Goal: Task Accomplishment & Management: Use online tool/utility

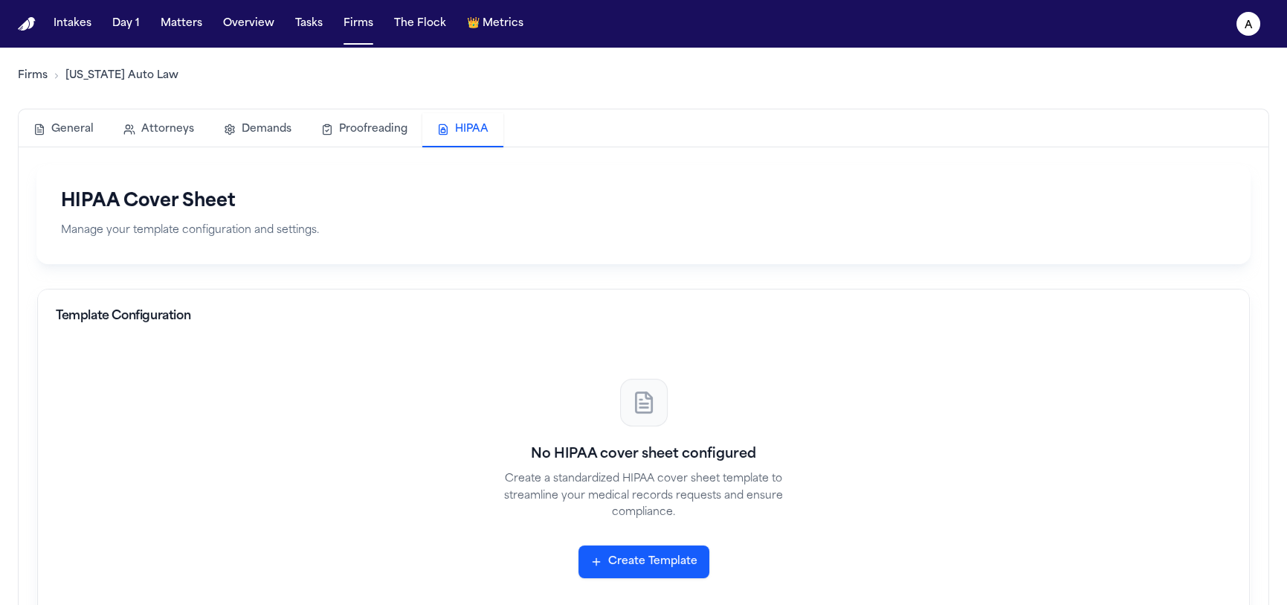
scroll to position [17, 0]
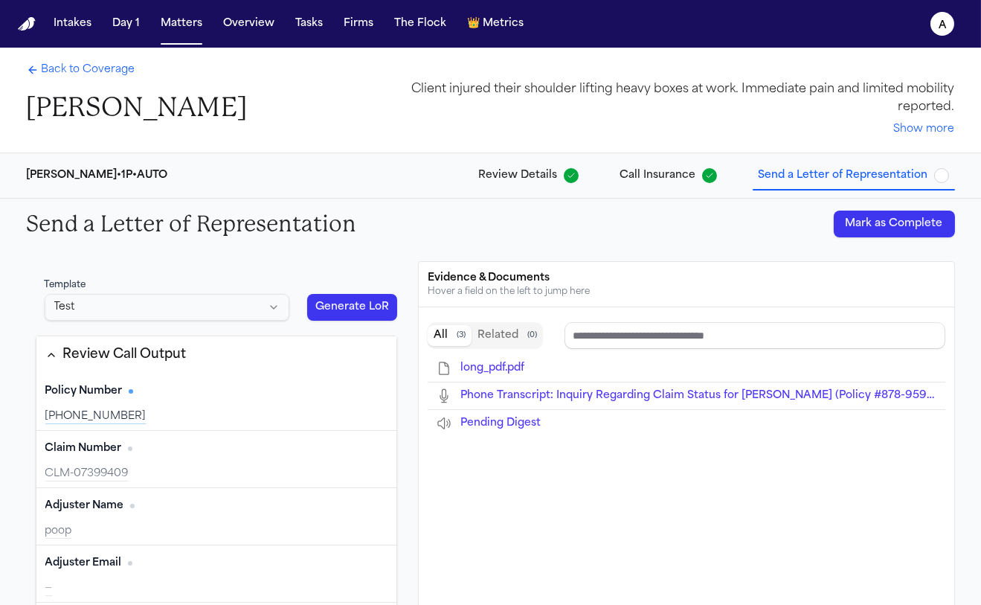
click at [368, 306] on button "Generate LoR" at bounding box center [352, 307] width 91 height 27
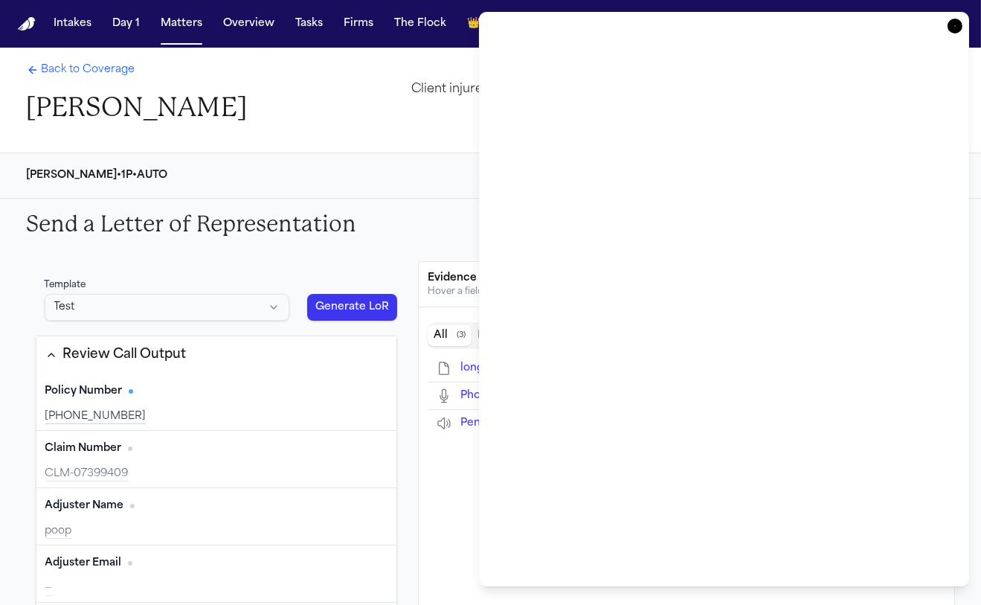
click at [399, 116] on div "Client injured their shoulder lifting heavy boxes at work. Immediate pain and l…" at bounding box center [669, 108] width 571 height 57
click at [840, 23] on icon "button" at bounding box center [955, 26] width 15 height 15
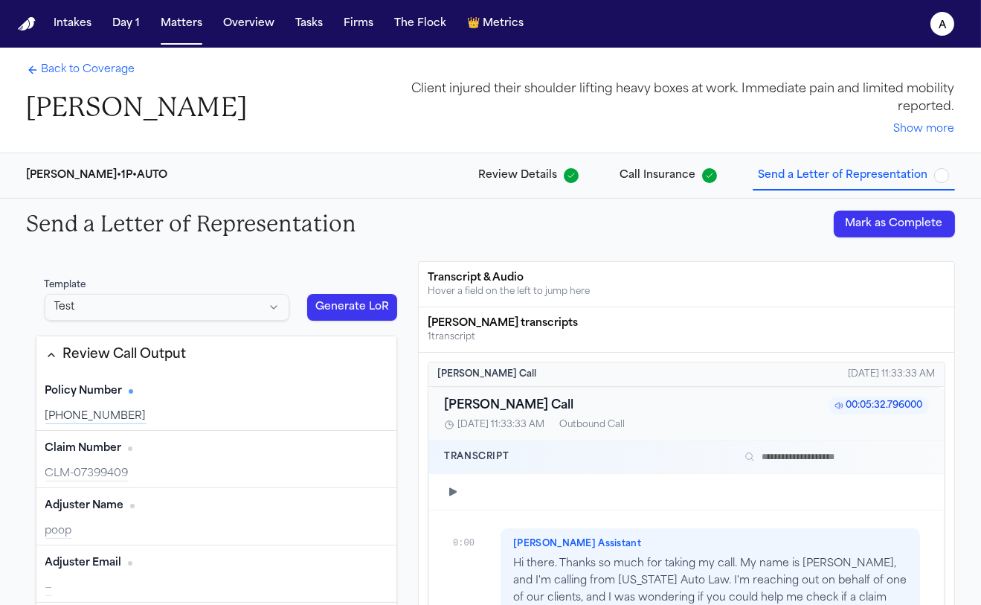
scroll to position [48, 0]
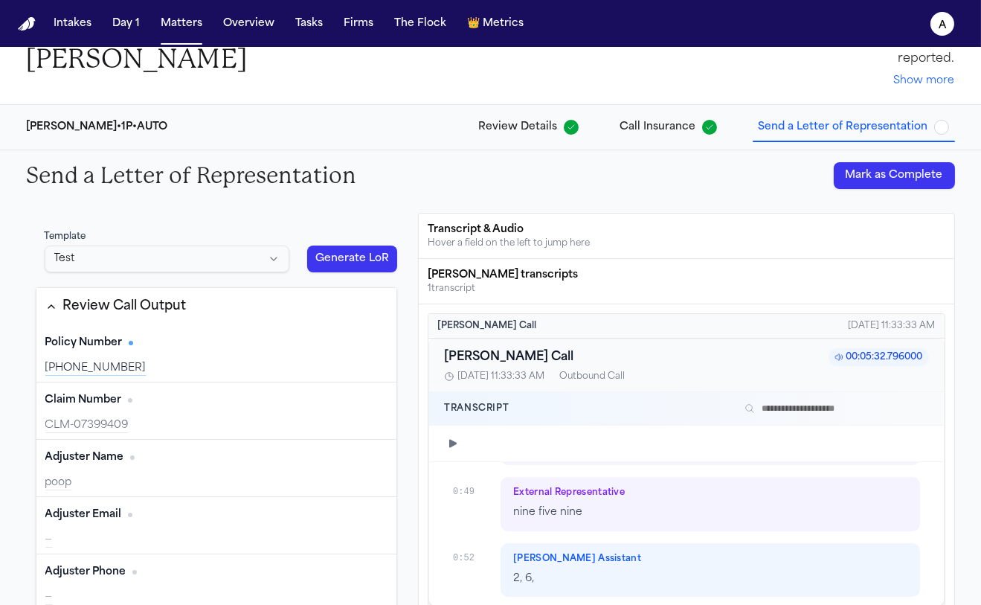
click at [315, 315] on button "Review Call Output" at bounding box center [216, 306] width 361 height 37
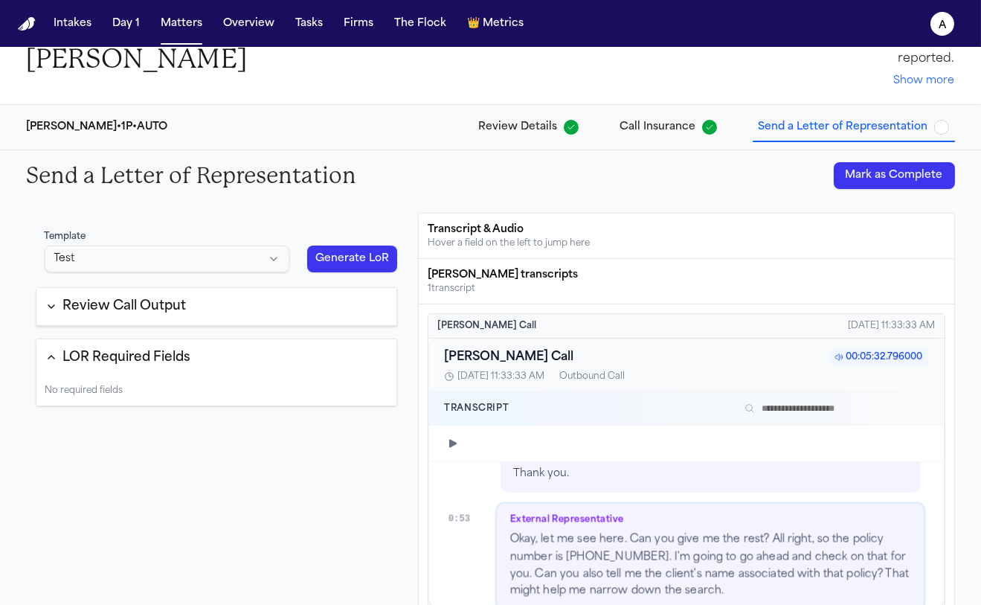
scroll to position [904, 0]
click at [336, 266] on button "Generate LoR" at bounding box center [352, 258] width 91 height 27
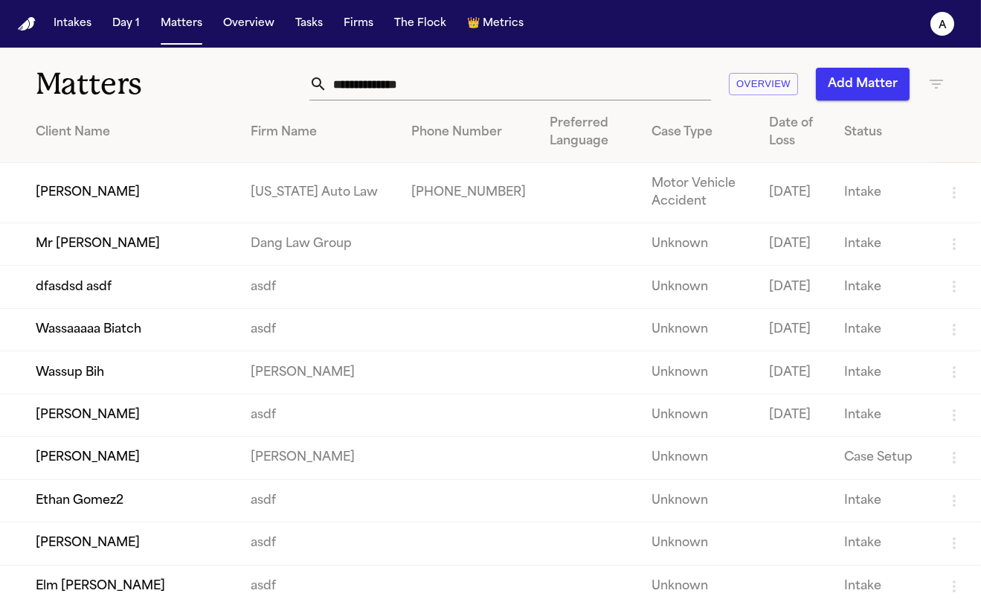
click at [75, 175] on td "[PERSON_NAME]" at bounding box center [119, 193] width 239 height 60
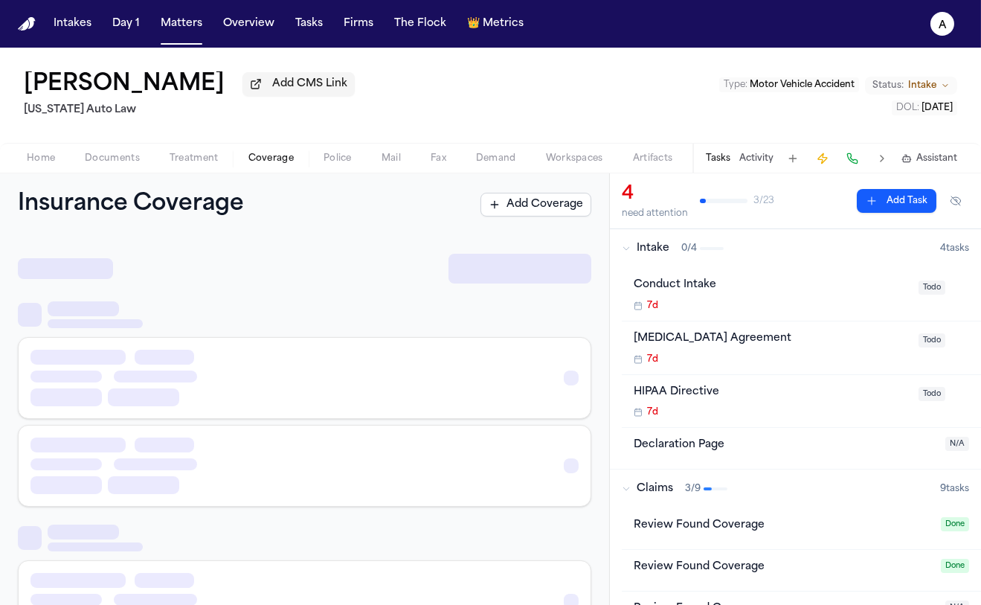
click at [266, 157] on span "Coverage" at bounding box center [270, 158] width 45 height 12
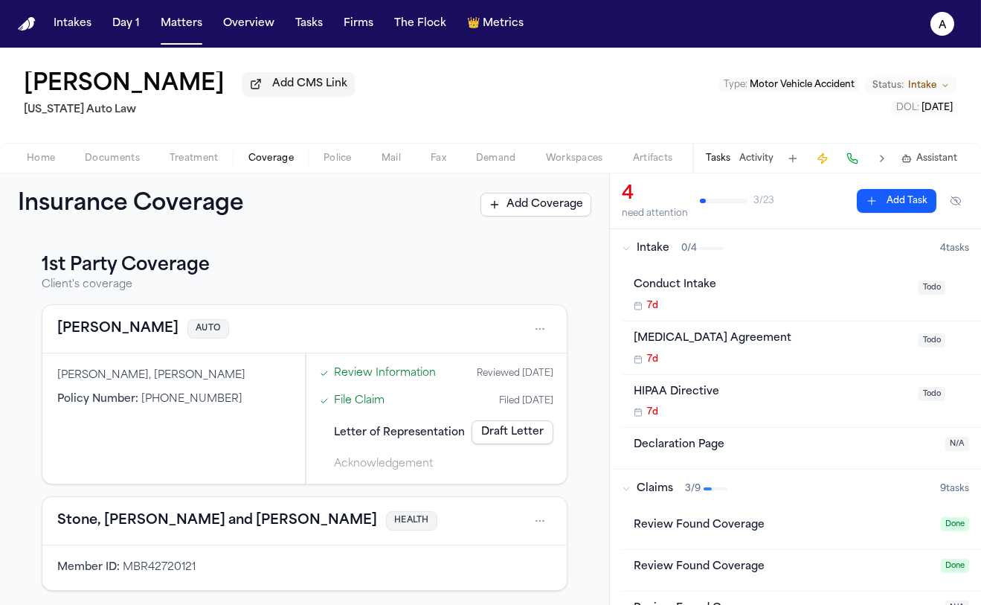
click at [480, 440] on link "Draft Letter" at bounding box center [513, 432] width 82 height 24
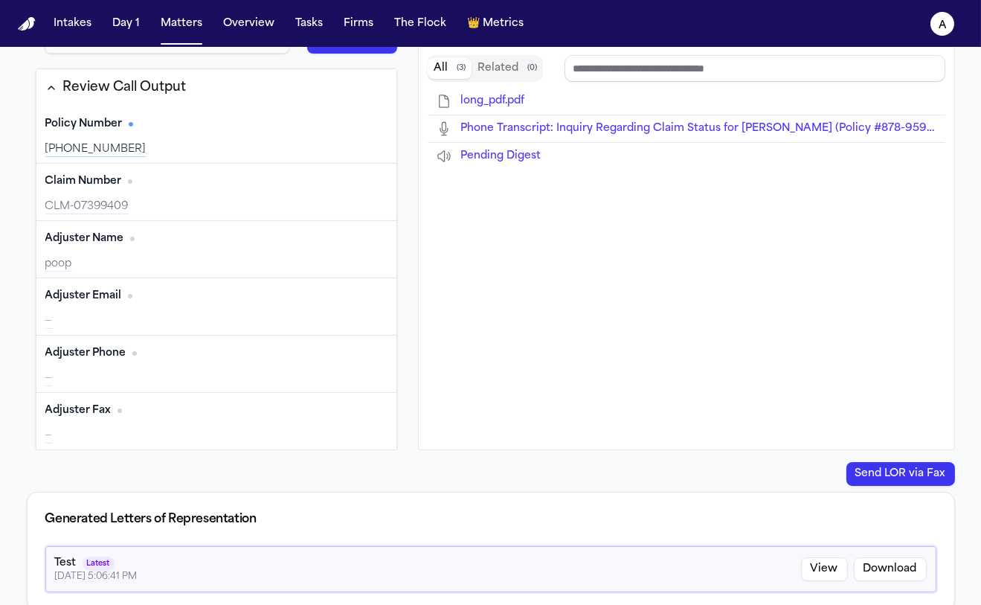
scroll to position [170, 0]
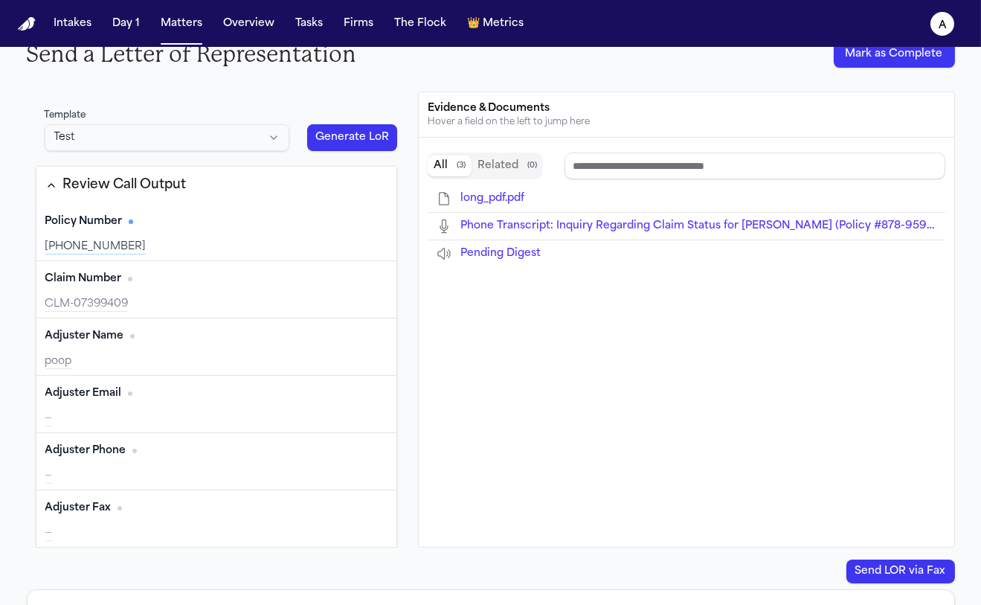
click at [314, 130] on button "Generate LoR" at bounding box center [352, 137] width 91 height 27
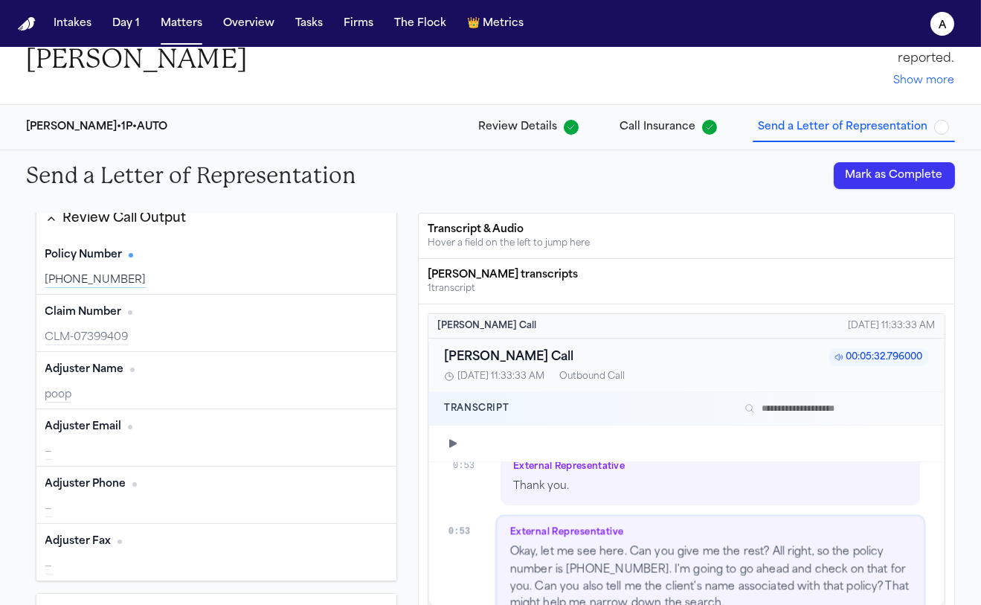
scroll to position [904, 0]
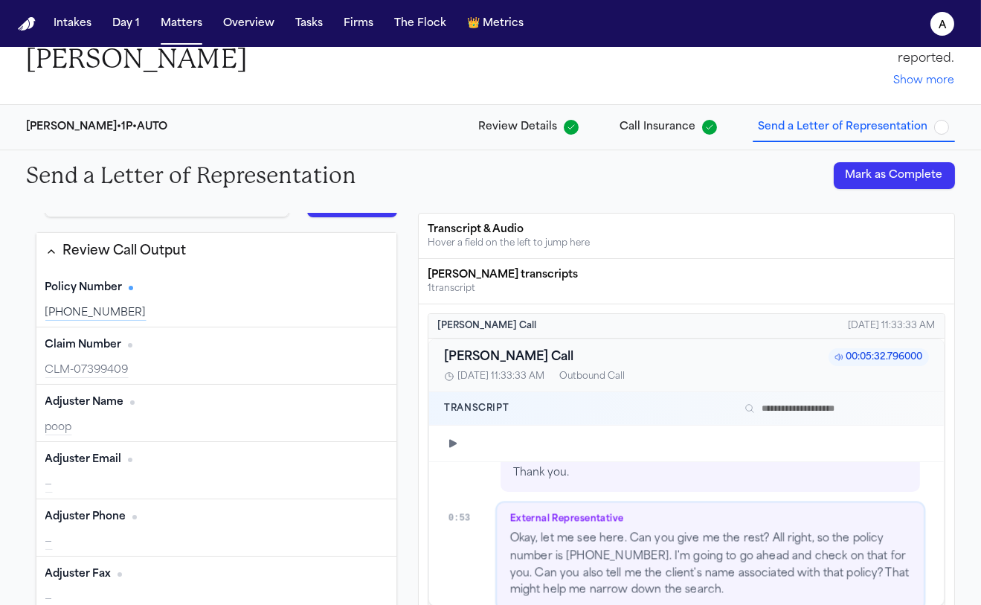
scroll to position [88, 0]
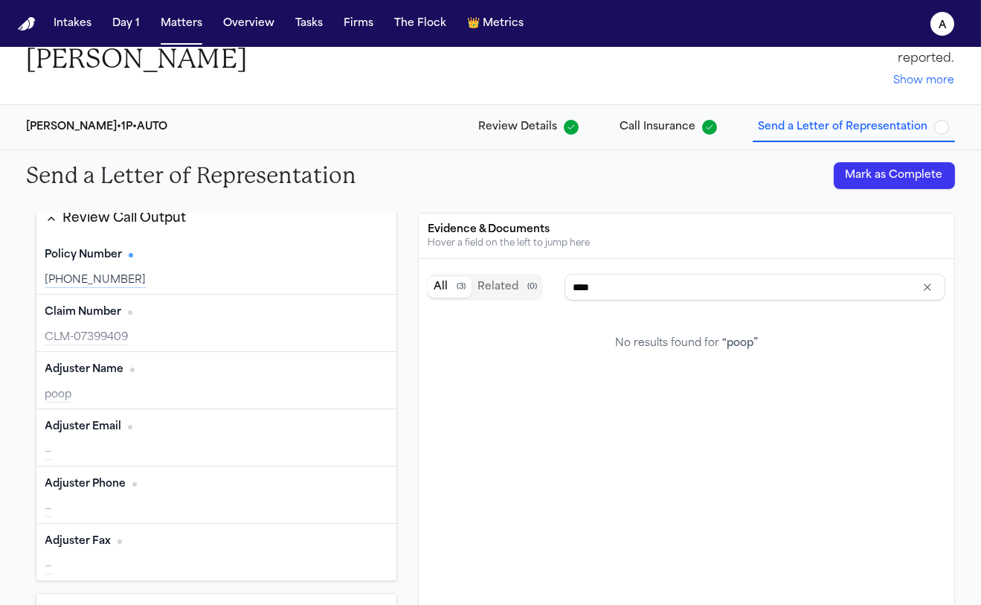
click at [28, 394] on div "Template Test Generate LoR Review Call Output Policy Number Edit [PHONE_NUMBER]…" at bounding box center [217, 441] width 380 height 456
click at [79, 383] on div "Adjuster Name Edit poop" at bounding box center [216, 380] width 361 height 57
click at [74, 390] on div "poop" at bounding box center [216, 395] width 343 height 15
click at [65, 396] on div "poop" at bounding box center [216, 395] width 343 height 15
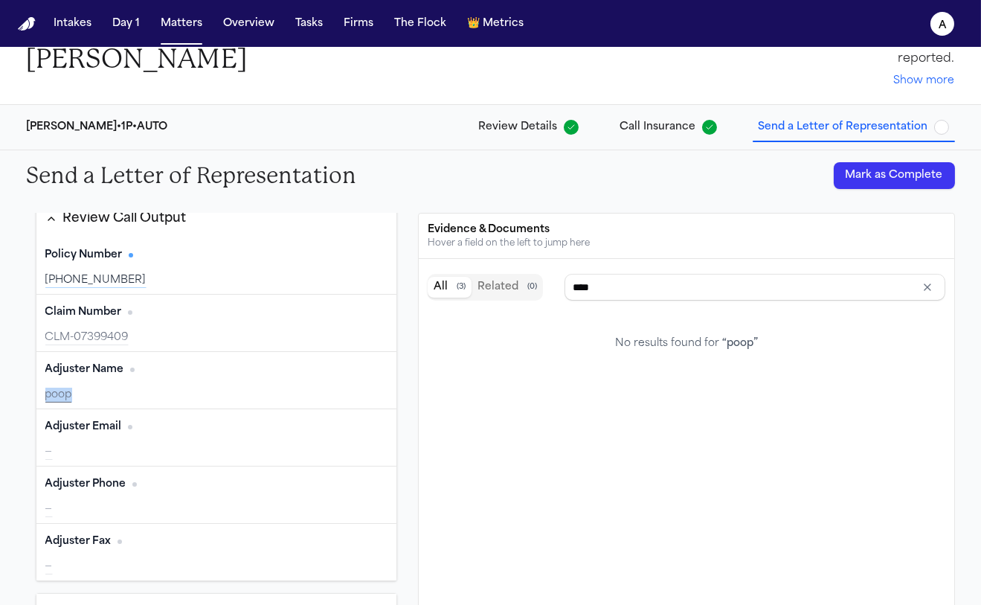
click at [65, 396] on div "poop" at bounding box center [216, 395] width 343 height 15
type input "****"
drag, startPoint x: 354, startPoint y: 431, endPoint x: 45, endPoint y: 389, distance: 312.2
click at [45, 389] on div "Policy Number Edit 878-959-2624 Claim Number Edit CLM-07399409 Adjuster Name Ed…" at bounding box center [216, 408] width 361 height 343
type input "****"
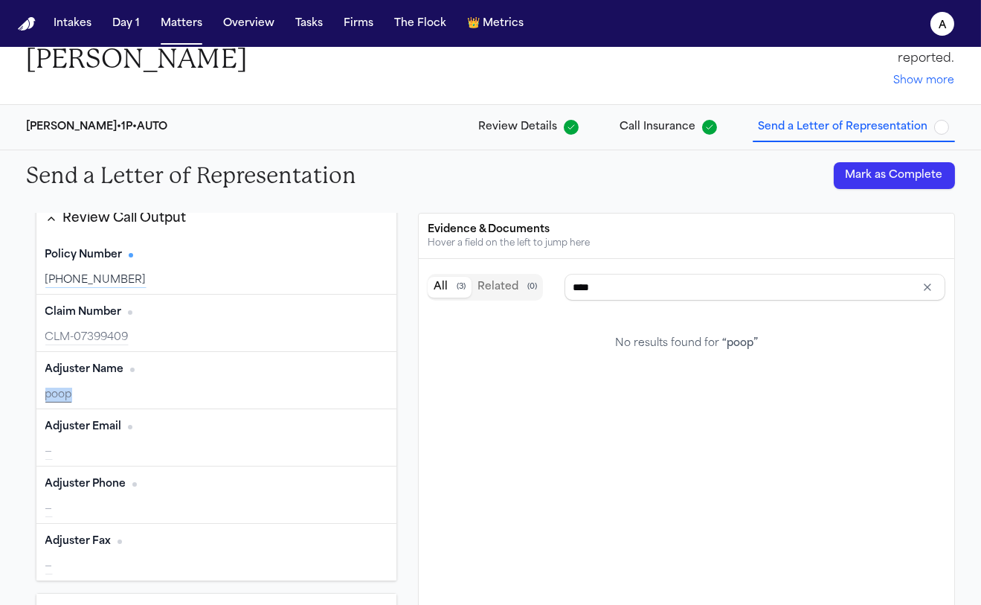
click at [353, 361] on button "Edit" at bounding box center [368, 370] width 37 height 24
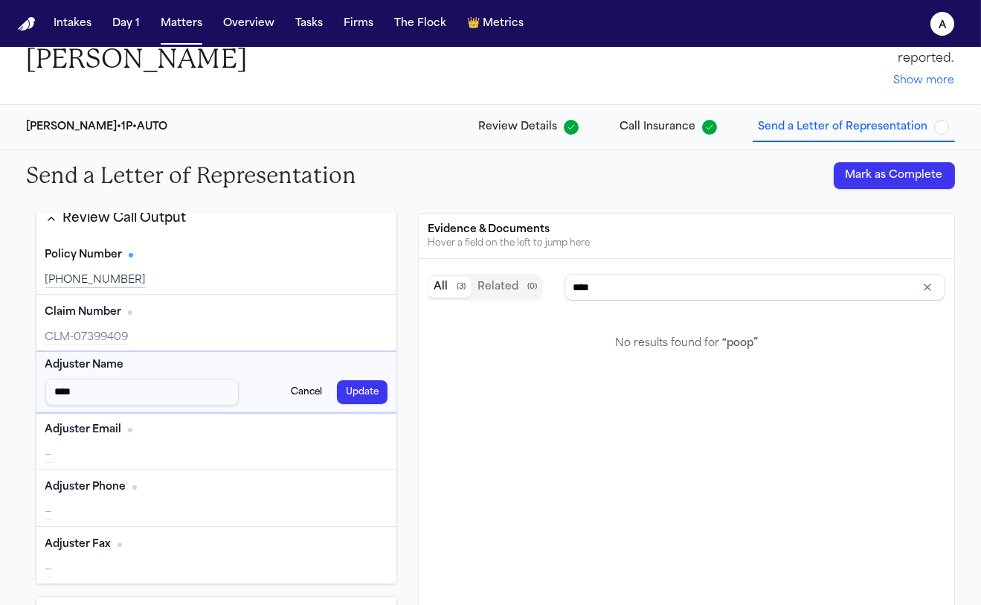
click at [105, 405] on div "Adjuster Name **** Cancel Update" at bounding box center [216, 382] width 361 height 60
drag, startPoint x: 45, startPoint y: 406, endPoint x: 53, endPoint y: 396, distance: 12.7
click at [45, 404] on div "Adjuster Name **** Cancel Update" at bounding box center [216, 382] width 361 height 60
click at [53, 396] on input "****" at bounding box center [142, 392] width 194 height 27
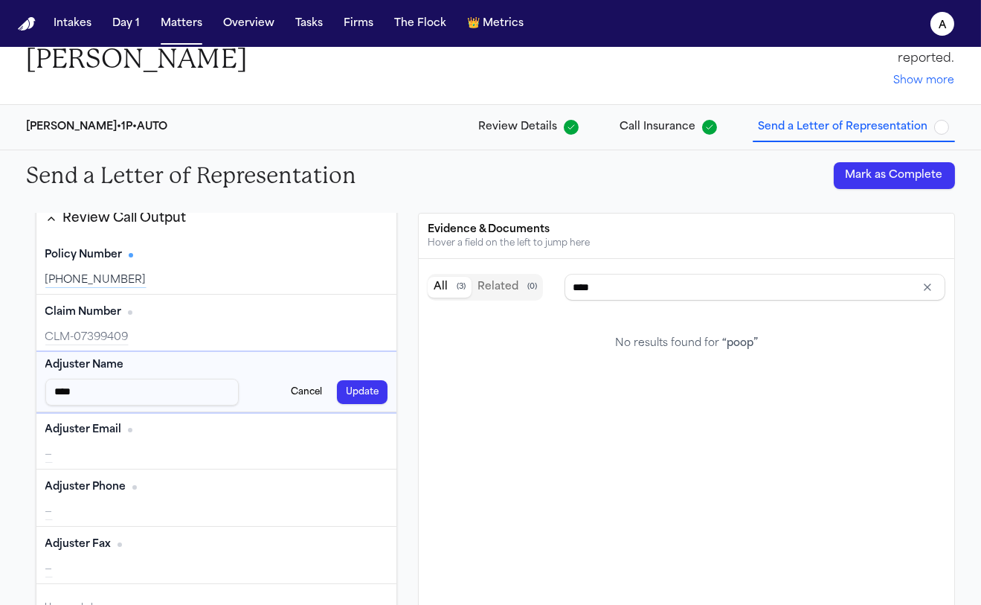
click at [75, 393] on input "****" at bounding box center [142, 392] width 194 height 27
type input "****"
click at [307, 397] on button "Cancel" at bounding box center [306, 392] width 49 height 24
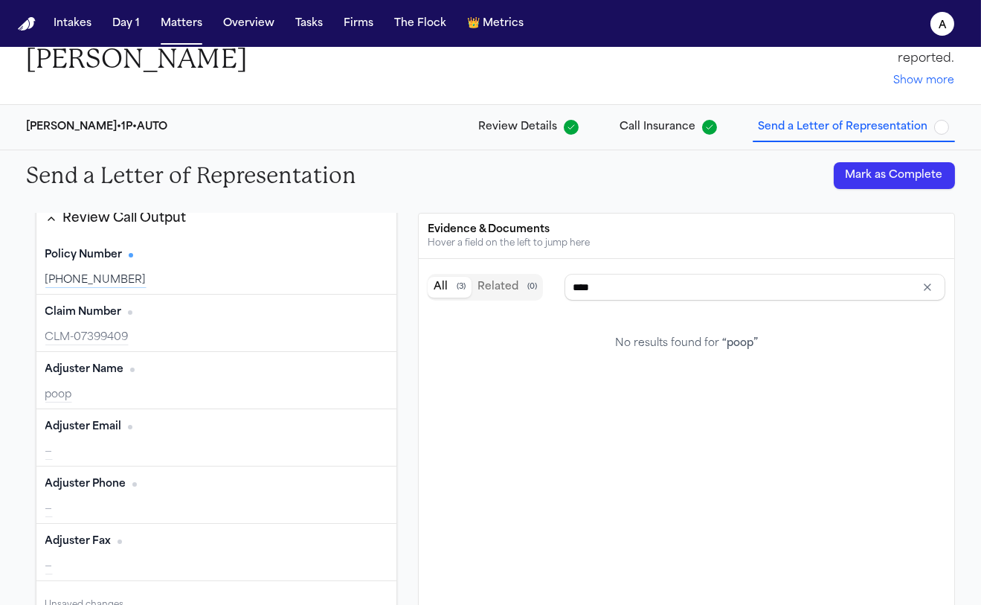
click at [361, 374] on button "Edit" at bounding box center [368, 370] width 37 height 24
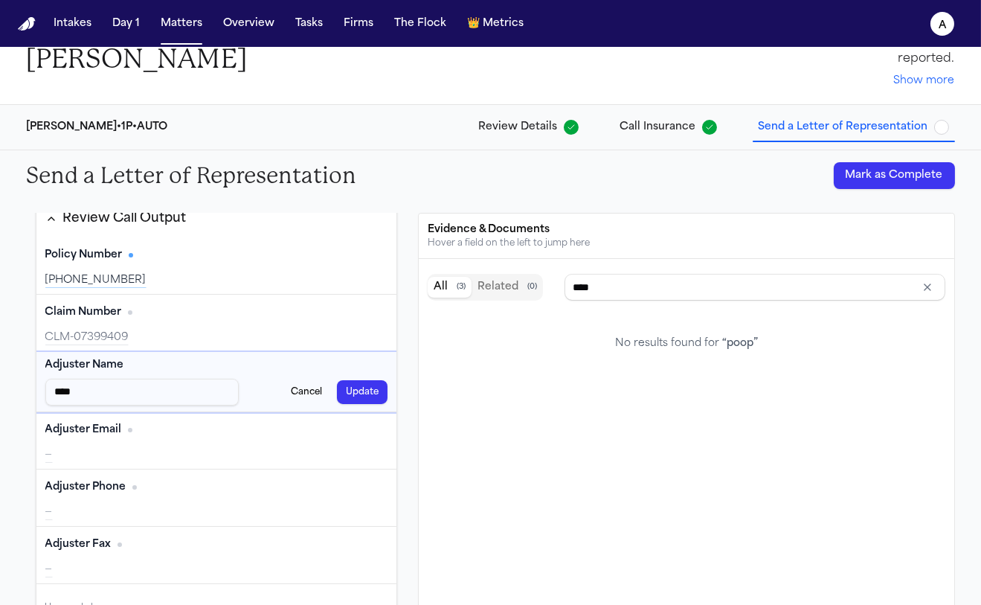
click at [68, 399] on input "****" at bounding box center [142, 392] width 194 height 27
type input "****"
type input "***"
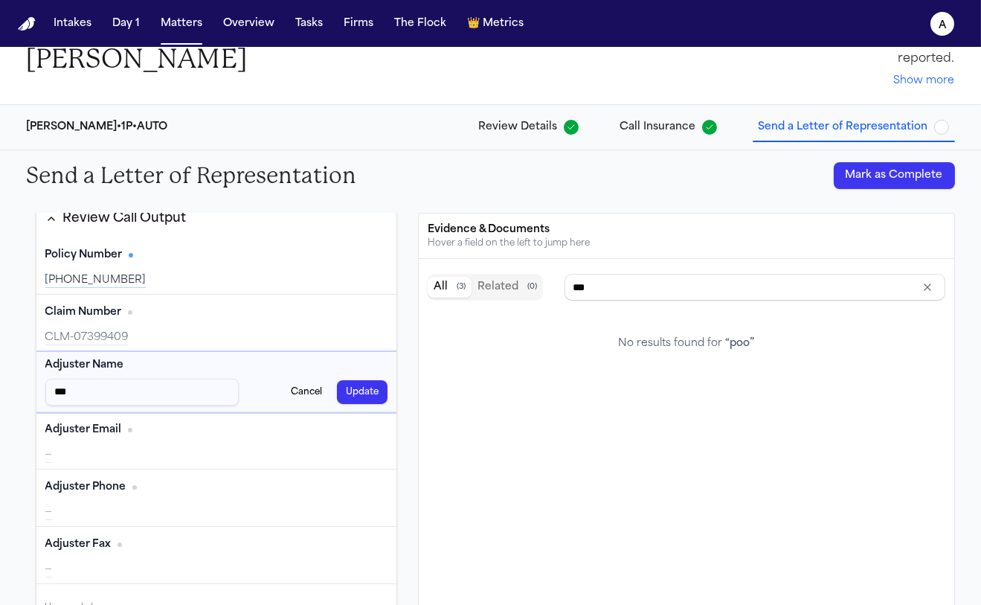
type input "****"
type input "***"
type input "****"
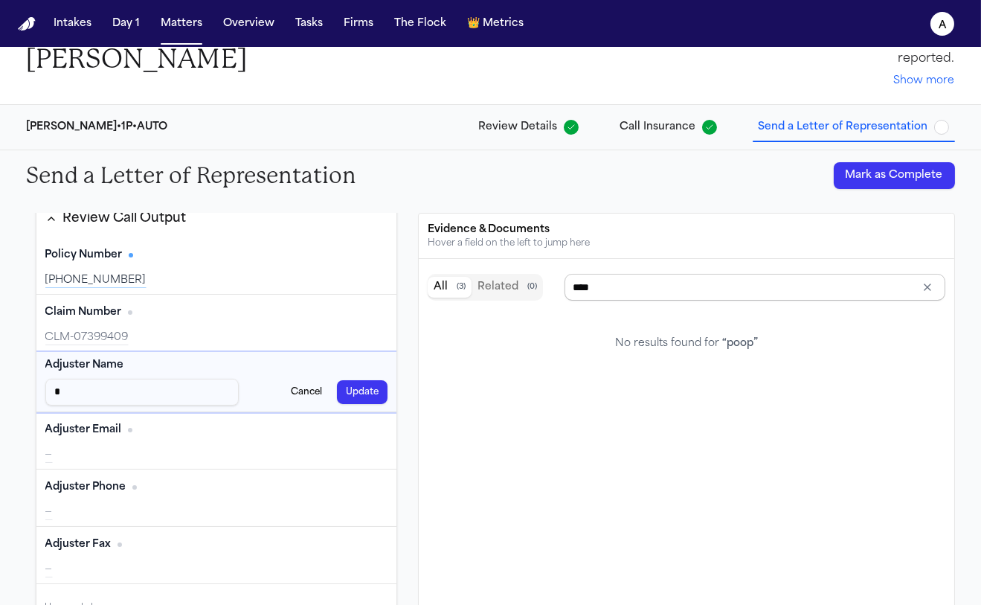
type input "*"
click at [937, 289] on input "****" at bounding box center [755, 287] width 381 height 27
click at [933, 287] on button "Clear input" at bounding box center [927, 287] width 21 height 21
type input "****"
click at [173, 390] on input "*" at bounding box center [142, 392] width 194 height 27
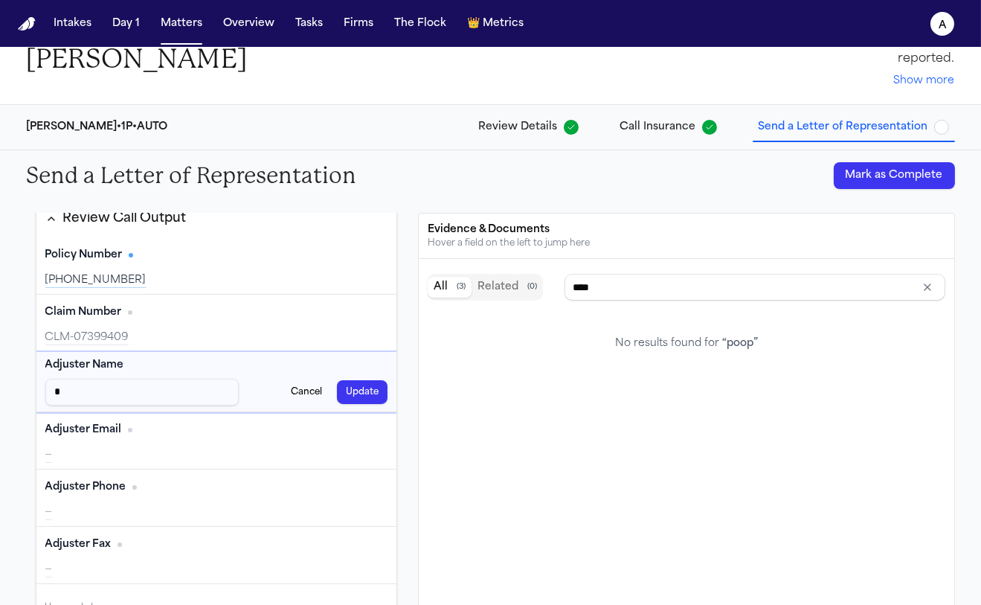
type input "****"
type input "***"
type input "****"
type input "*"
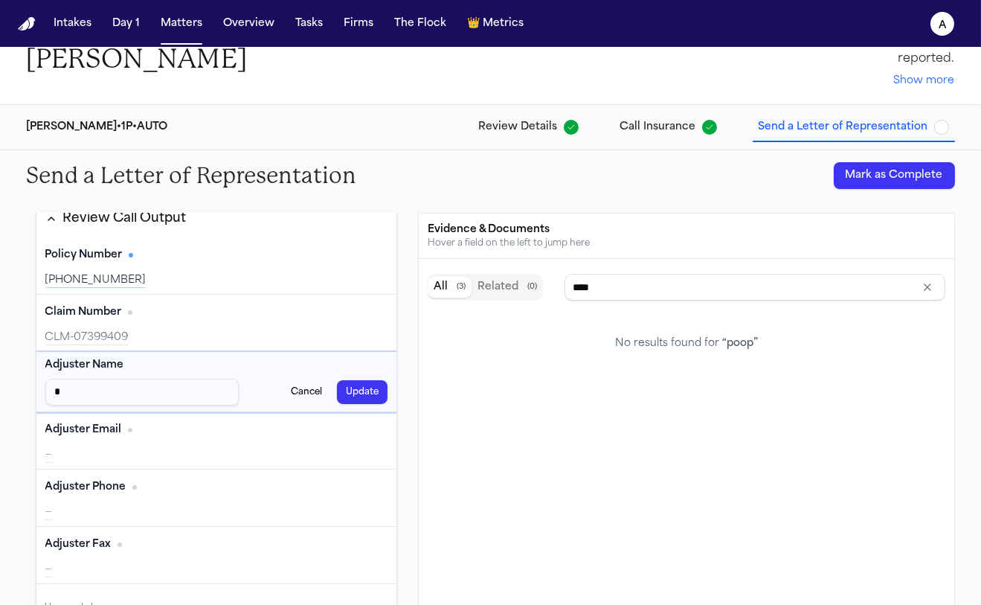
click at [369, 398] on button "Update" at bounding box center [362, 392] width 51 height 24
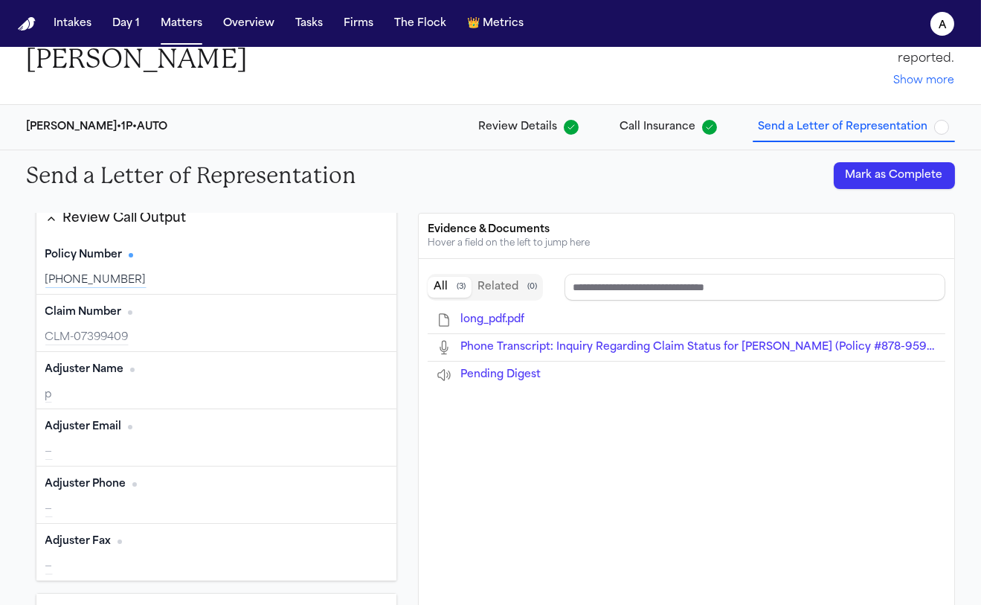
click at [350, 361] on button "Edit" at bounding box center [368, 370] width 37 height 24
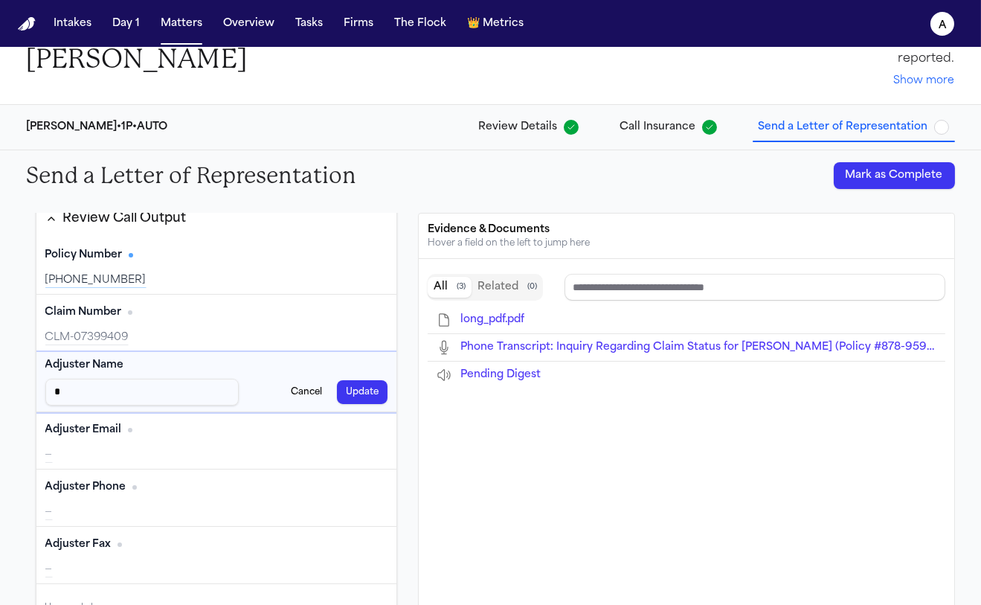
click at [172, 394] on input "*" at bounding box center [142, 392] width 194 height 27
type input "*"
click at [308, 392] on button "Cancel" at bounding box center [306, 392] width 49 height 24
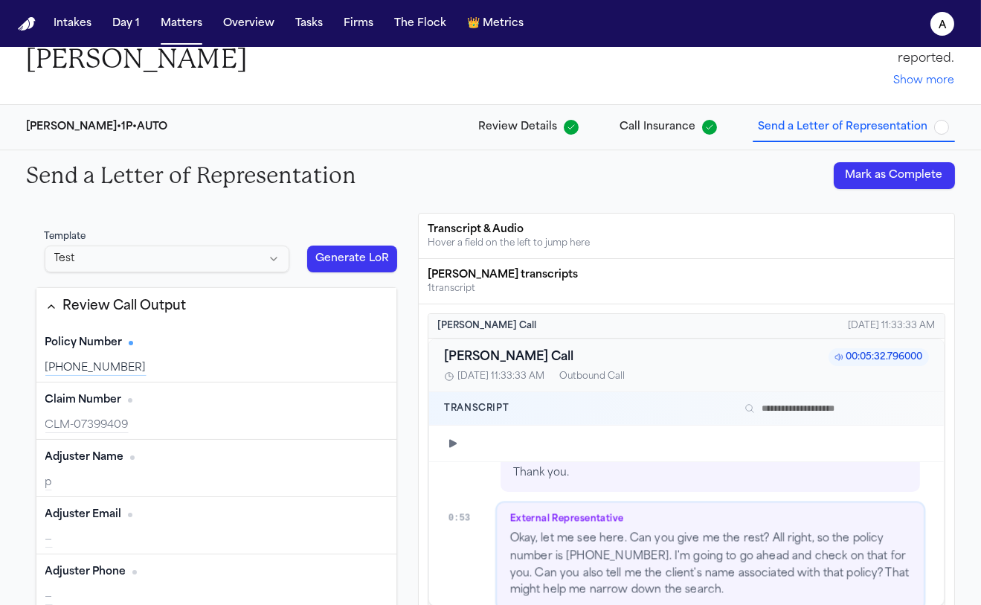
scroll to position [0, 0]
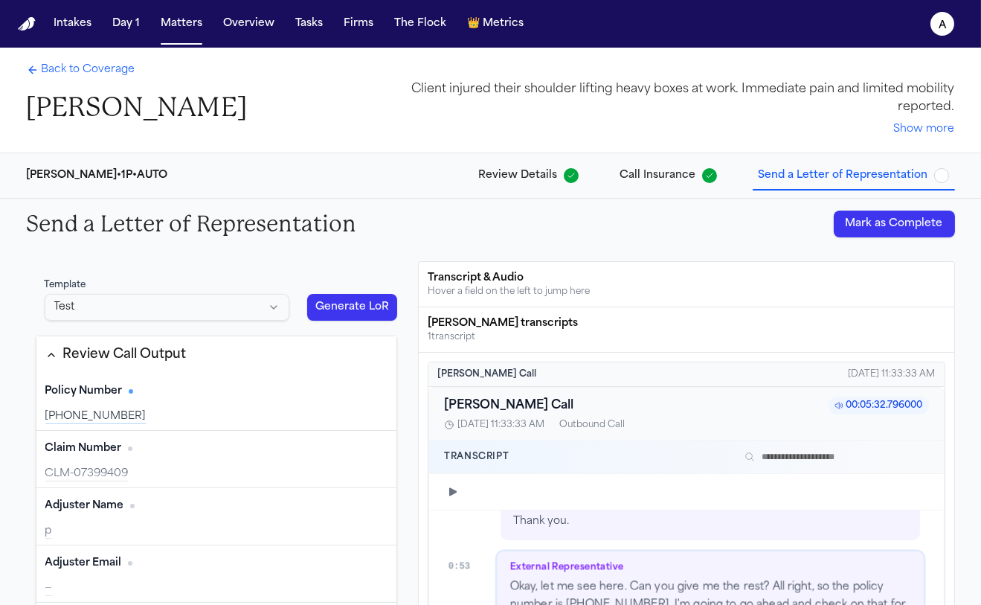
click at [88, 71] on span "Back to Coverage" at bounding box center [89, 69] width 94 height 15
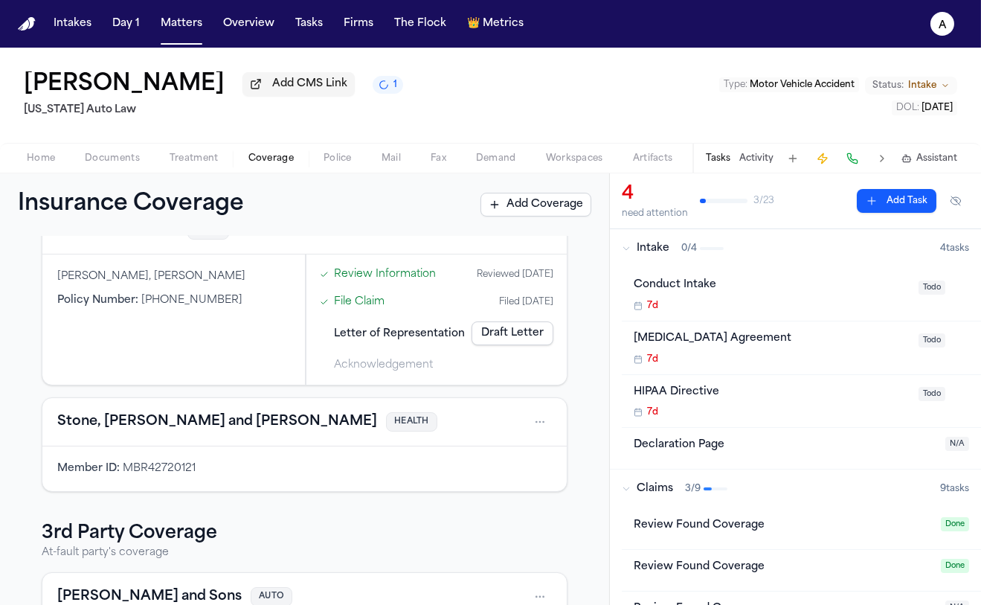
scroll to position [266, 0]
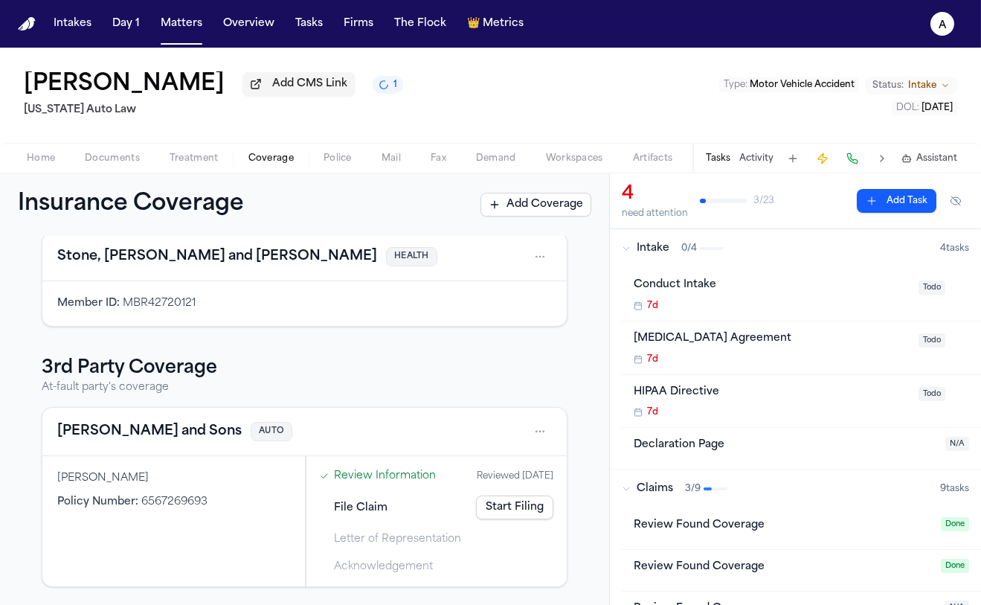
click at [164, 449] on div "Lee and Sons AUTO" at bounding box center [304, 432] width 524 height 48
drag, startPoint x: 108, startPoint y: 461, endPoint x: 91, endPoint y: 410, distance: 53.9
click at [108, 460] on div "Maureen Miller Policy Number : 6567269693" at bounding box center [173, 521] width 263 height 130
click at [91, 410] on div "Lee and Sons AUTO" at bounding box center [304, 432] width 524 height 48
click at [91, 432] on button "Lee and Sons" at bounding box center [149, 431] width 184 height 21
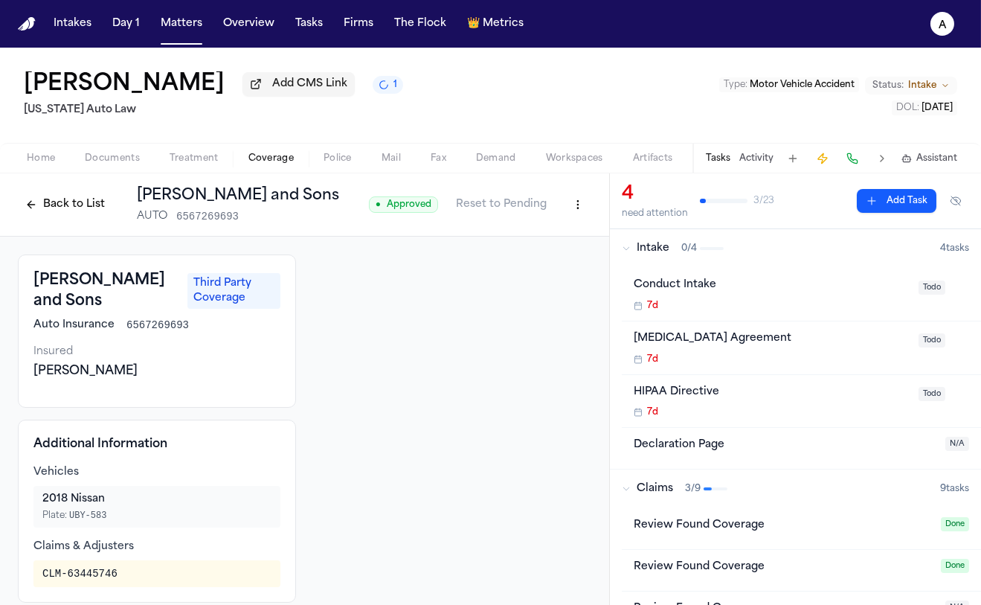
click at [187, 292] on span "Third Party Coverage" at bounding box center [233, 291] width 92 height 36
click at [60, 208] on button "Back to List" at bounding box center [65, 205] width 94 height 24
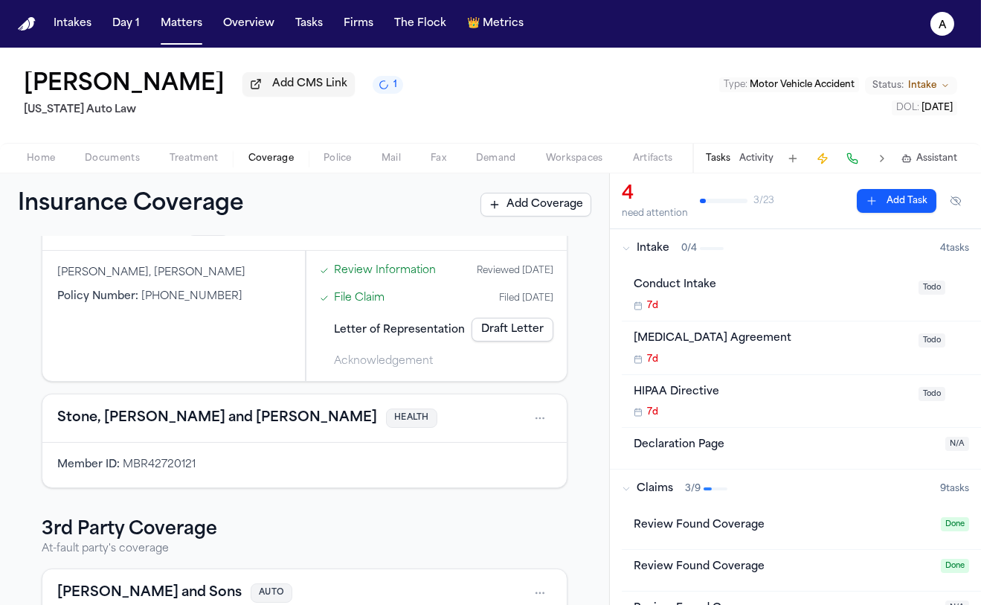
scroll to position [266, 0]
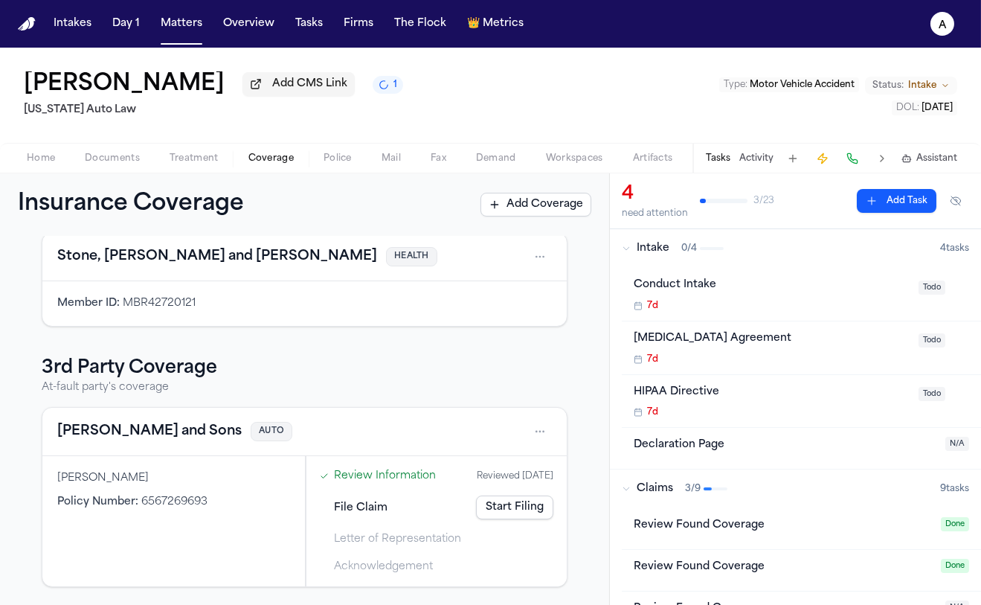
click at [512, 512] on link "Start Filing" at bounding box center [514, 507] width 77 height 24
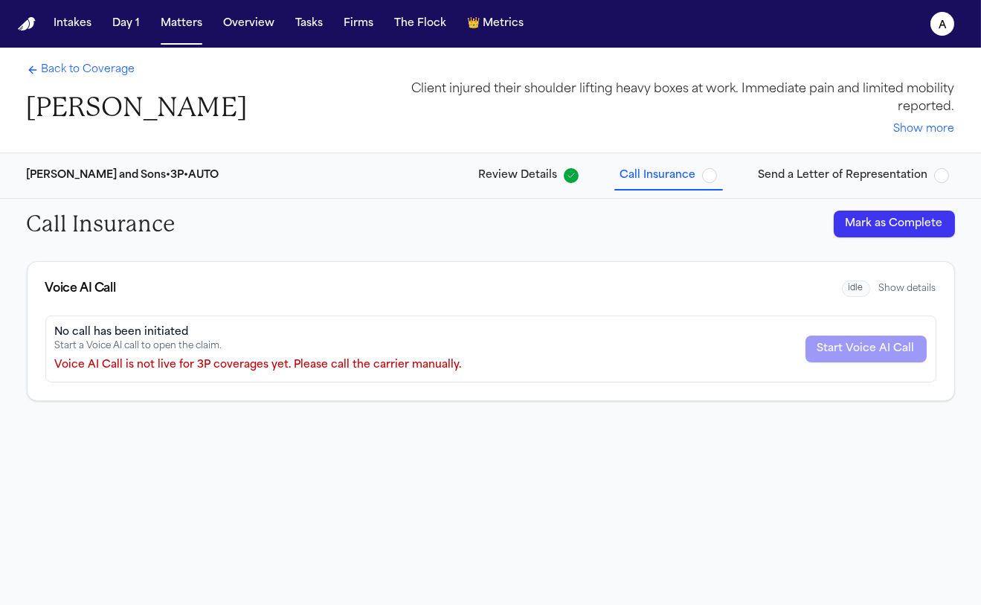
click at [875, 215] on button "Mark as Complete" at bounding box center [894, 223] width 121 height 27
click at [834, 179] on span "Send a Letter of Representation" at bounding box center [844, 175] width 170 height 15
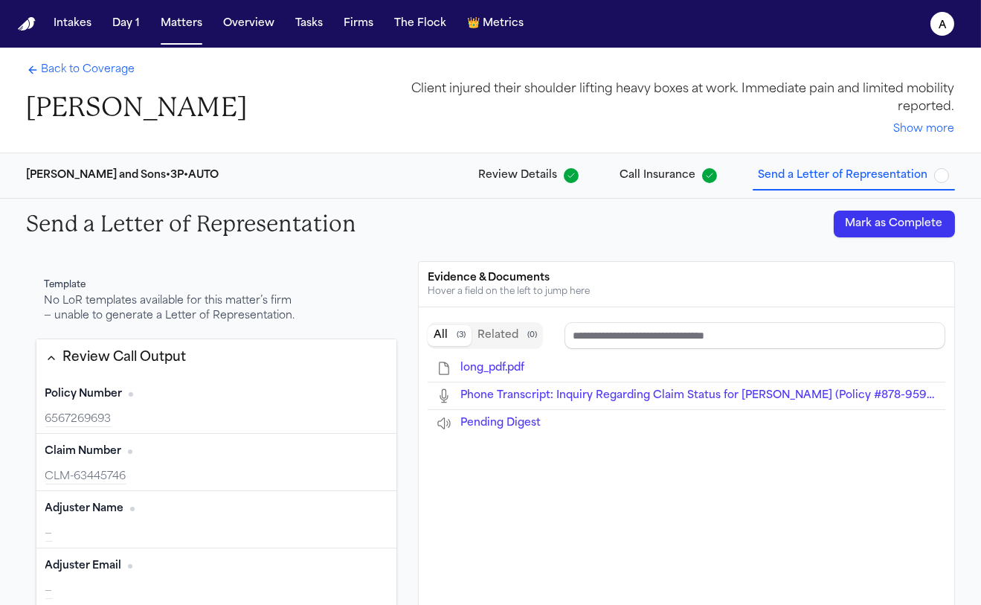
type input "**********"
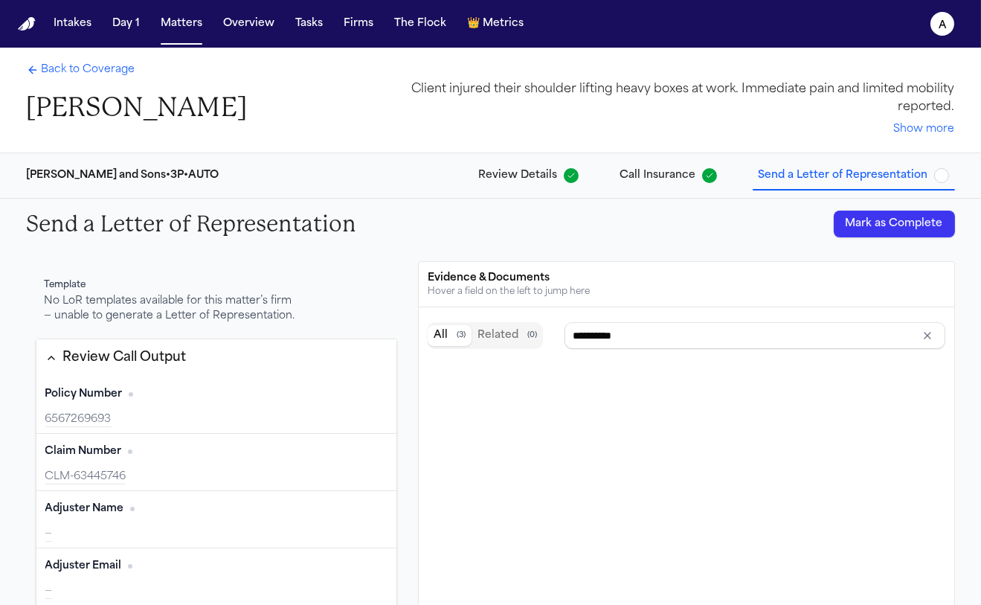
click at [110, 307] on div "No LoR templates available for this matter’s firm — unable to generate a Letter…" at bounding box center [172, 309] width 254 height 30
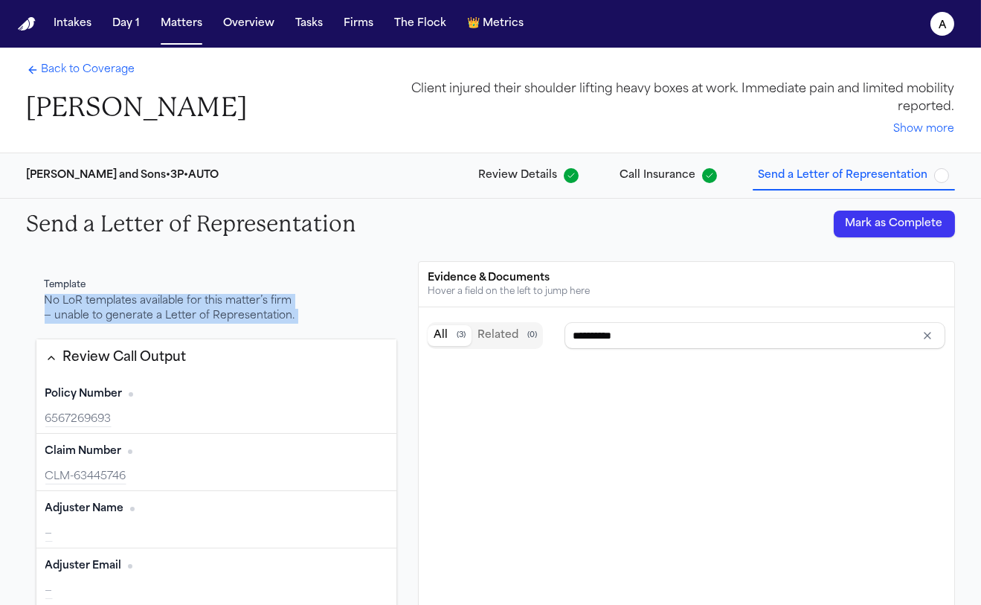
click at [110, 306] on div "No LoR templates available for this matter’s firm — unable to generate a Letter…" at bounding box center [172, 309] width 254 height 30
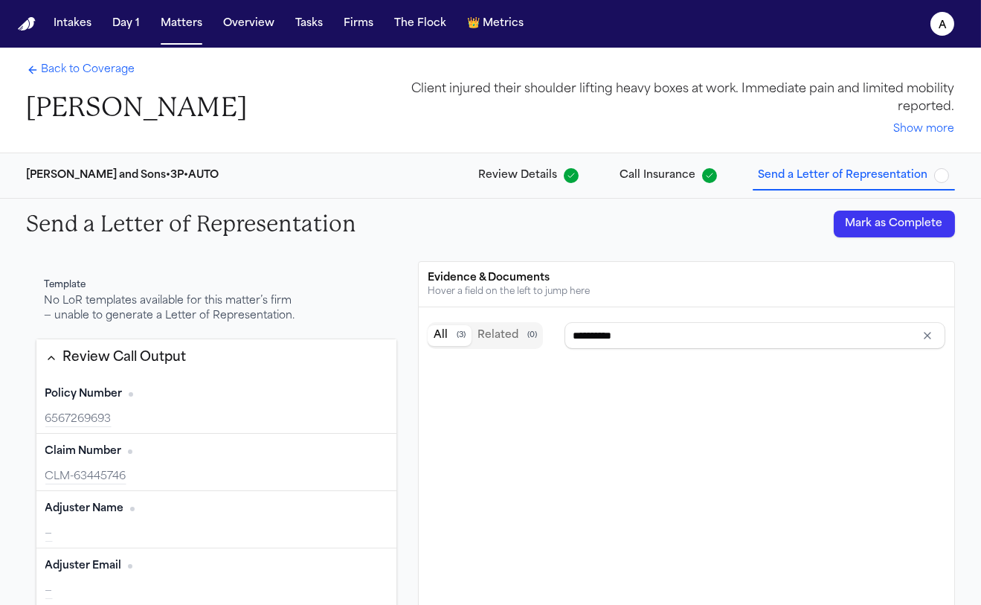
click at [114, 324] on div "No LoR templates available for this matter’s firm — unable to generate a Letter…" at bounding box center [172, 309] width 254 height 30
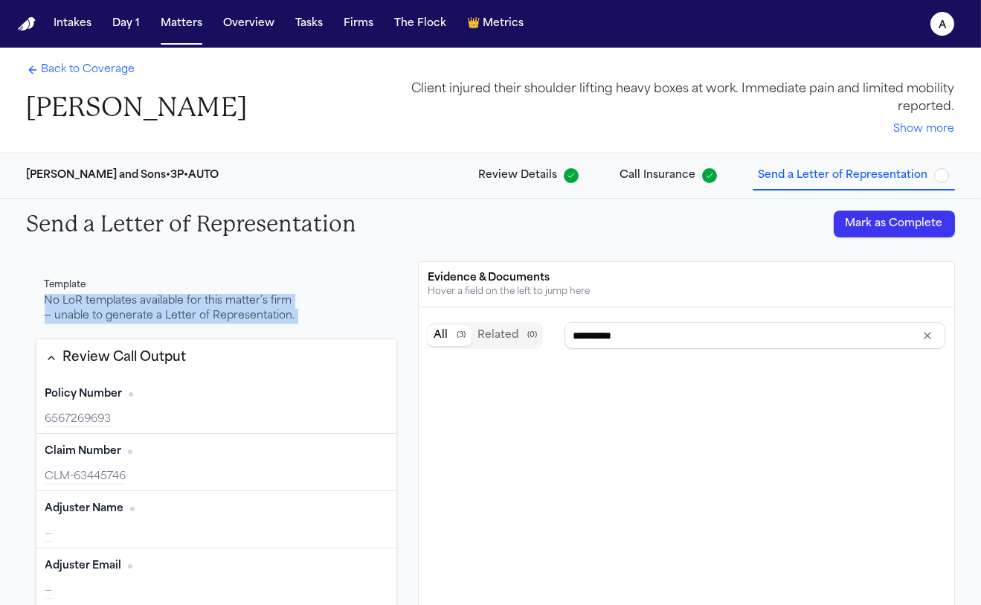
click at [114, 324] on div "No LoR templates available for this matter’s firm — unable to generate a Letter…" at bounding box center [172, 309] width 254 height 30
click at [60, 71] on span "Back to Coverage" at bounding box center [89, 69] width 94 height 15
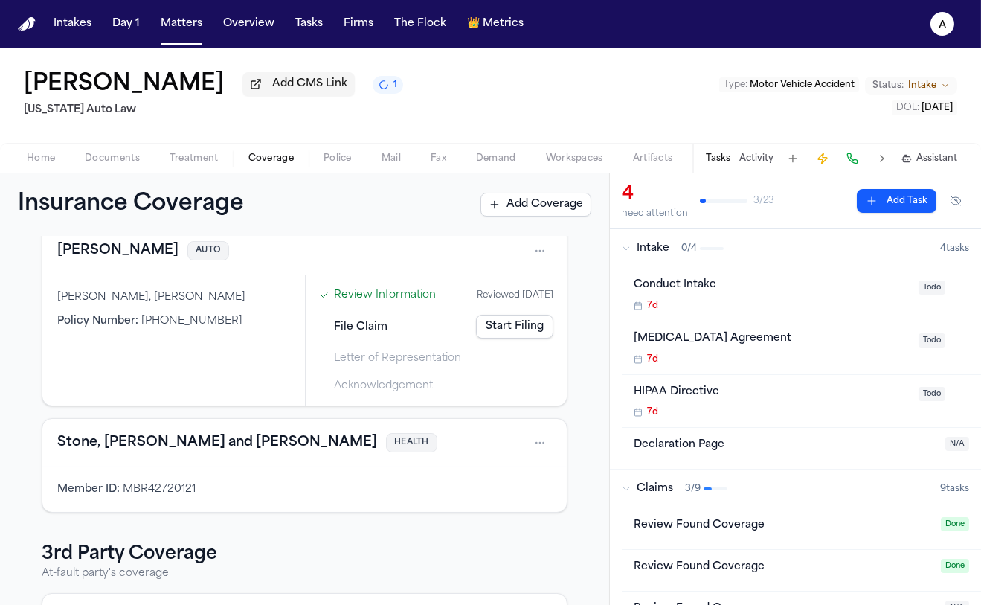
scroll to position [1, 0]
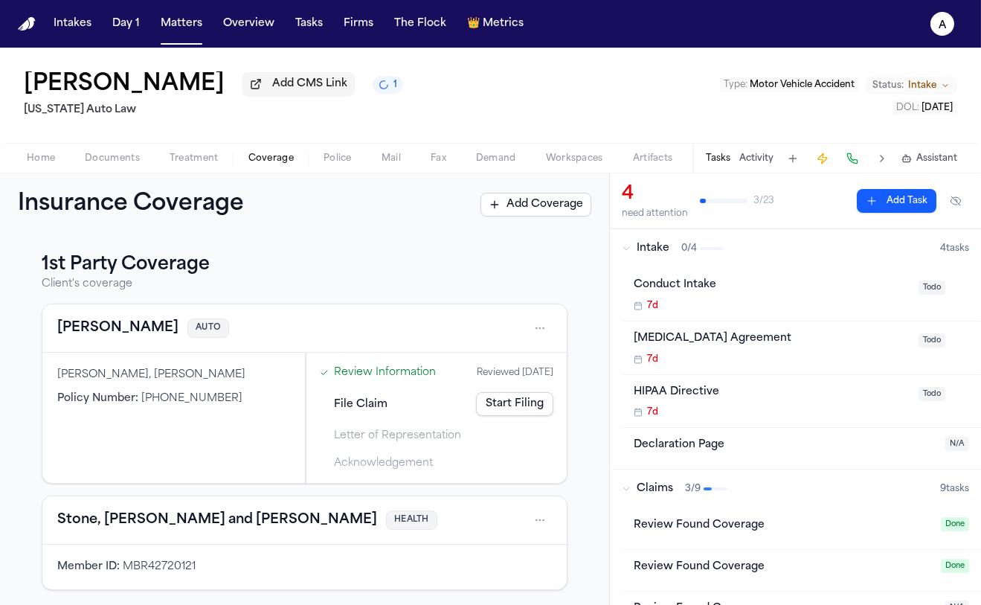
click at [121, 353] on div "Dani Underwood, Danny Underwood Policy Number : 878-959-2624" at bounding box center [173, 418] width 263 height 130
click at [116, 363] on div "Dani Underwood, Danny Underwood Policy Number : 878-959-2624" at bounding box center [173, 418] width 263 height 130
click at [521, 328] on html "Intakes Day 1 Matters Overview Tasks Firms The Flock 👑 Metrics a Jill Warner Ad…" at bounding box center [490, 302] width 981 height 605
click at [222, 373] on html "Intakes Day 1 Matters Overview Tasks Firms The Flock 👑 Metrics a Jill Warner Ad…" at bounding box center [490, 302] width 981 height 605
click at [135, 327] on button "Stevenson-Johnson" at bounding box center [117, 328] width 121 height 21
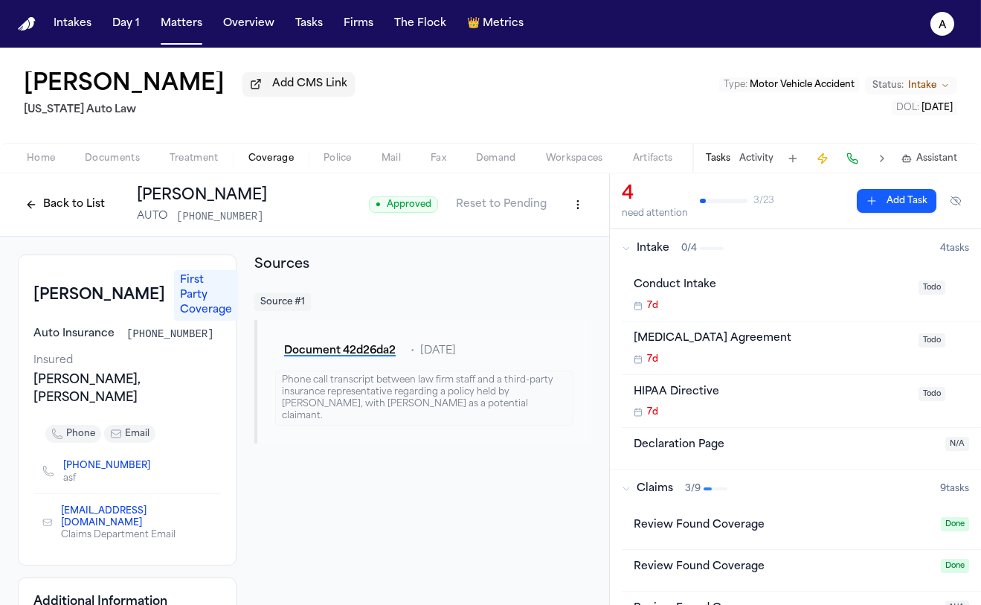
click at [80, 200] on button "Back to List" at bounding box center [65, 205] width 94 height 24
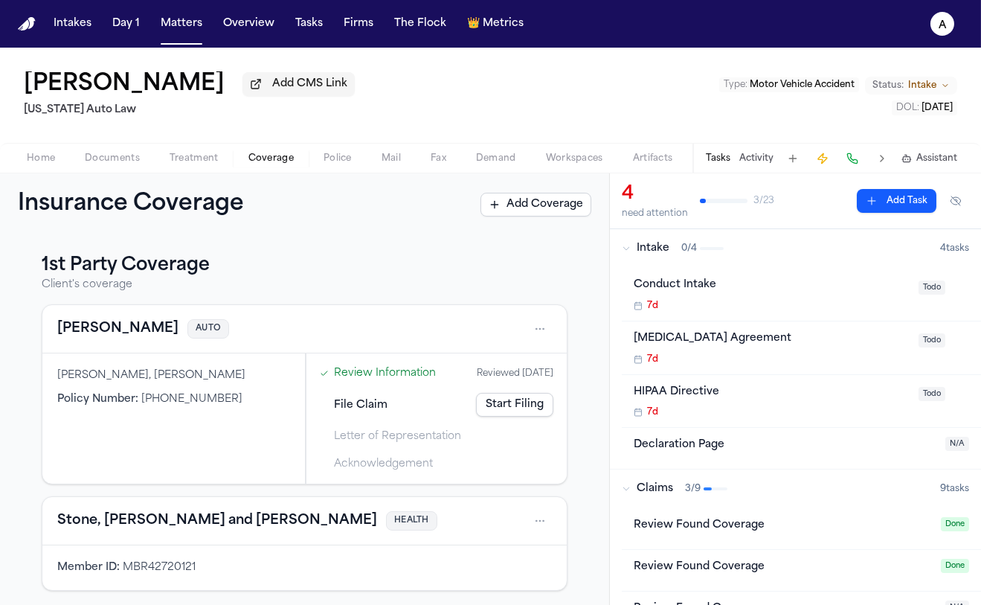
click at [501, 401] on link "Start Filing" at bounding box center [514, 405] width 77 height 24
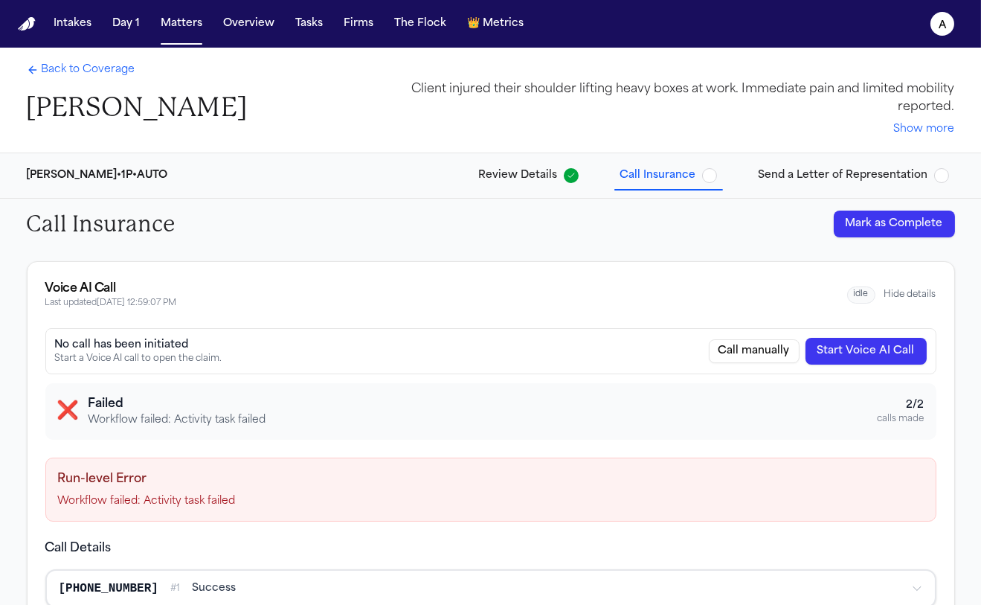
click at [846, 205] on div "Call Insurance Mark as Complete" at bounding box center [491, 224] width 952 height 51
click at [865, 208] on div "Call Insurance Mark as Complete" at bounding box center [491, 224] width 952 height 51
click at [865, 217] on button "Mark as Complete" at bounding box center [894, 223] width 121 height 27
drag, startPoint x: 797, startPoint y: 196, endPoint x: 802, endPoint y: 171, distance: 24.9
click at [798, 186] on div "Stevenson-Johnson • 1P • AUTO Review Details Call Insurance Send a Letter of Re…" at bounding box center [491, 175] width 952 height 45
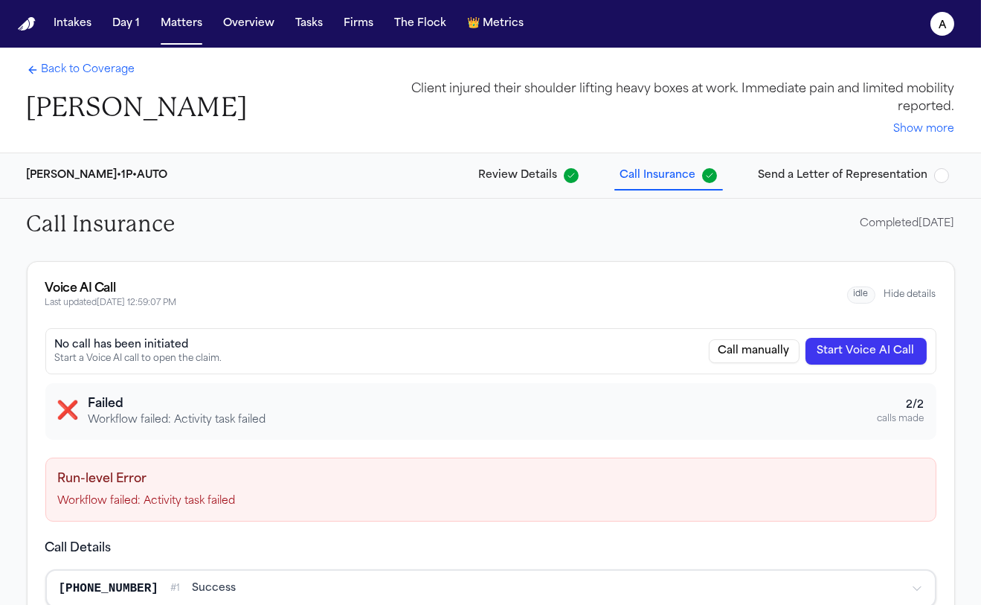
click at [803, 171] on span "Send a Letter of Representation" at bounding box center [844, 175] width 170 height 15
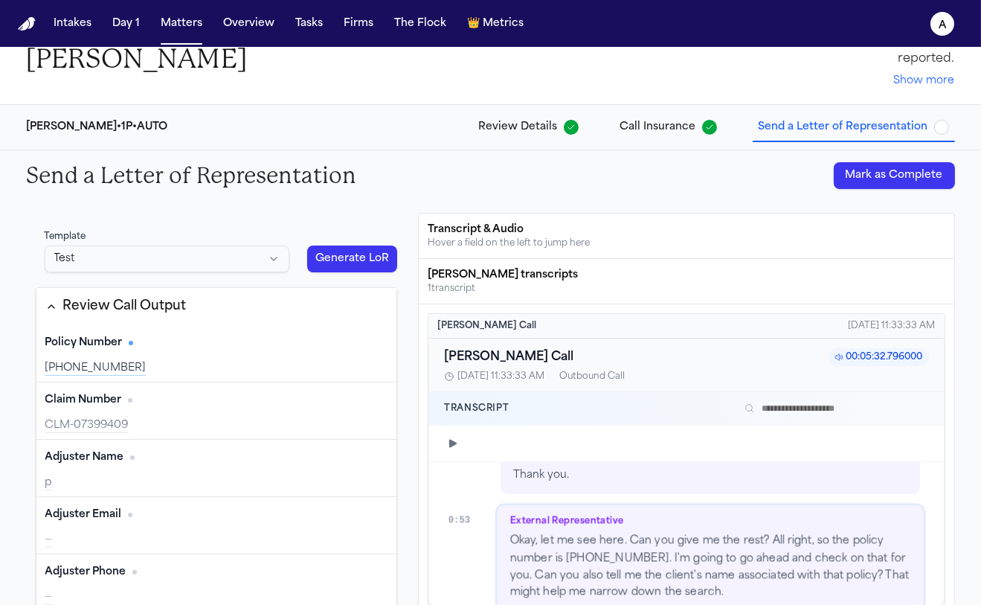
scroll to position [904, 0]
type input "**********"
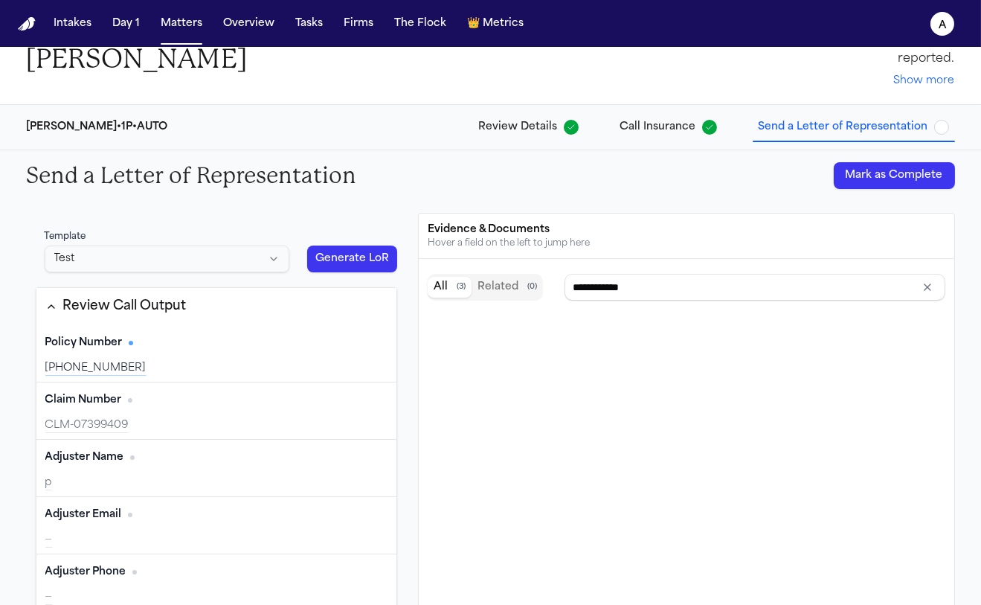
click at [102, 420] on div "CLM-07399409" at bounding box center [216, 425] width 343 height 15
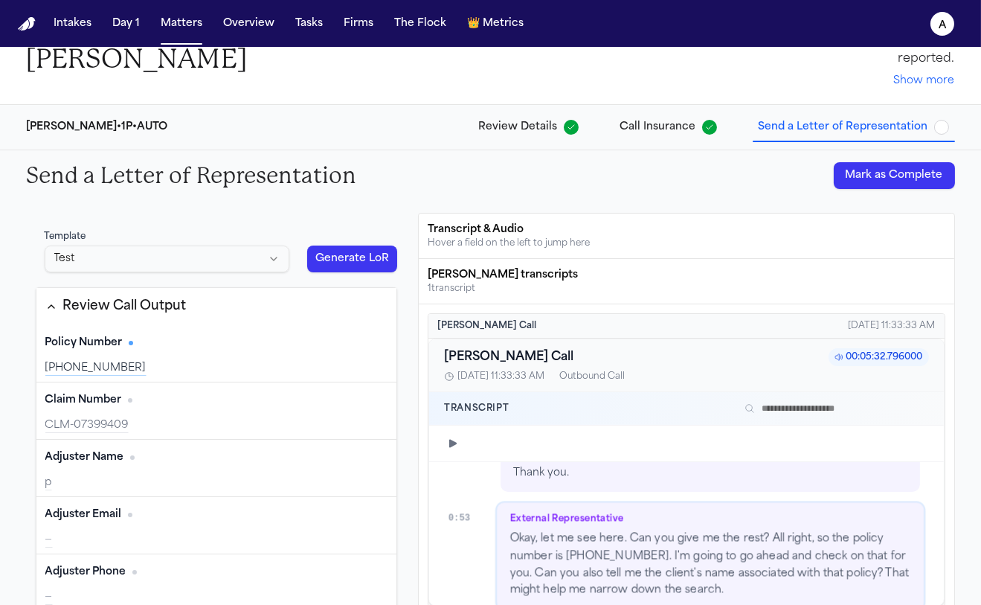
type input "**********"
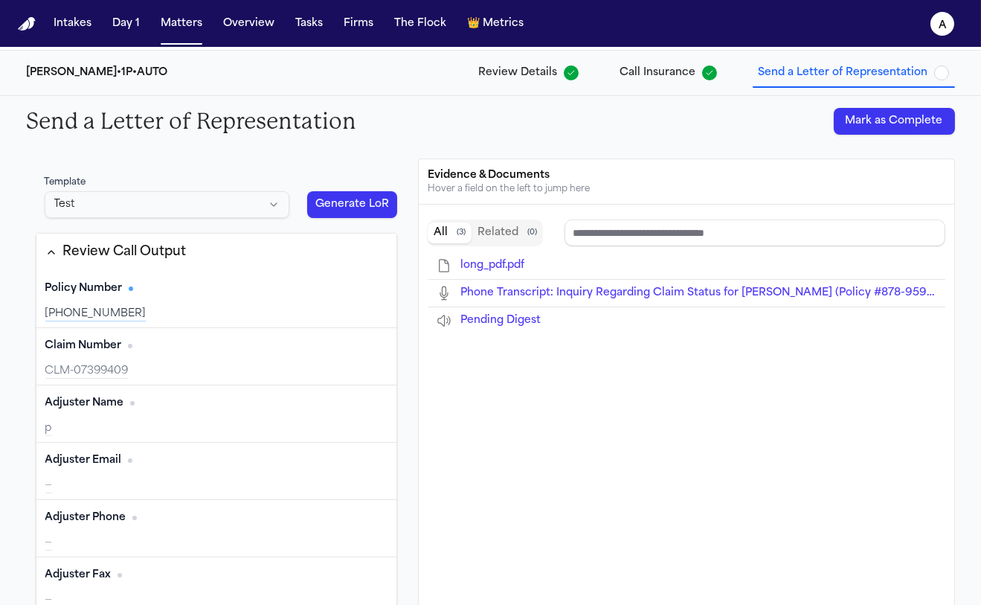
scroll to position [57, 0]
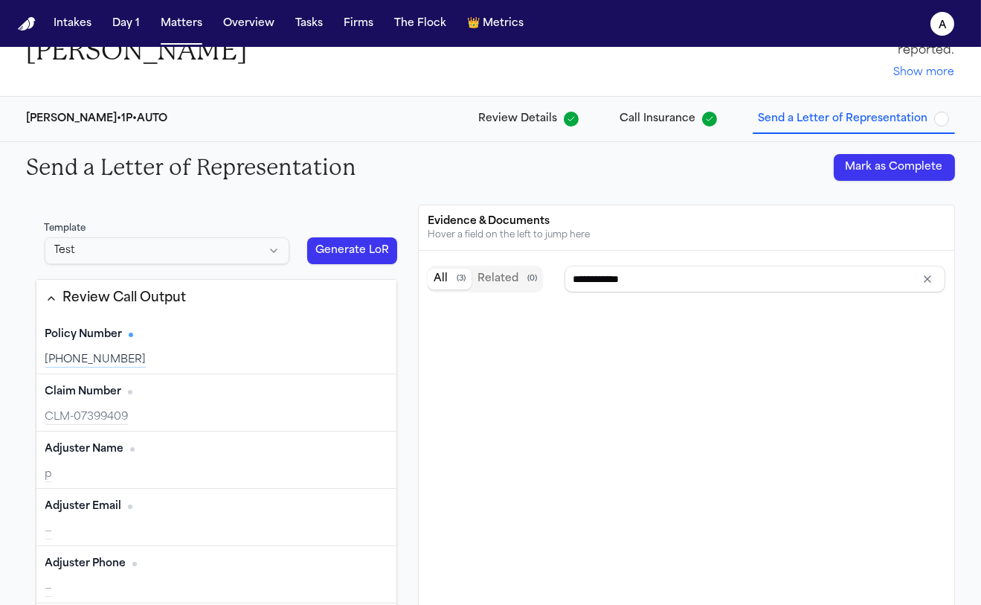
type input "**********"
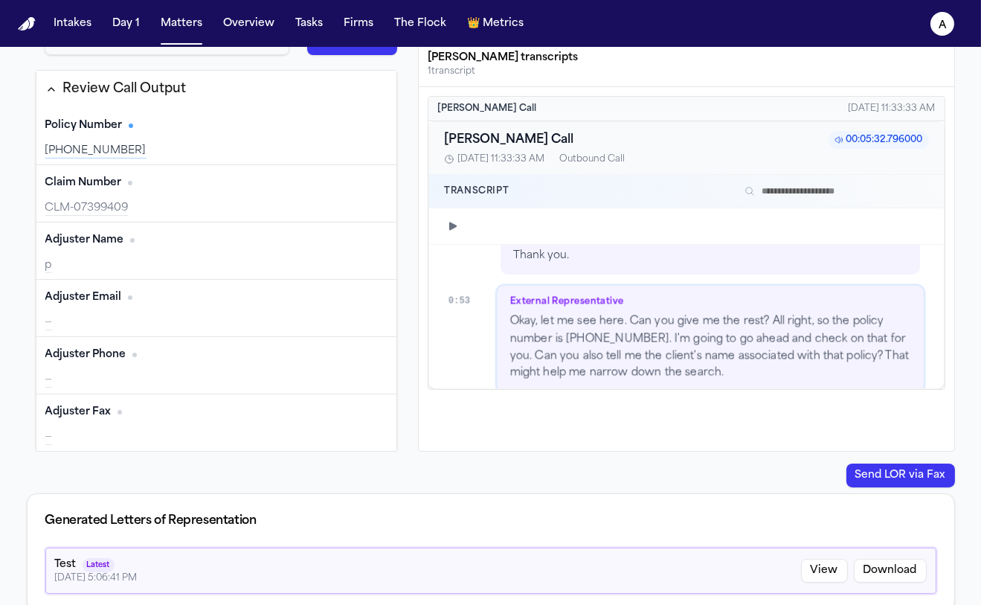
scroll to position [283, 0]
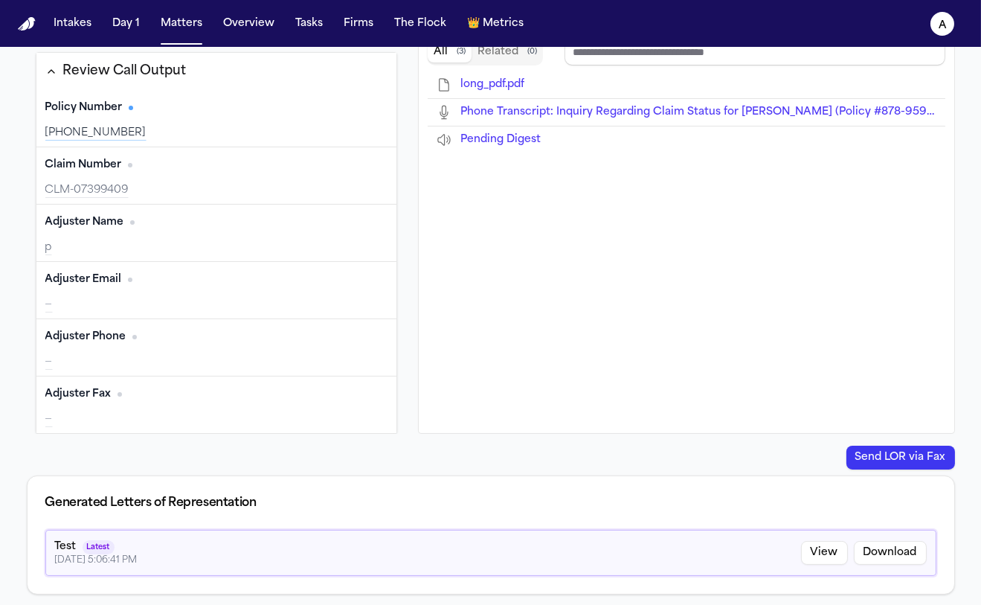
click at [350, 230] on button "Edit" at bounding box center [368, 222] width 37 height 24
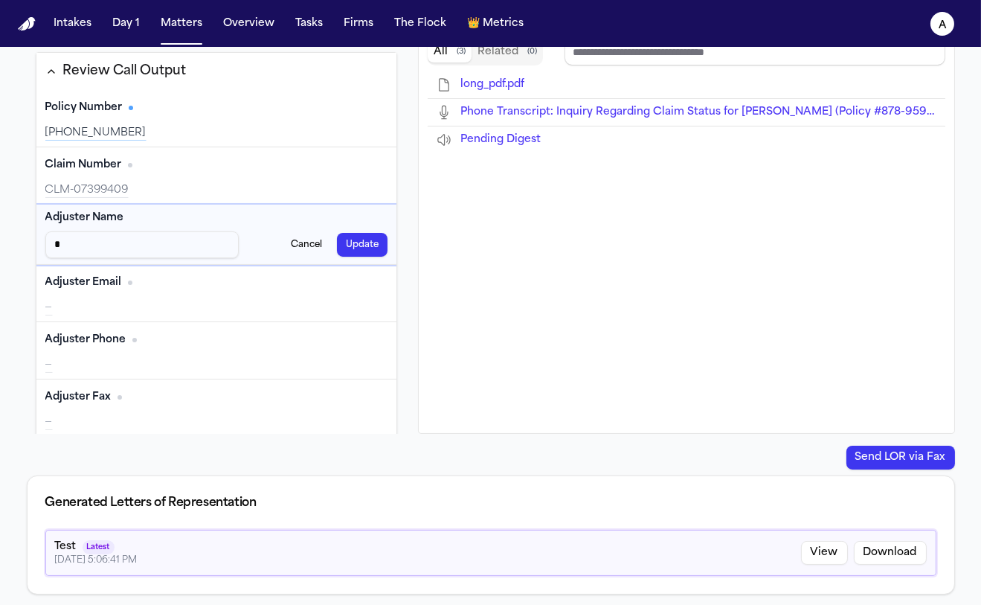
drag, startPoint x: 93, startPoint y: 250, endPoint x: -3, endPoint y: 242, distance: 96.2
click at [0, 242] on html "Intakes Day 1 Matters Overview Tasks Firms The Flock 👑 Metrics a Back to Covera…" at bounding box center [490, 302] width 981 height 605
type input "**"
click at [366, 245] on button "Update" at bounding box center [362, 245] width 51 height 24
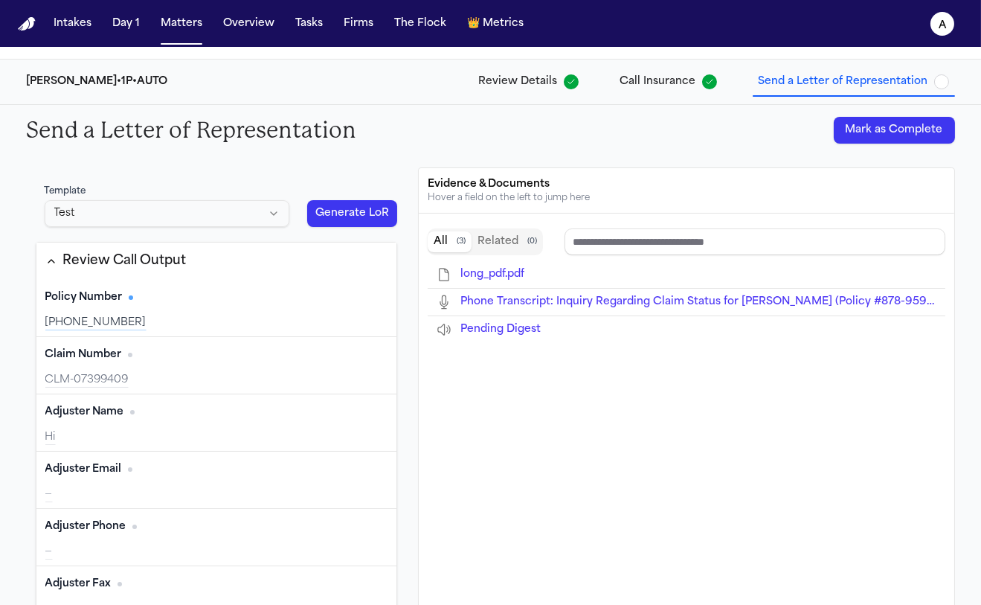
scroll to position [0, 0]
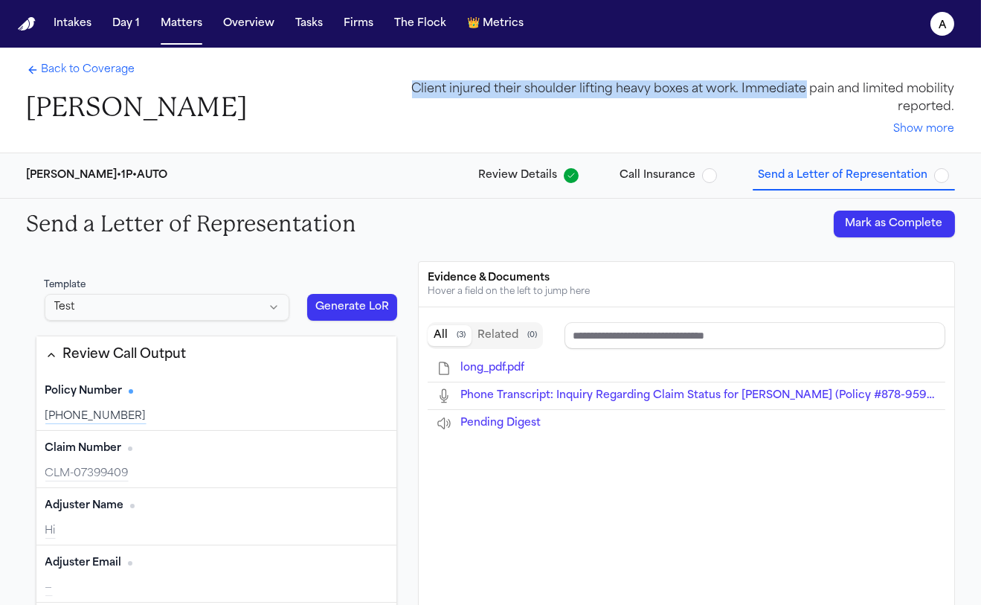
drag, startPoint x: 980, startPoint y: 65, endPoint x: 803, endPoint y: 87, distance: 178.4
click at [803, 87] on div "Back to Coverage [PERSON_NAME] Client injured their shoulder lifting heavy boxe…" at bounding box center [490, 101] width 981 height 106
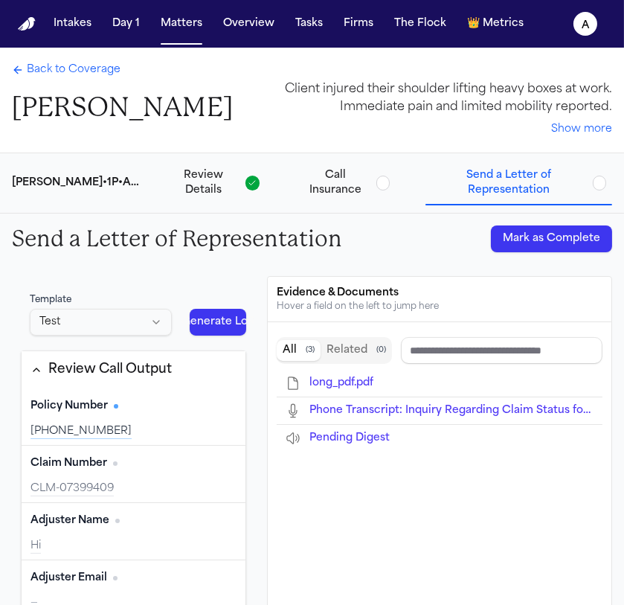
click at [202, 309] on button "Generate LoR" at bounding box center [218, 322] width 57 height 27
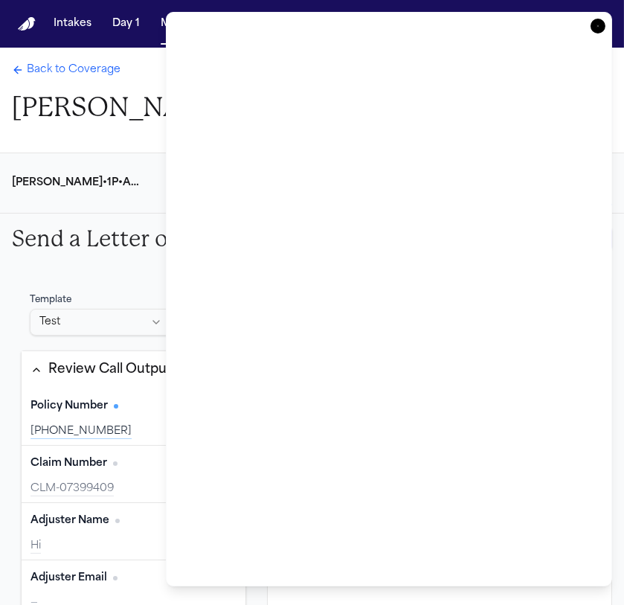
click at [602, 28] on icon "button" at bounding box center [598, 26] width 15 height 15
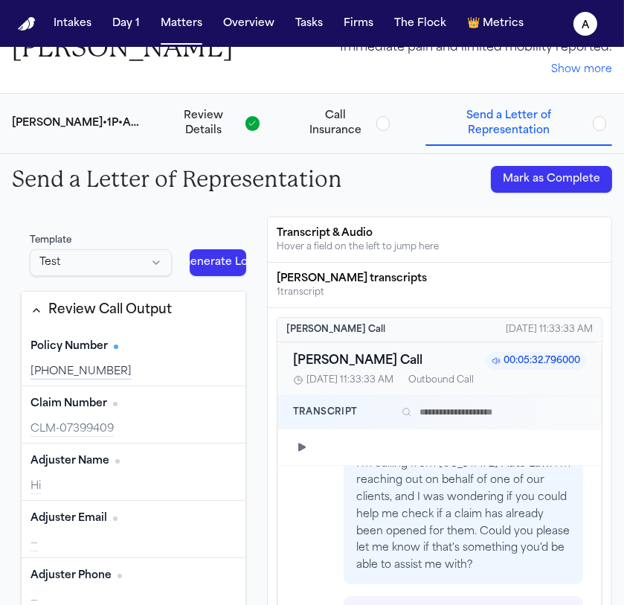
type input "**********"
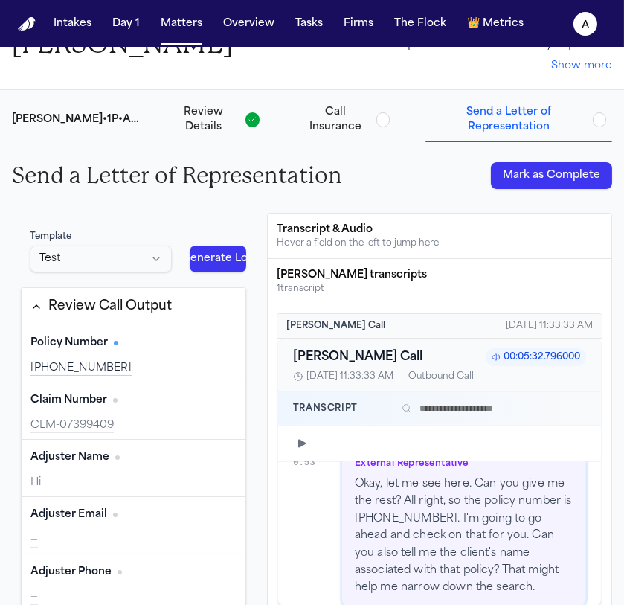
scroll to position [1096, 0]
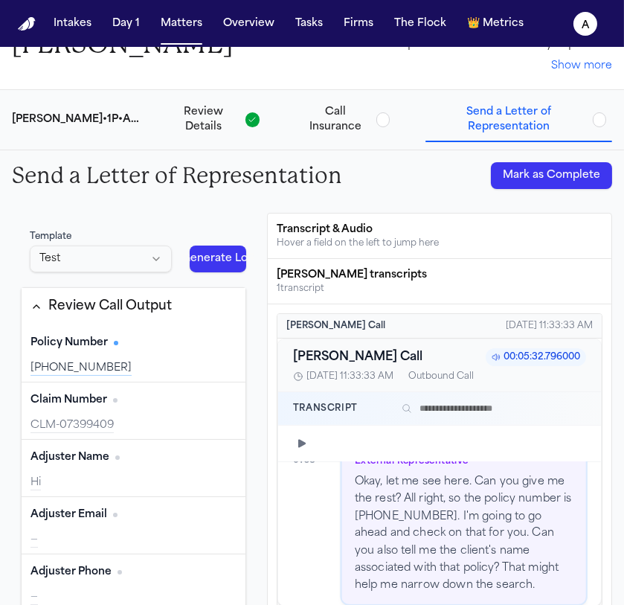
click at [115, 344] on div "Policy Number" at bounding box center [74, 342] width 88 height 15
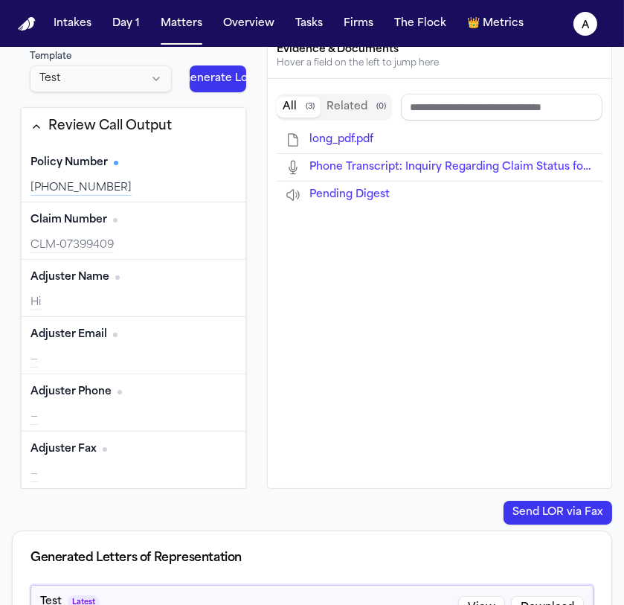
scroll to position [178, 0]
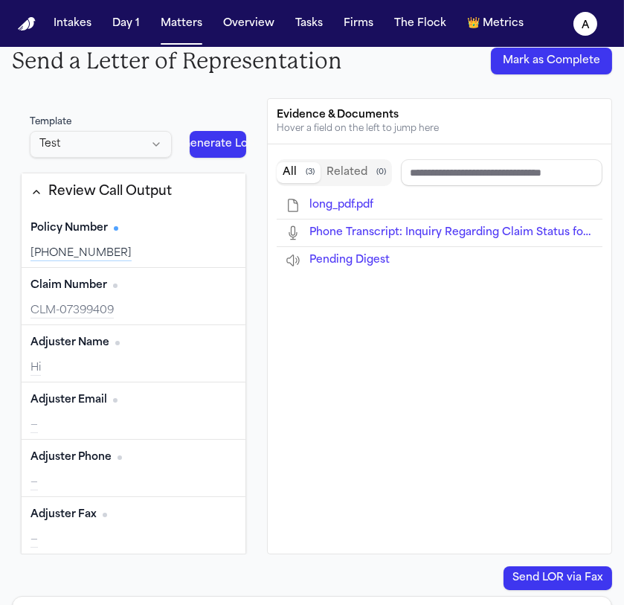
type input "**********"
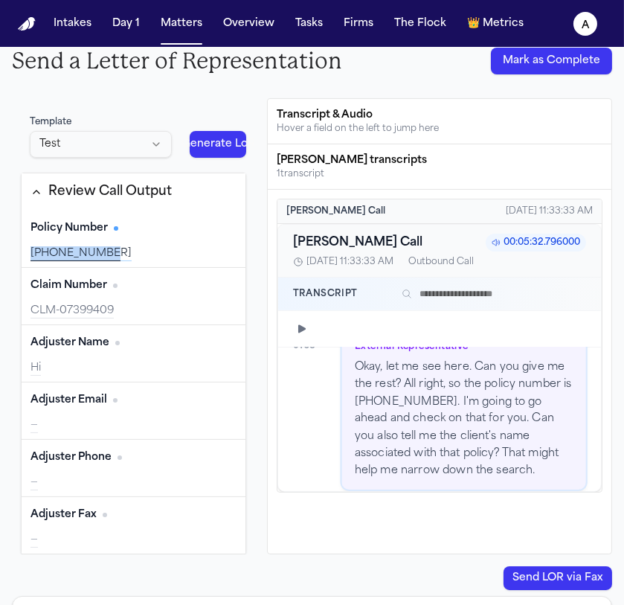
drag, startPoint x: 120, startPoint y: 260, endPoint x: 21, endPoint y: 255, distance: 99.0
click at [22, 255] on div "Policy Number Edit [PHONE_NUMBER]" at bounding box center [134, 238] width 224 height 57
copy div "[PHONE_NUMBER]"
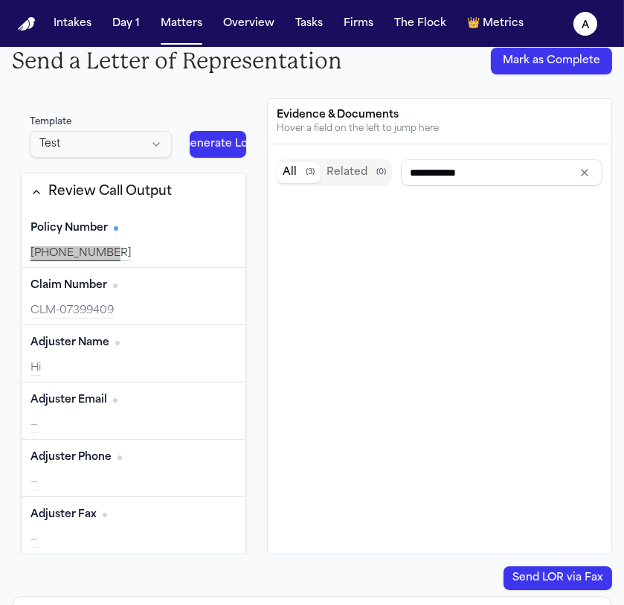
type input "**********"
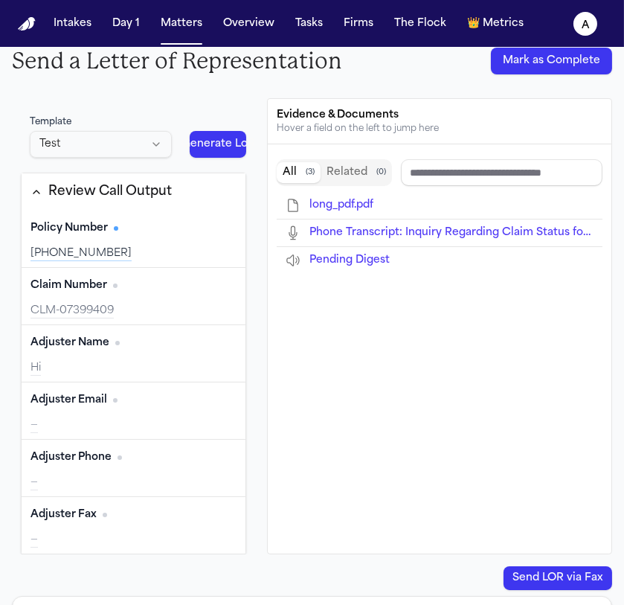
click at [123, 428] on div "—" at bounding box center [133, 425] width 206 height 15
click at [199, 398] on button "Edit" at bounding box center [217, 400] width 37 height 24
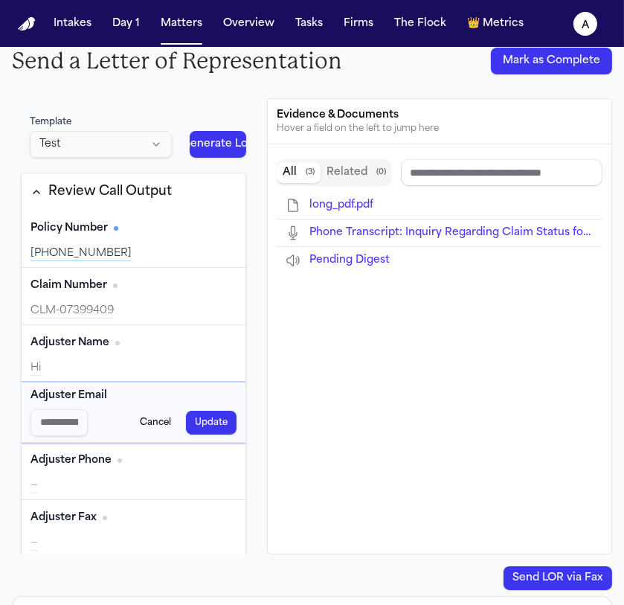
click at [55, 426] on input "Adjuster Email input" at bounding box center [58, 422] width 57 height 27
type input "**"
type input "***"
type input "****"
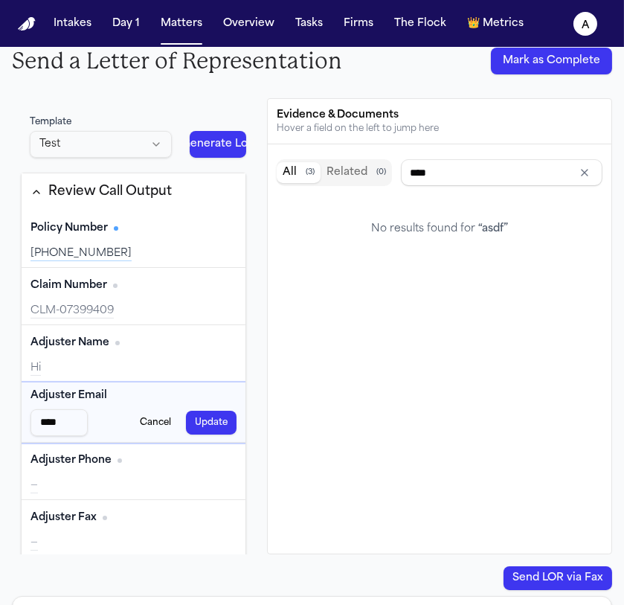
type input "****"
click at [199, 417] on button "Update" at bounding box center [211, 423] width 51 height 24
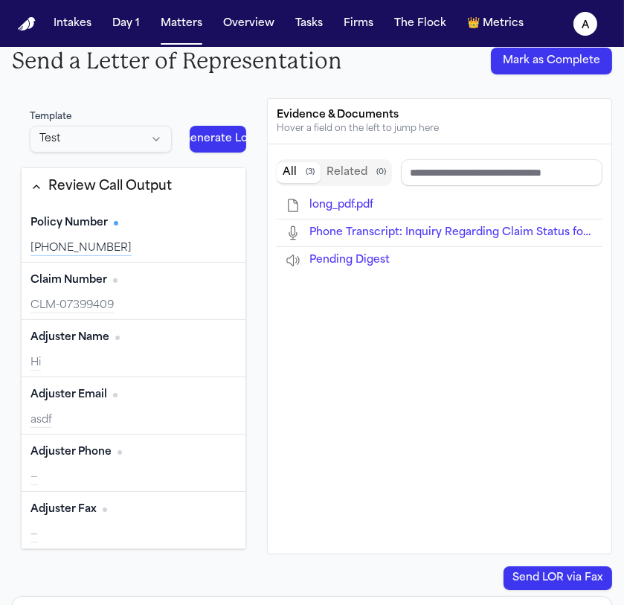
type input "****"
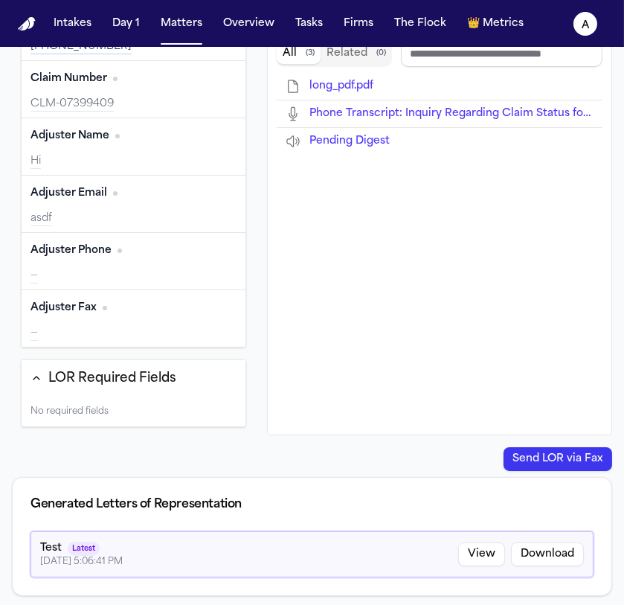
scroll to position [296, 0]
click at [57, 398] on div "No required fields" at bounding box center [134, 412] width 224 height 30
click at [36, 373] on icon "button" at bounding box center [36, 379] width 12 height 12
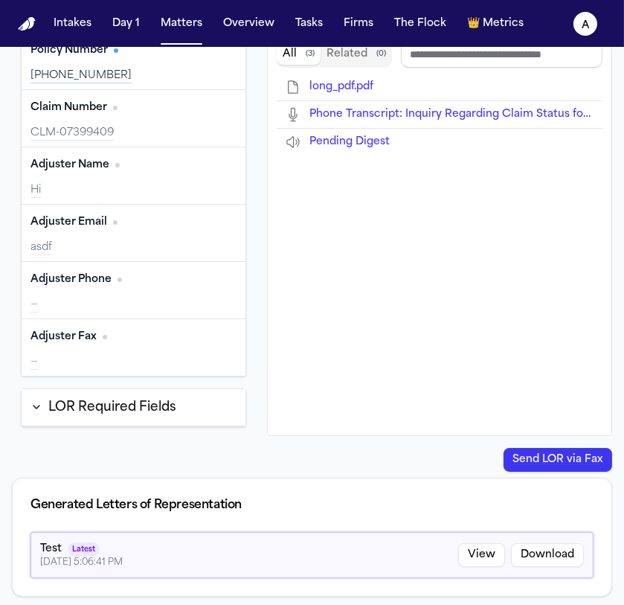
scroll to position [298, 0]
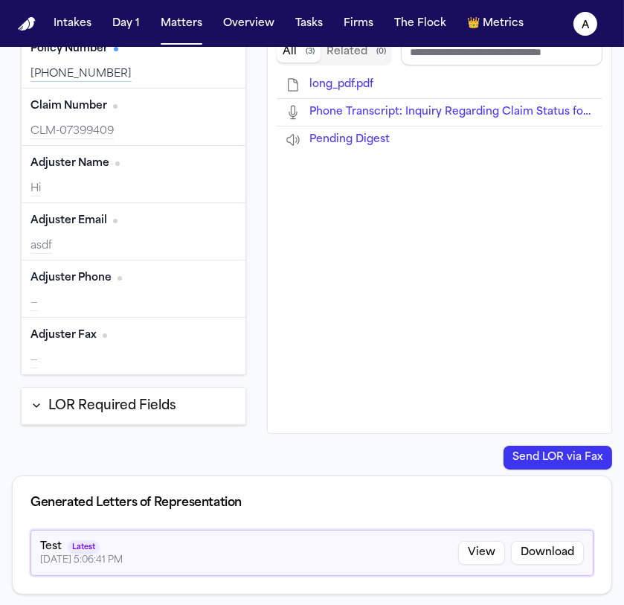
click at [36, 372] on div "Adjuster Fax Edit —" at bounding box center [134, 346] width 224 height 57
click at [39, 411] on div "LOR Required Fields" at bounding box center [103, 405] width 146 height 19
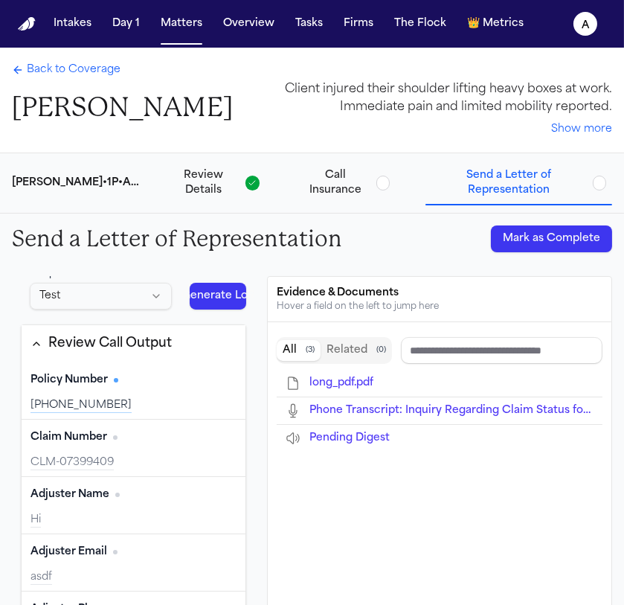
scroll to position [0, 0]
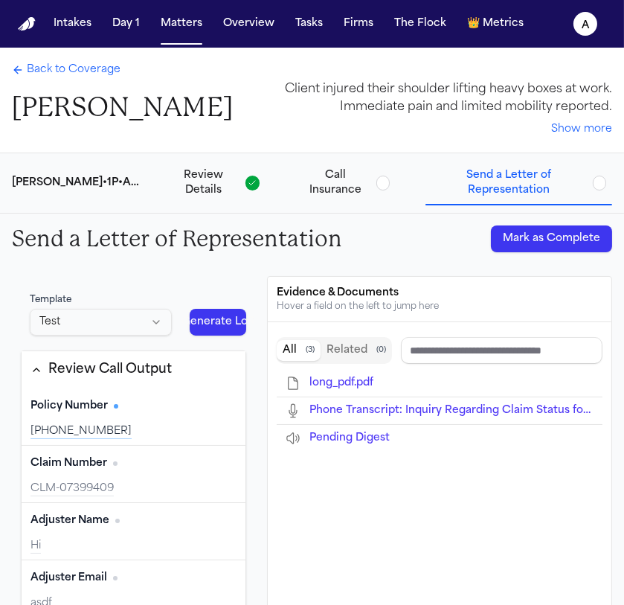
type input "**********"
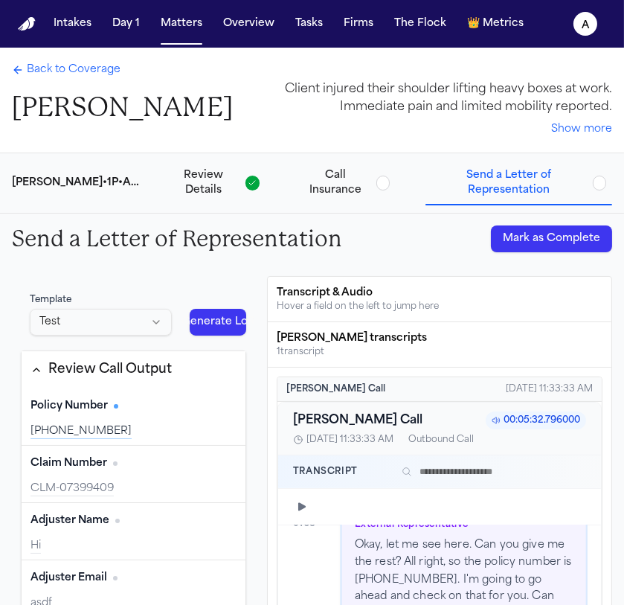
scroll to position [63, 0]
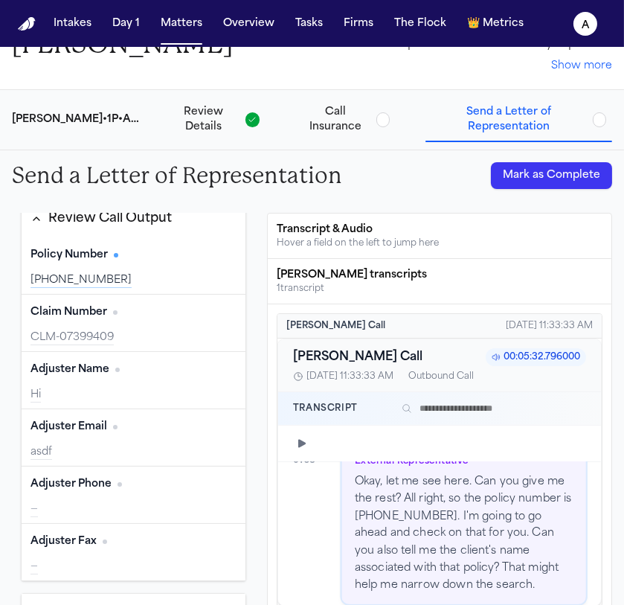
type input "****"
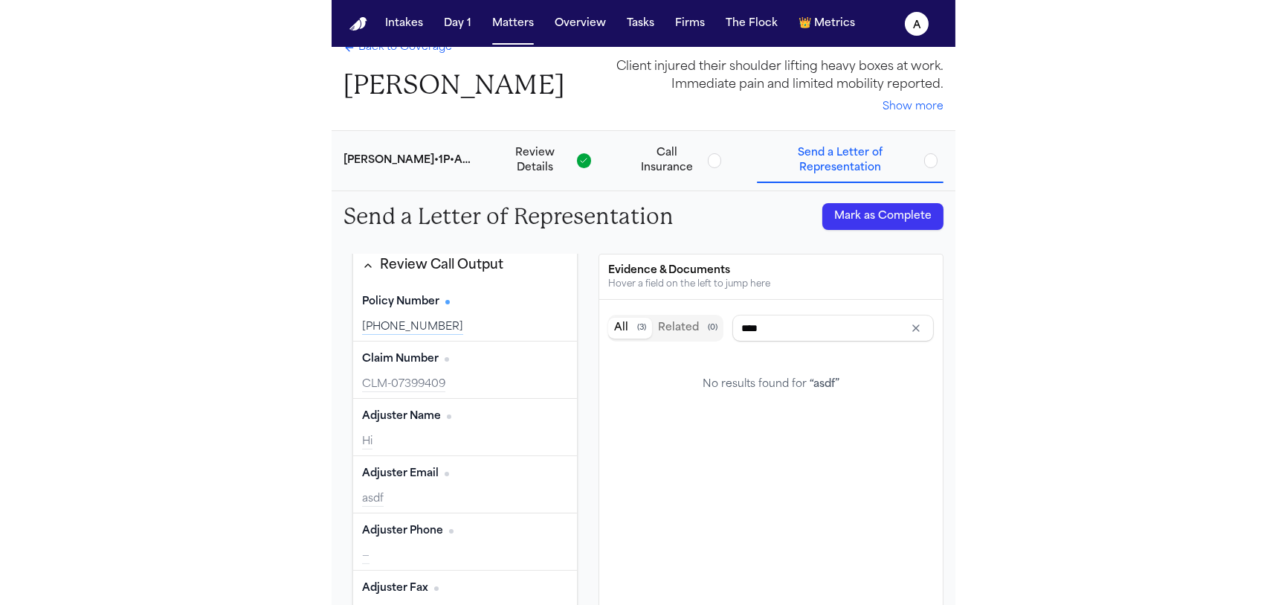
scroll to position [0, 0]
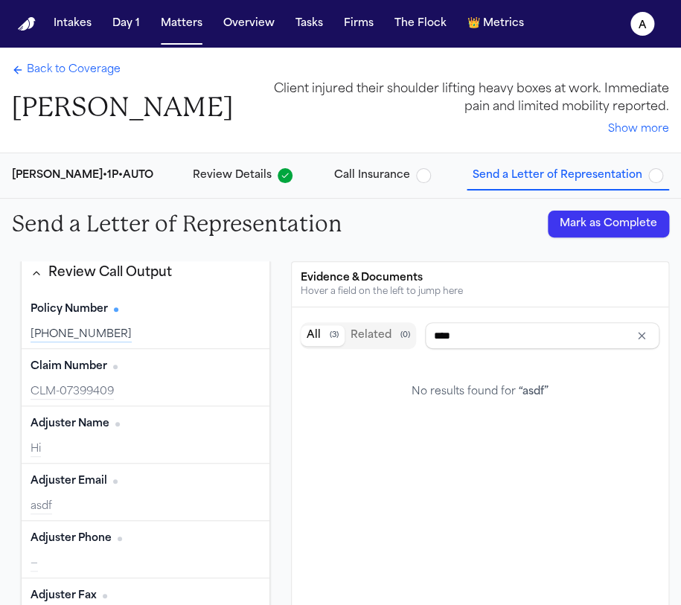
click at [441, 138] on div "Back to Coverage [PERSON_NAME] Client injured their shoulder lifting heavy boxe…" at bounding box center [340, 100] width 681 height 105
click at [169, 26] on button "Matters" at bounding box center [182, 23] width 54 height 27
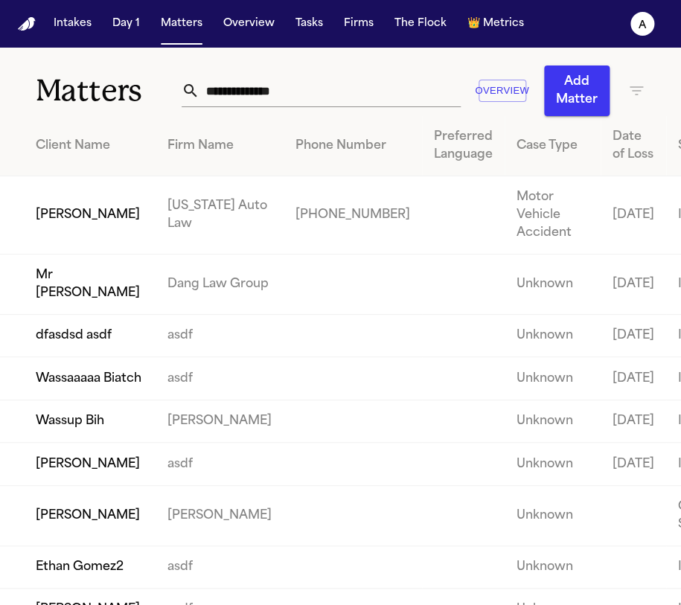
click at [81, 219] on td "[PERSON_NAME]" at bounding box center [77, 215] width 155 height 78
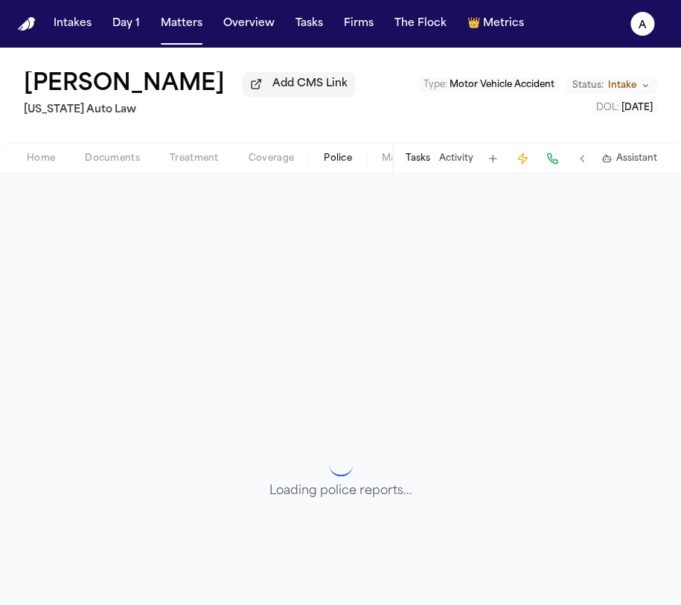
click at [356, 158] on button "Police" at bounding box center [338, 158] width 58 height 18
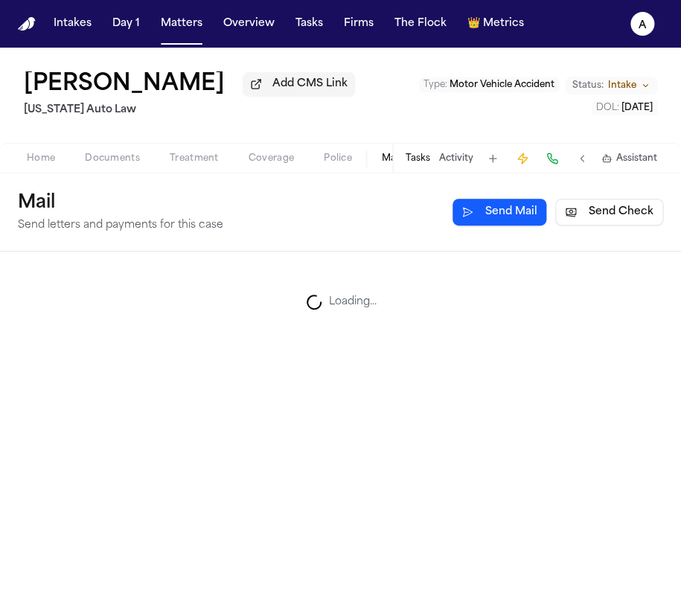
click at [379, 161] on button "Mail" at bounding box center [391, 158] width 49 height 18
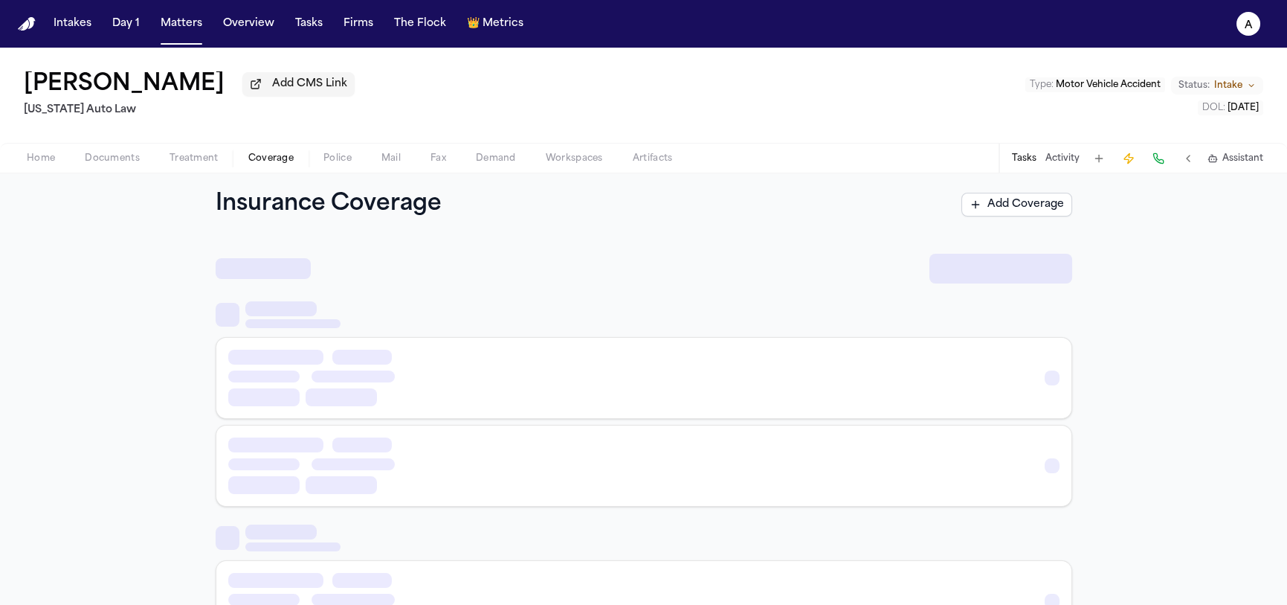
click at [266, 162] on span "Coverage" at bounding box center [270, 158] width 45 height 12
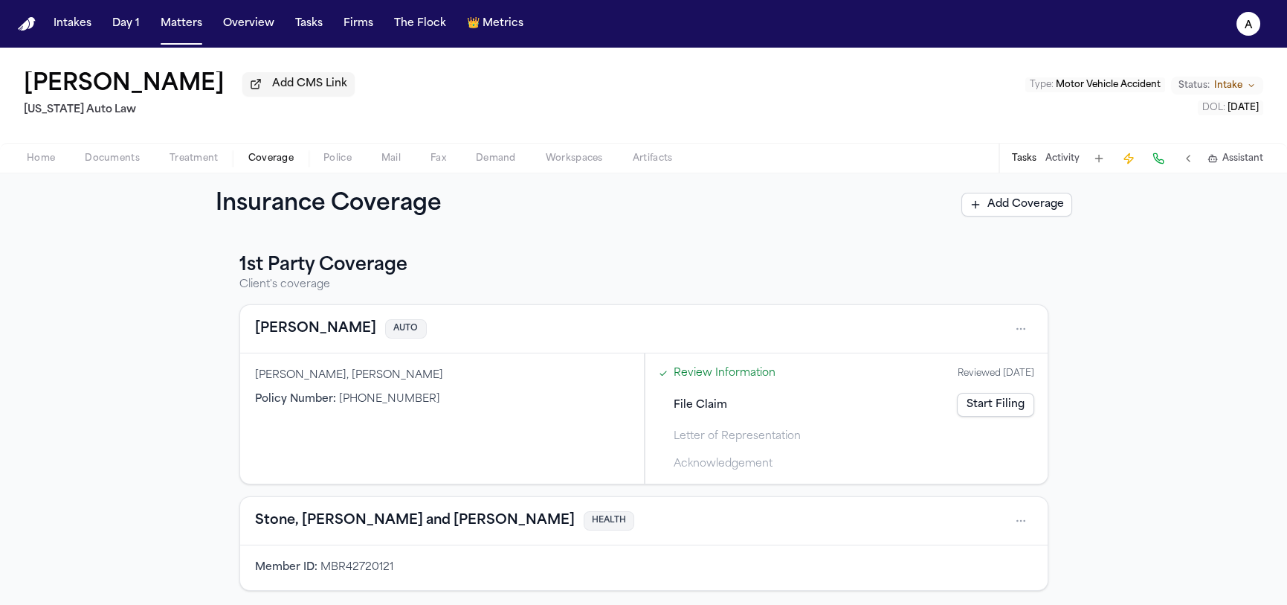
click at [188, 152] on span "Treatment" at bounding box center [194, 158] width 49 height 12
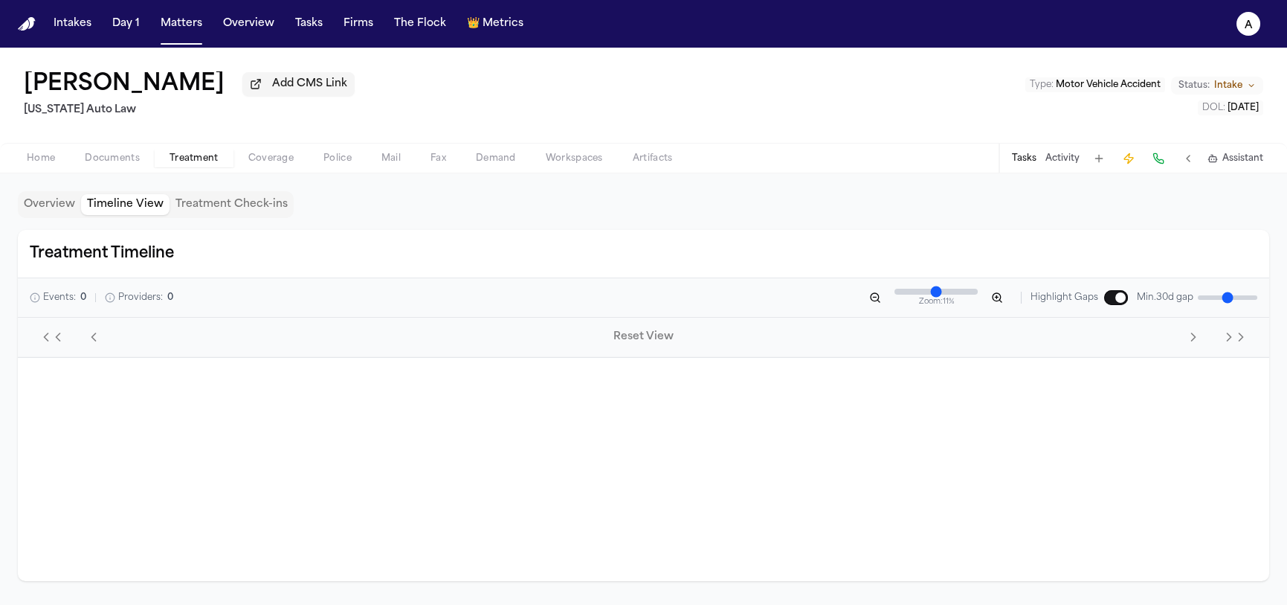
click at [159, 199] on button "Timeline View" at bounding box center [125, 204] width 89 height 21
click at [100, 208] on button "Timeline View" at bounding box center [125, 204] width 89 height 21
click at [52, 204] on button "Overview" at bounding box center [49, 204] width 63 height 21
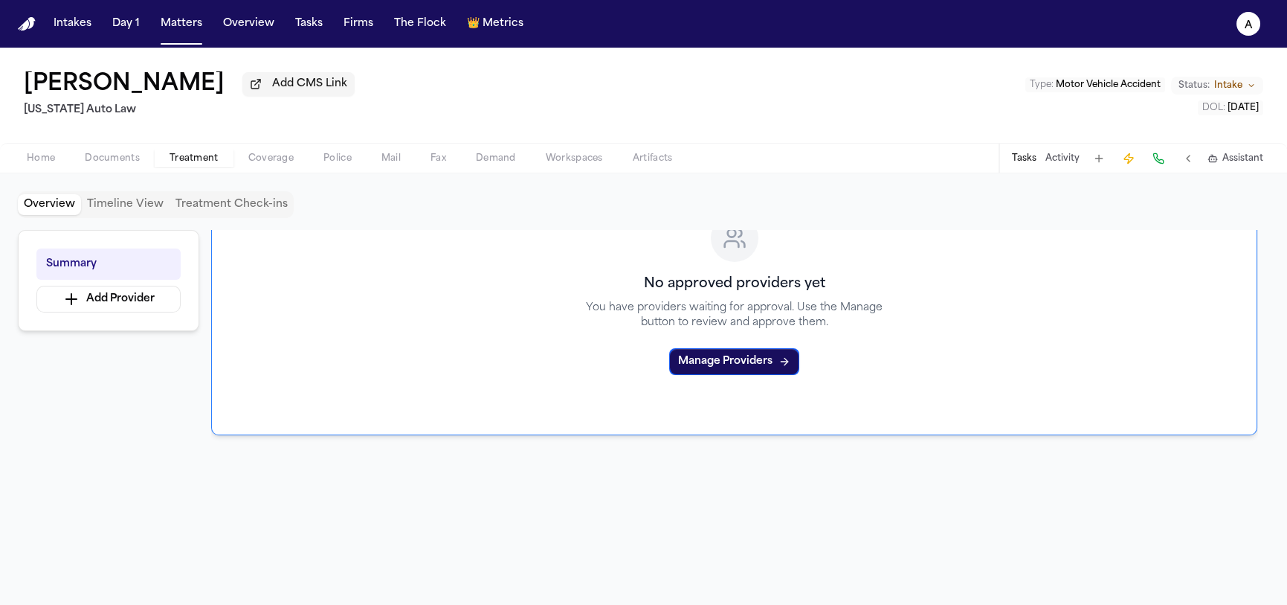
scroll to position [137, 0]
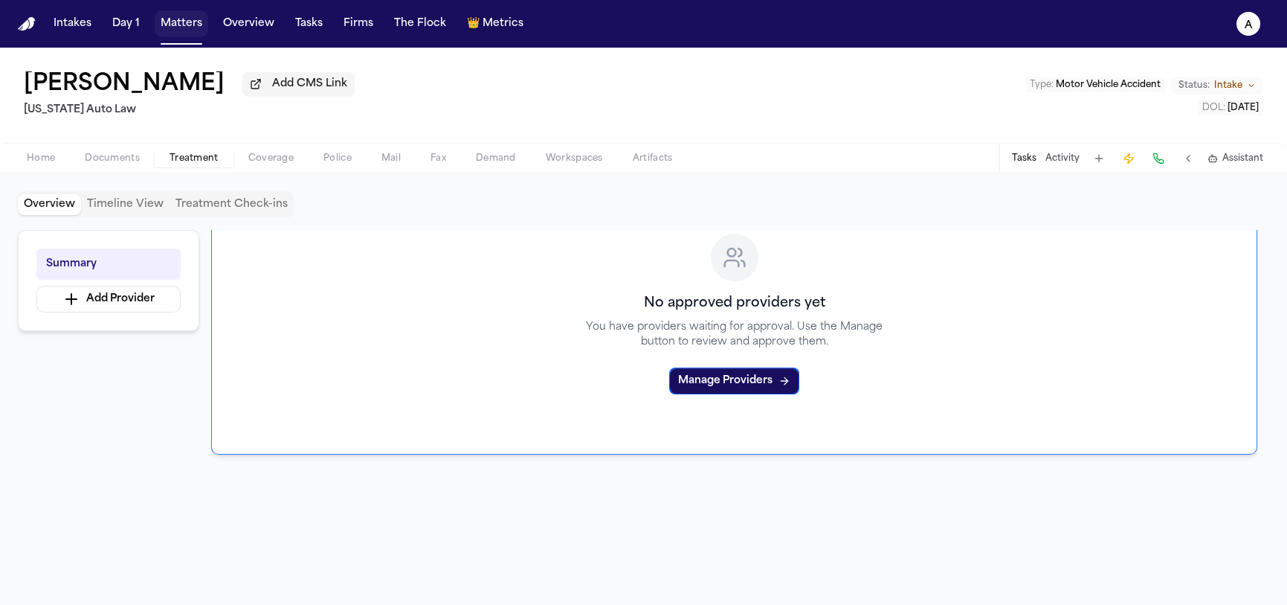
click at [161, 27] on button "Matters" at bounding box center [182, 23] width 54 height 27
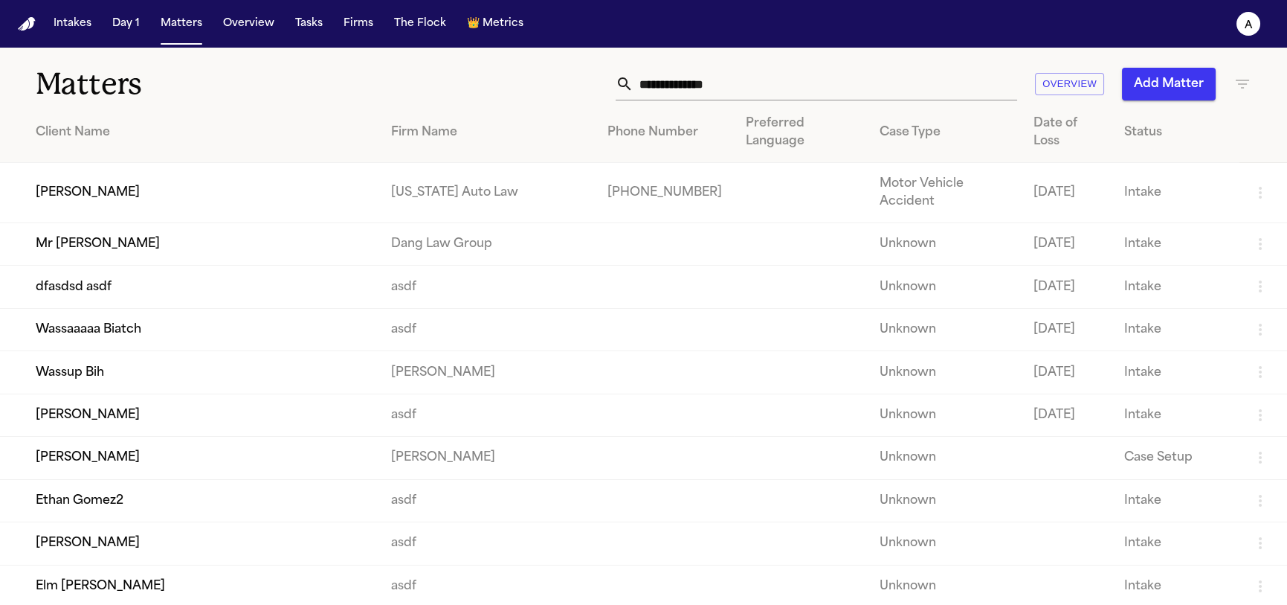
scroll to position [269, 0]
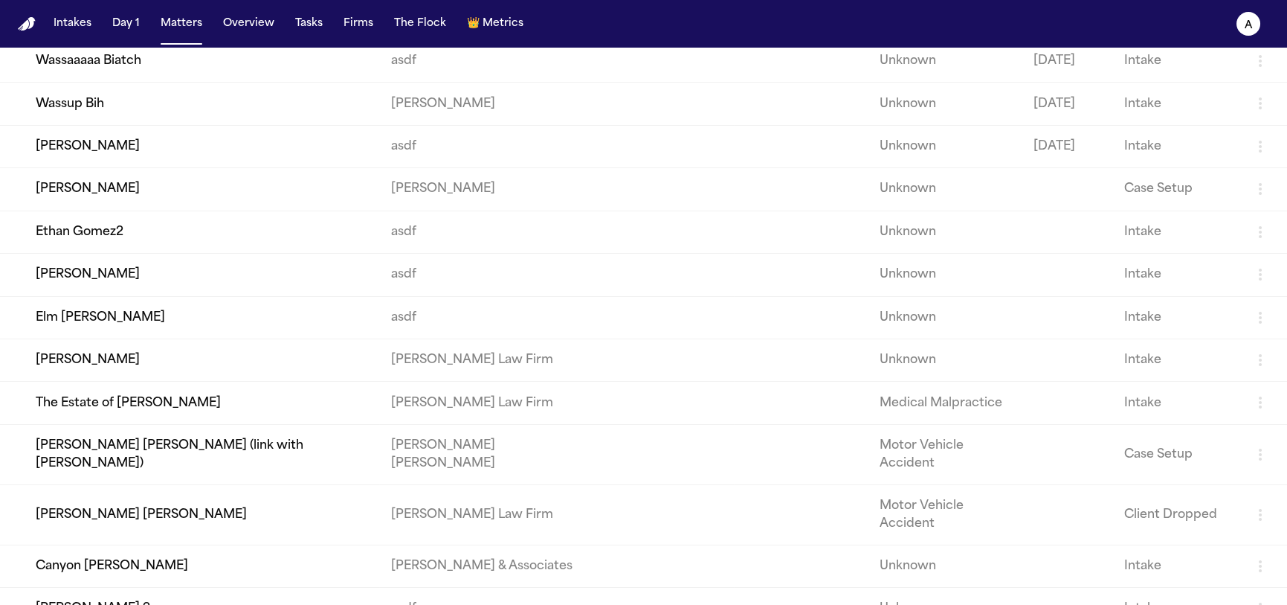
click at [120, 338] on td "Thao Kieu" at bounding box center [189, 359] width 379 height 42
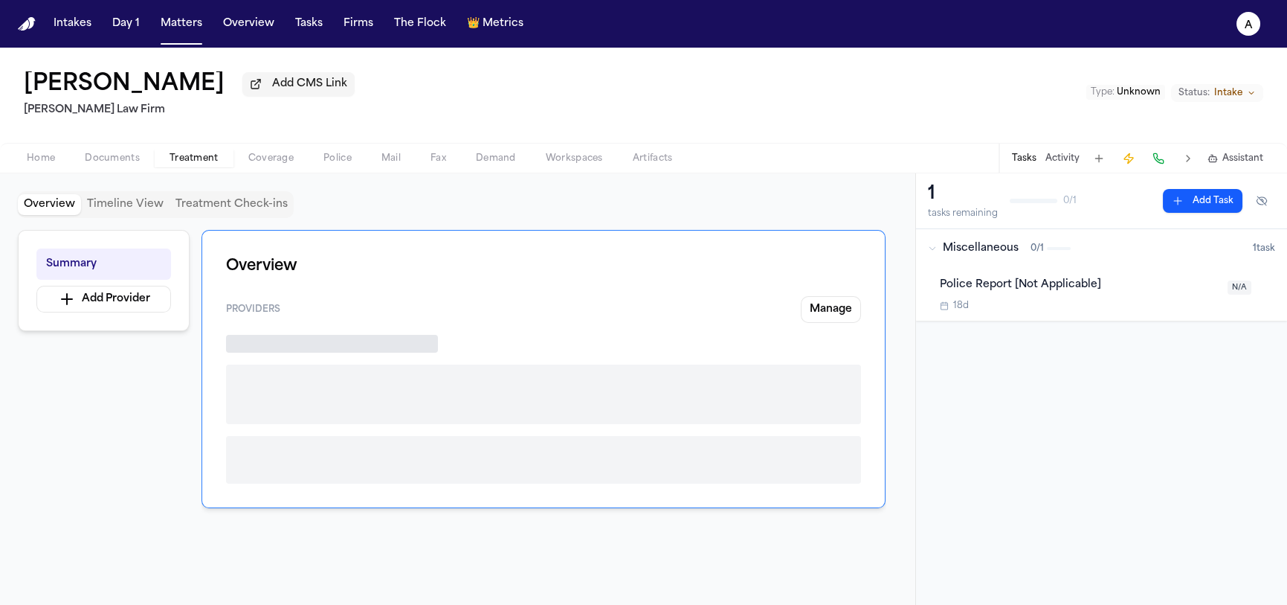
click at [220, 164] on button "Treatment" at bounding box center [194, 158] width 79 height 18
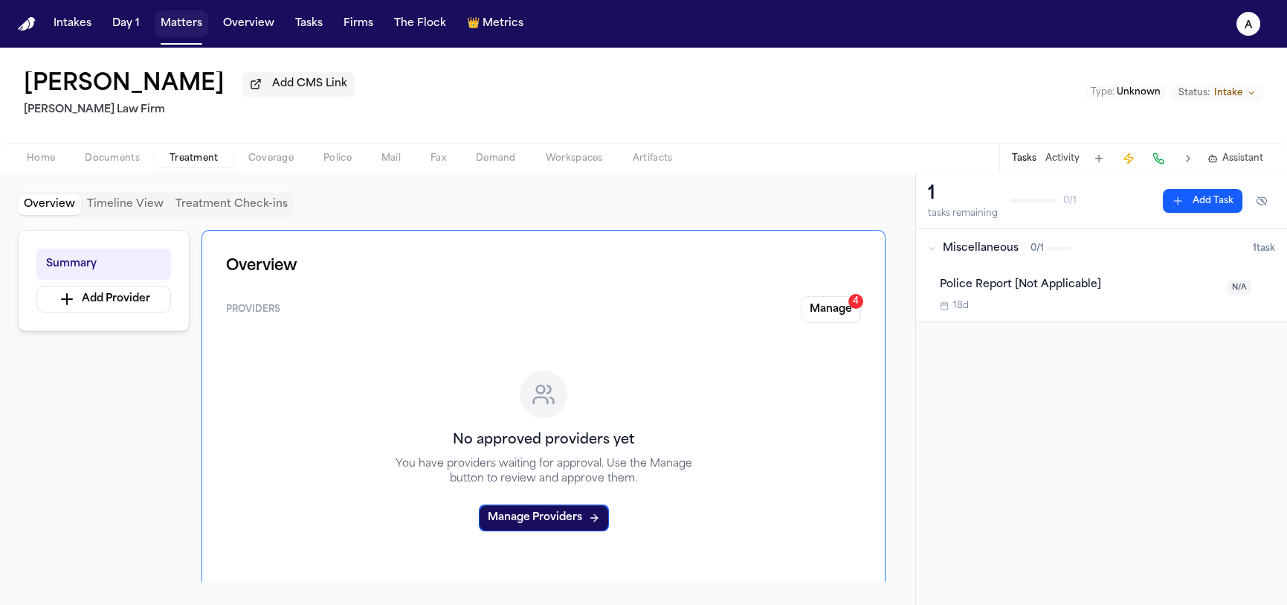
click at [170, 22] on button "Matters" at bounding box center [182, 23] width 54 height 27
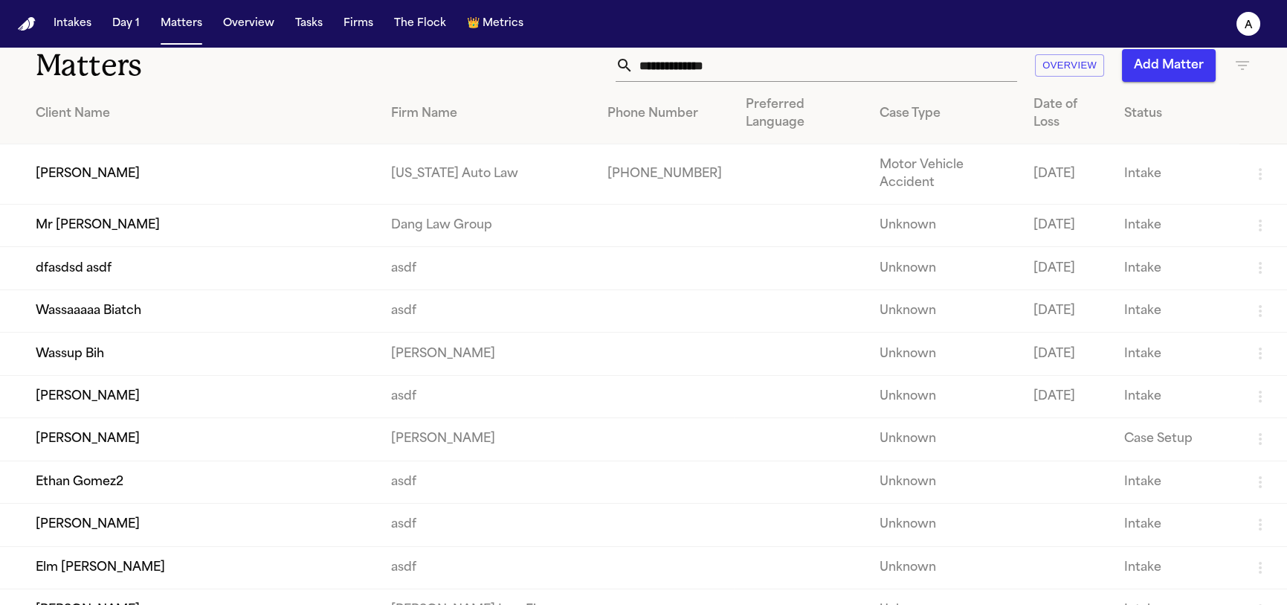
scroll to position [19, 0]
click at [193, 460] on td "Ethan Gomez2" at bounding box center [189, 481] width 379 height 42
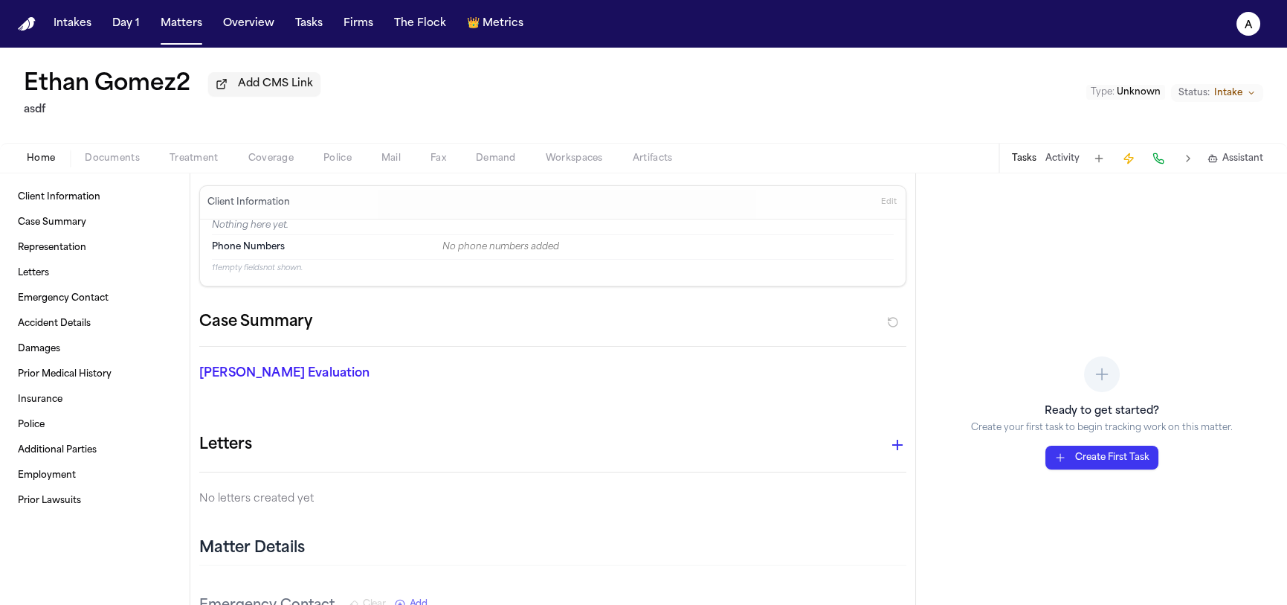
click at [230, 173] on div "Home Documents Treatment Coverage Police Mail Fax Demand Workspaces Artifacts T…" at bounding box center [643, 158] width 1287 height 30
click at [189, 161] on span "Treatment" at bounding box center [194, 158] width 49 height 12
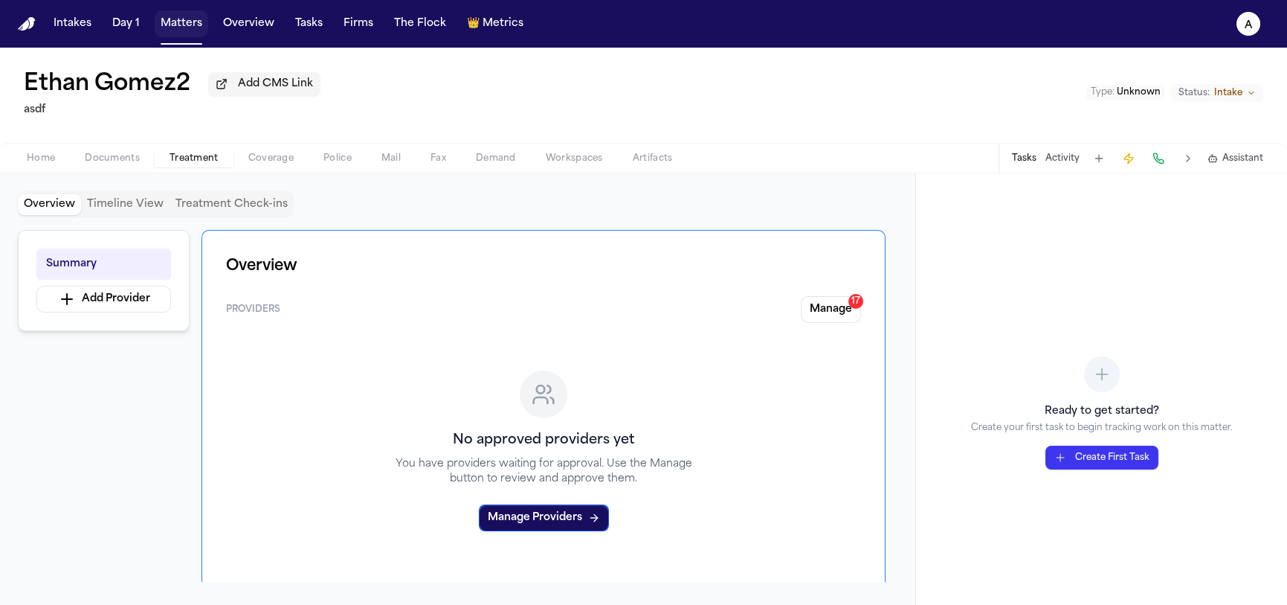
click at [176, 29] on button "Matters" at bounding box center [182, 23] width 54 height 27
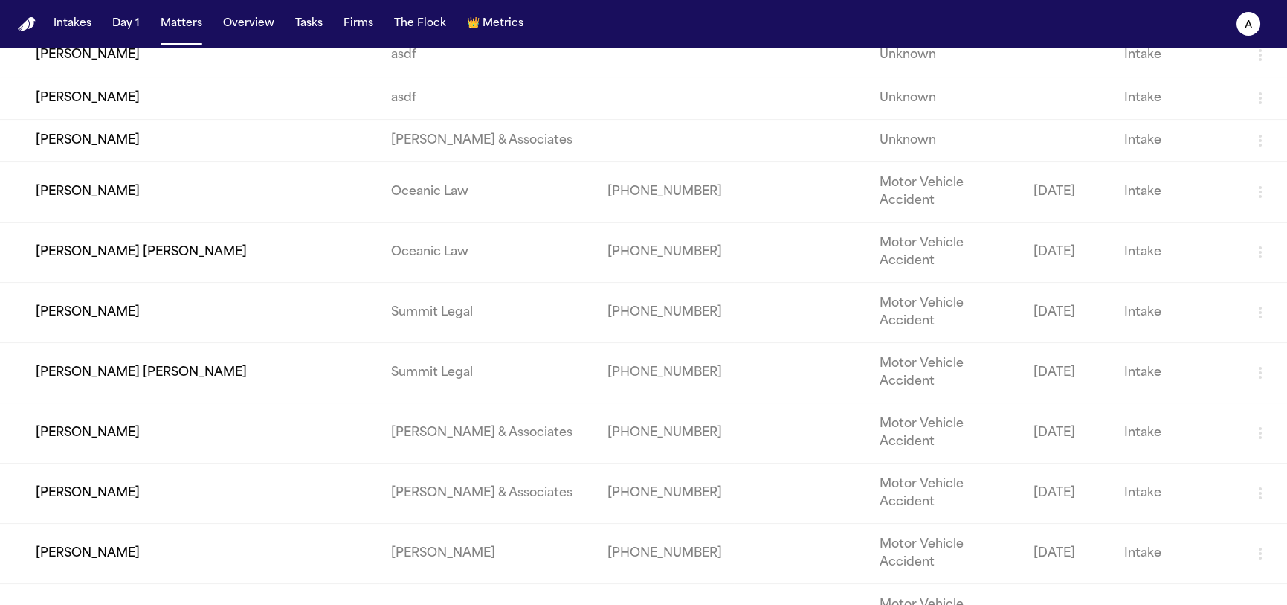
scroll to position [1548, 0]
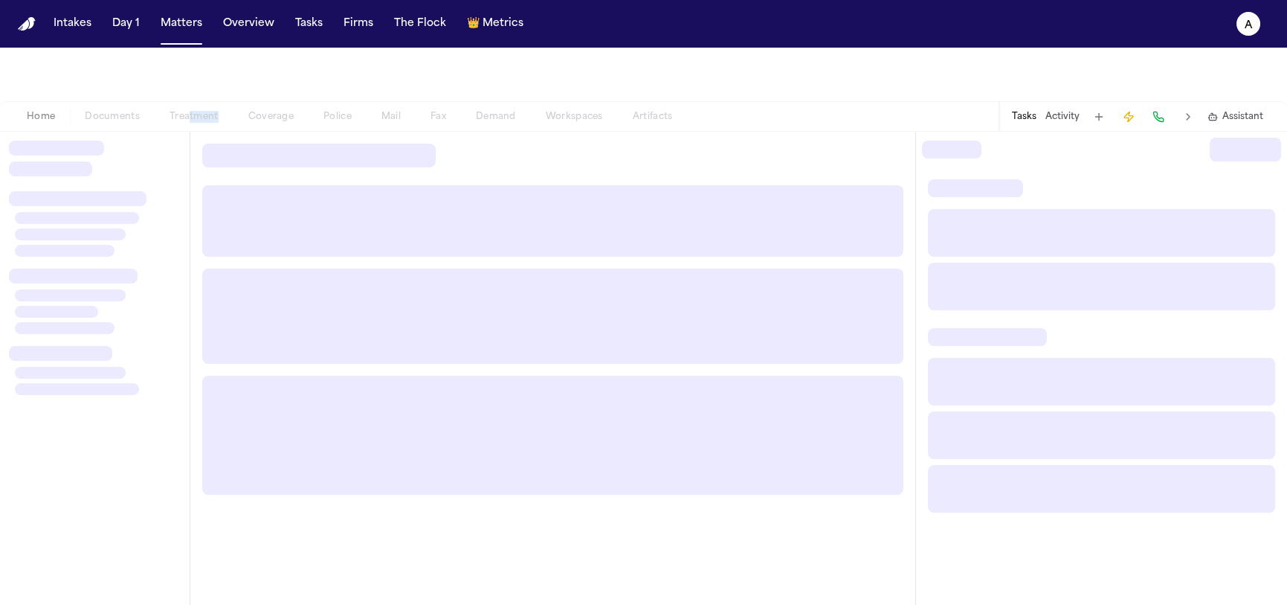
click at [189, 122] on div "Home Documents Treatment Coverage Police Mail Fax Demand Workspaces Artifacts" at bounding box center [349, 117] width 675 height 18
click at [362, 75] on div at bounding box center [643, 75] width 1287 height 54
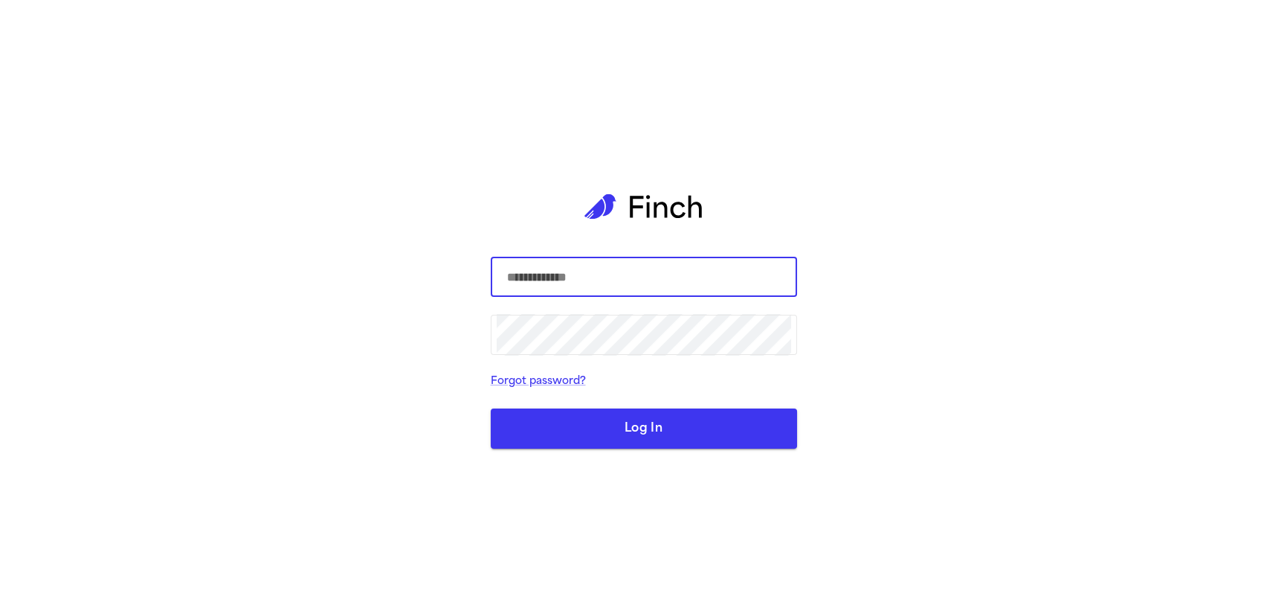
type input "**********"
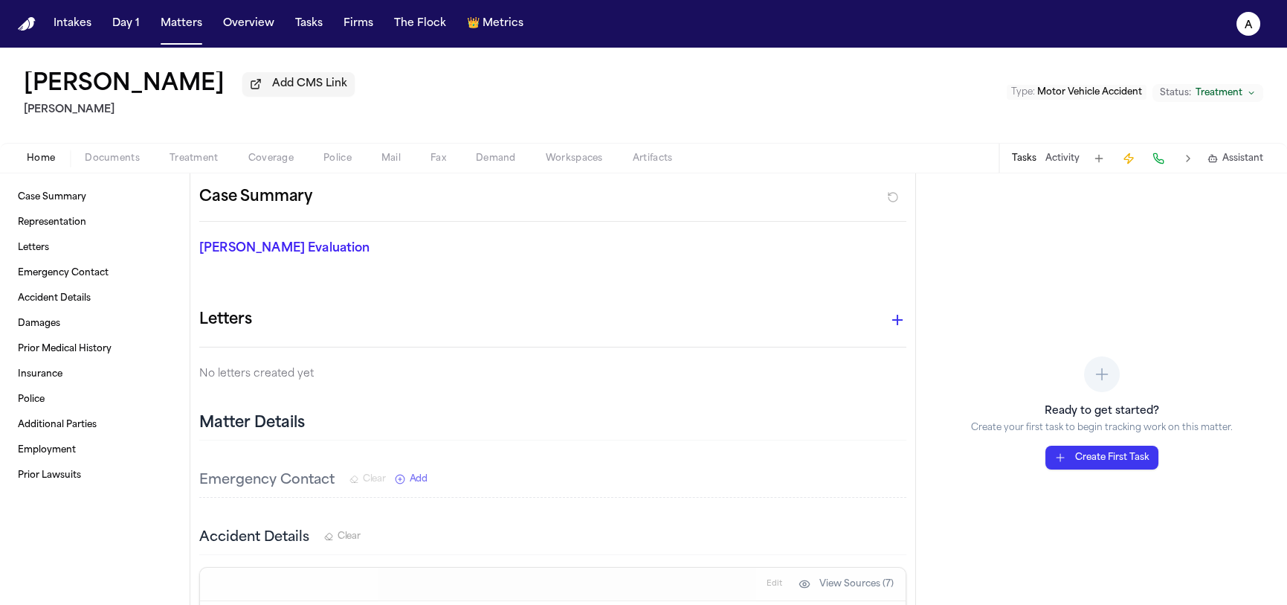
click at [264, 164] on span "Coverage" at bounding box center [270, 158] width 45 height 12
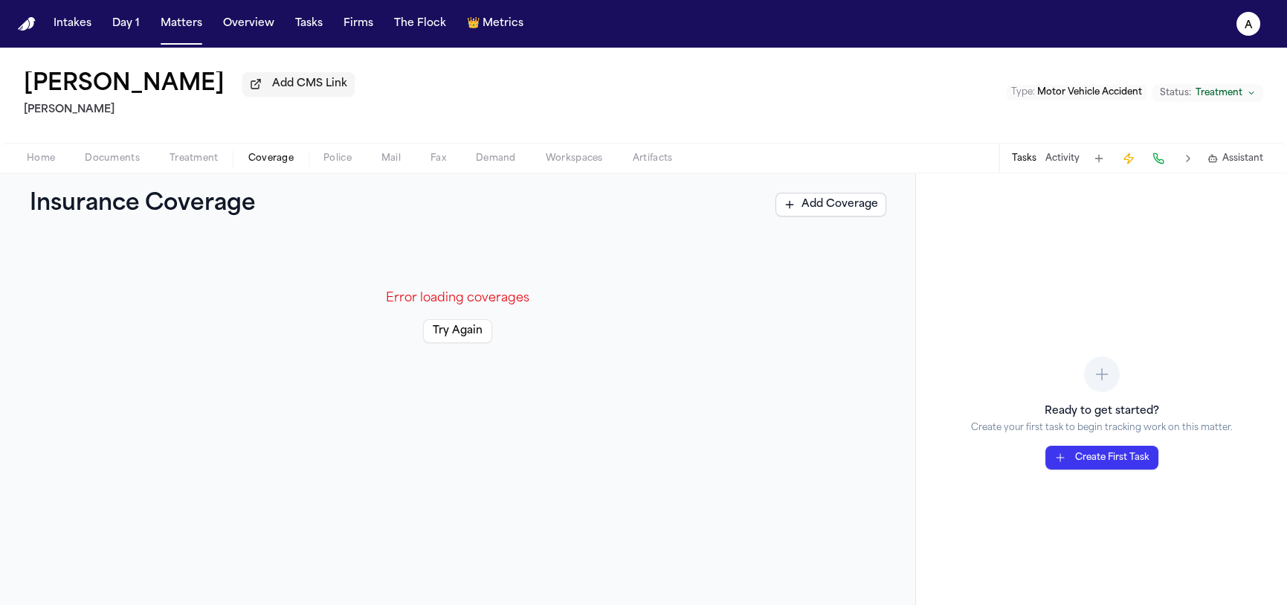
click at [207, 179] on div "Insurance Coverage Add Coverage" at bounding box center [458, 204] width 916 height 62
click at [204, 170] on div "Home Documents Treatment Coverage Police Mail Fax Demand Workspaces Artifacts T…" at bounding box center [643, 158] width 1287 height 30
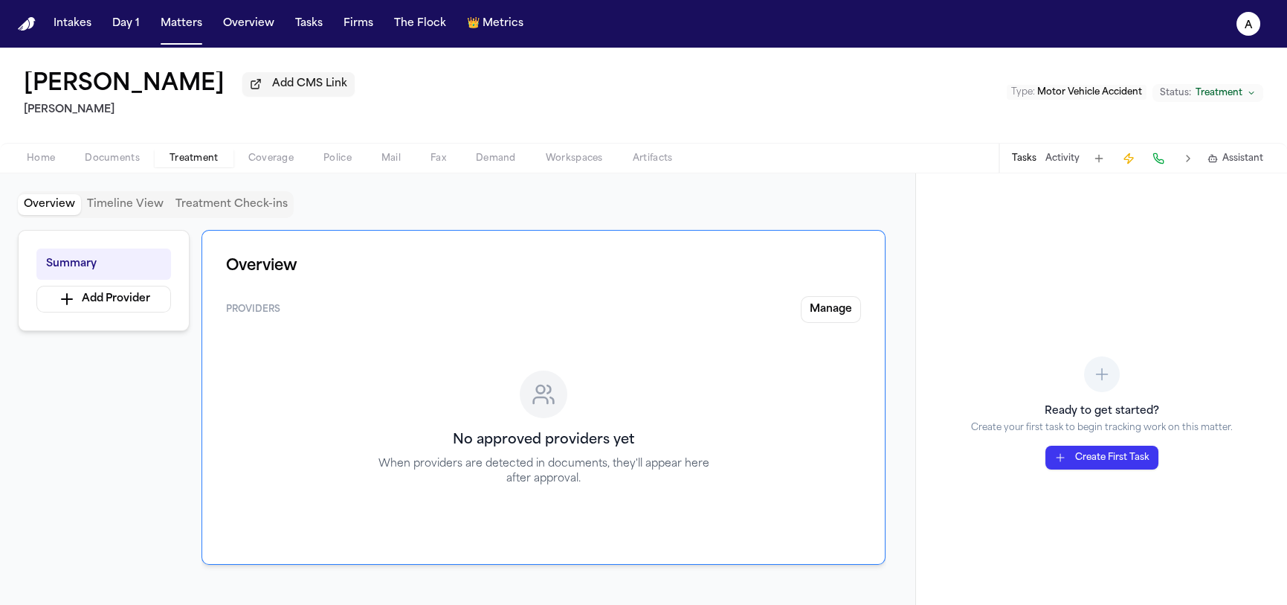
click at [204, 160] on span "Treatment" at bounding box center [194, 158] width 49 height 12
click at [135, 308] on button "Add Provider" at bounding box center [103, 299] width 135 height 27
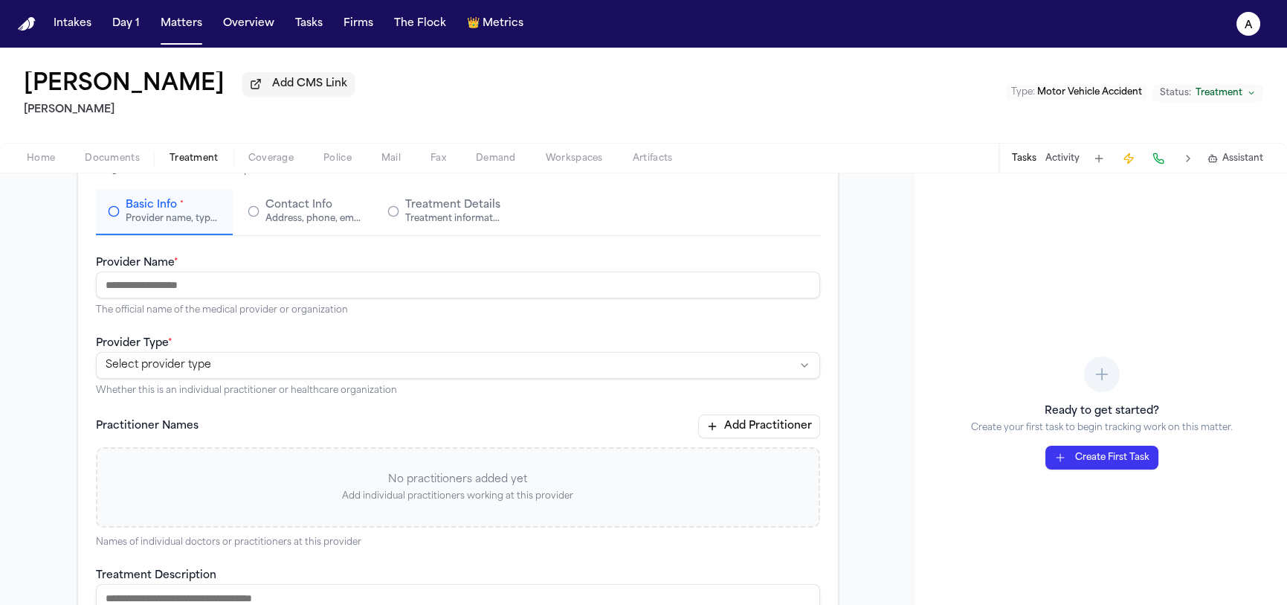
scroll to position [119, 0]
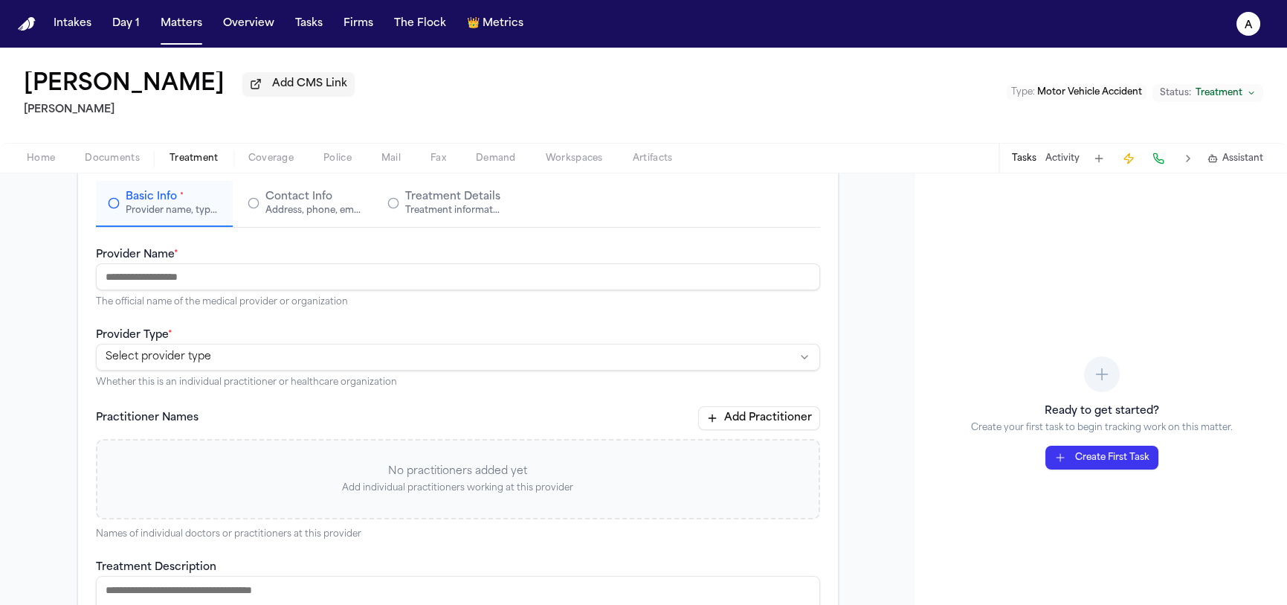
click at [239, 283] on input "Provider Name *" at bounding box center [458, 276] width 724 height 27
click at [222, 256] on div "Provider Name * The official name of the medical provider or organization" at bounding box center [458, 276] width 724 height 62
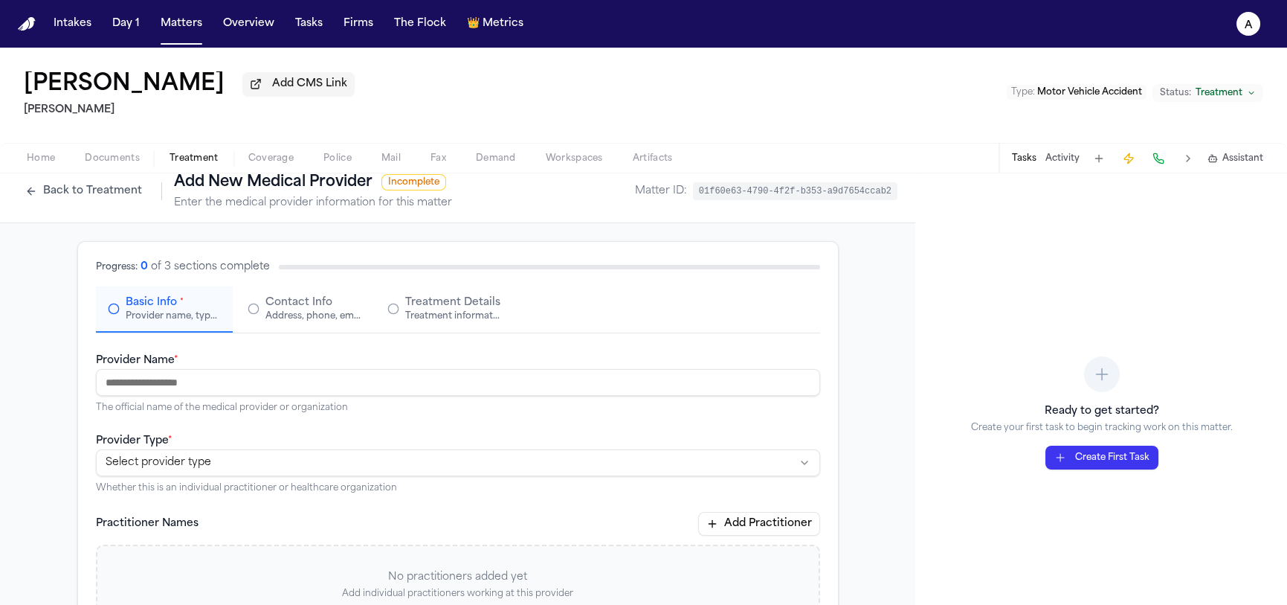
scroll to position [0, 0]
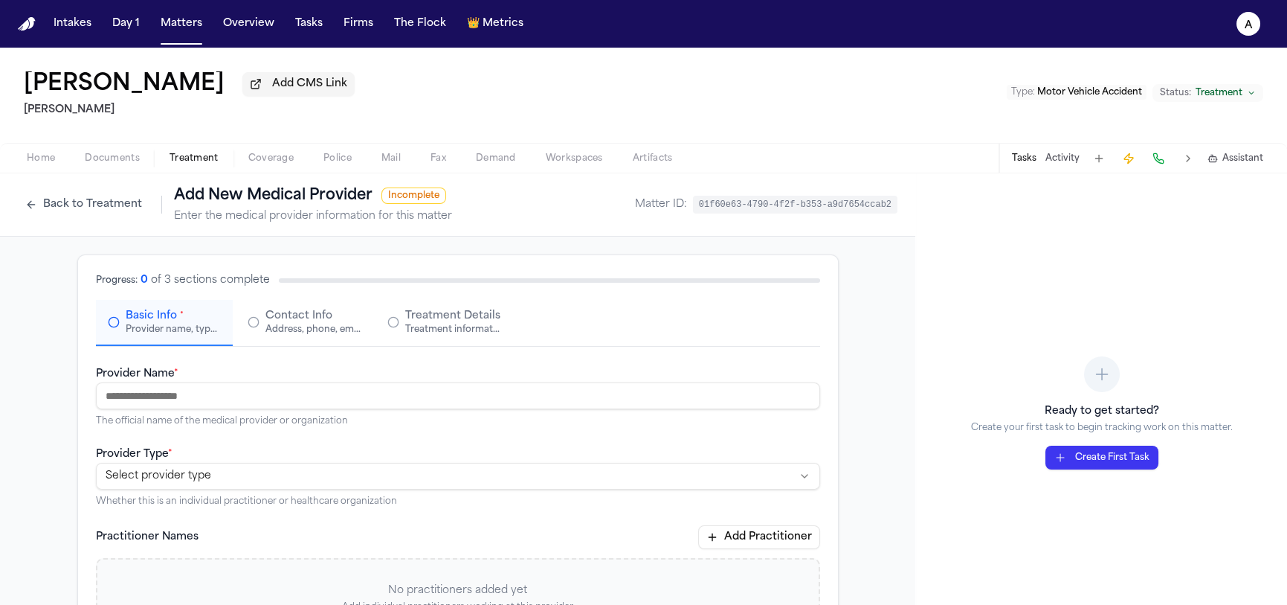
click at [189, 39] on nav "Intakes Day 1 Matters Overview Tasks Firms The Flock 👑 Metrics a" at bounding box center [643, 24] width 1287 height 48
click at [186, 30] on button "Matters" at bounding box center [182, 23] width 54 height 27
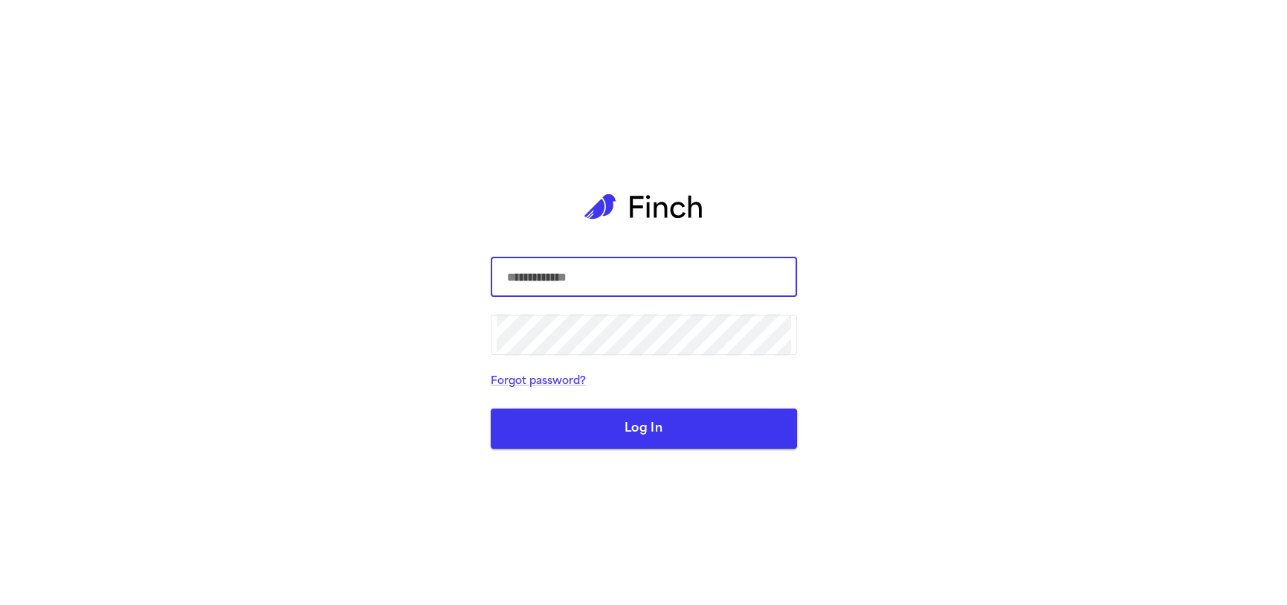
type input "**********"
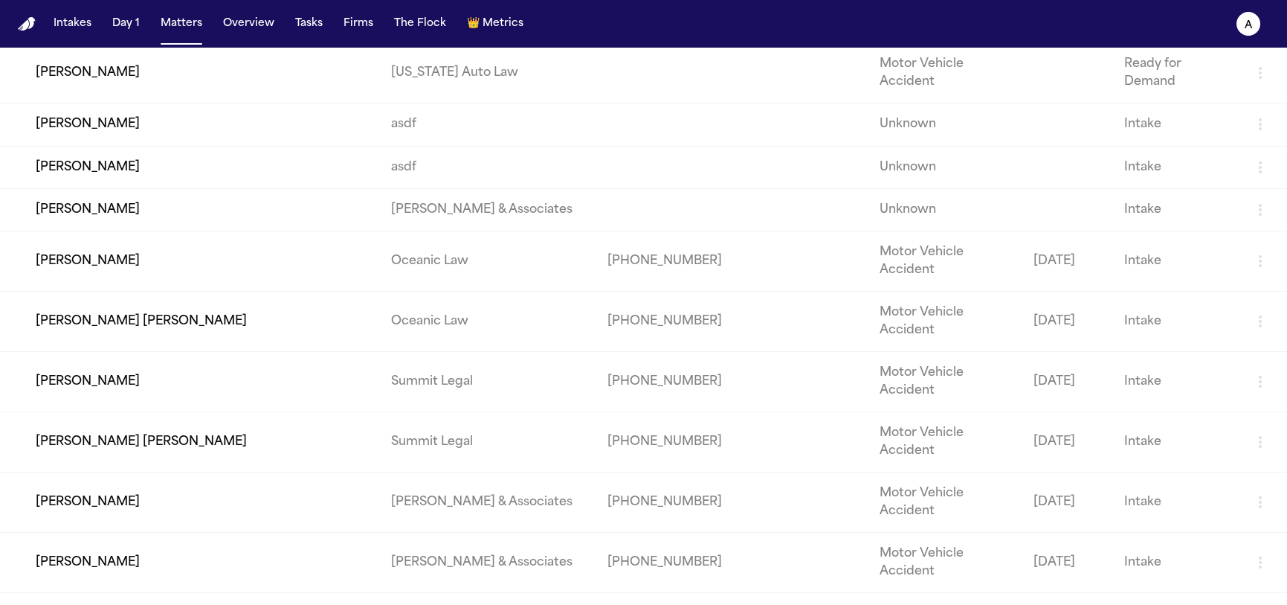
scroll to position [1548, 0]
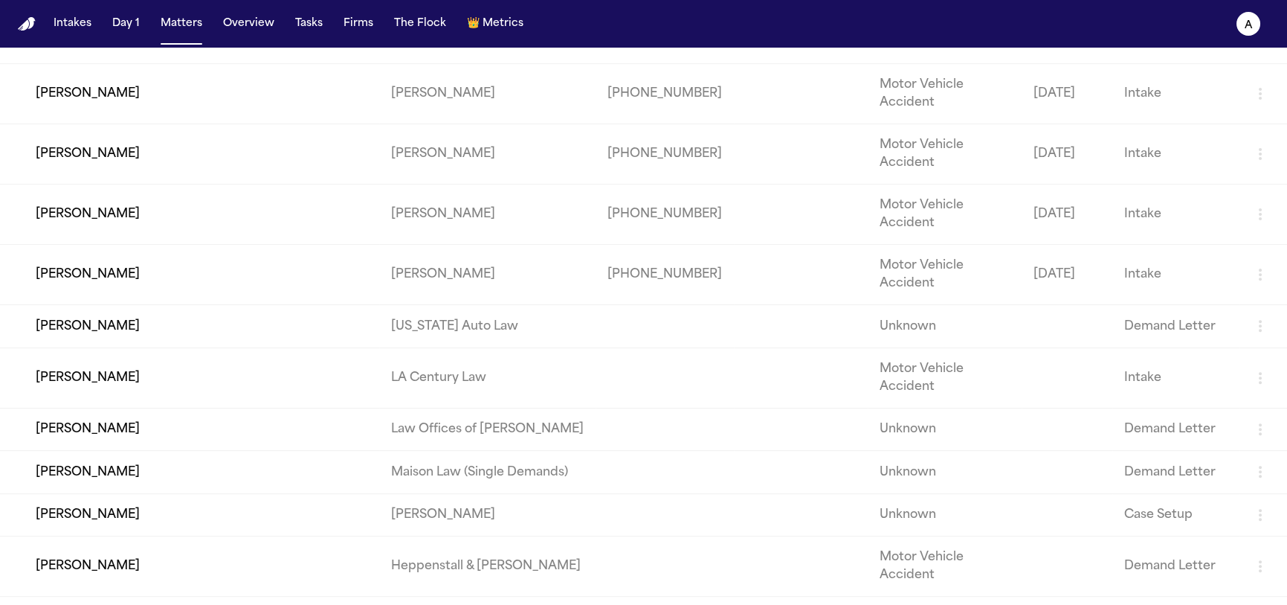
click at [274, 493] on td "[PERSON_NAME]" at bounding box center [189, 514] width 379 height 42
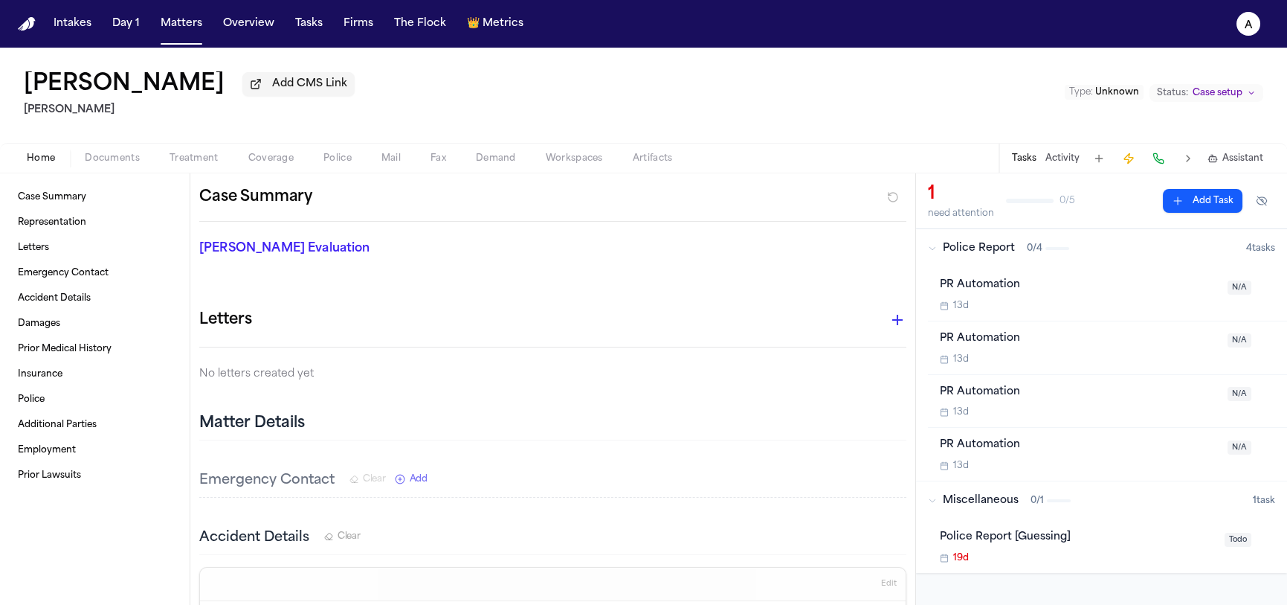
click at [186, 150] on div "Home Documents Treatment Coverage Police Mail Fax Demand Workspaces Artifacts T…" at bounding box center [643, 158] width 1287 height 30
click at [186, 155] on span "Treatment" at bounding box center [194, 158] width 49 height 12
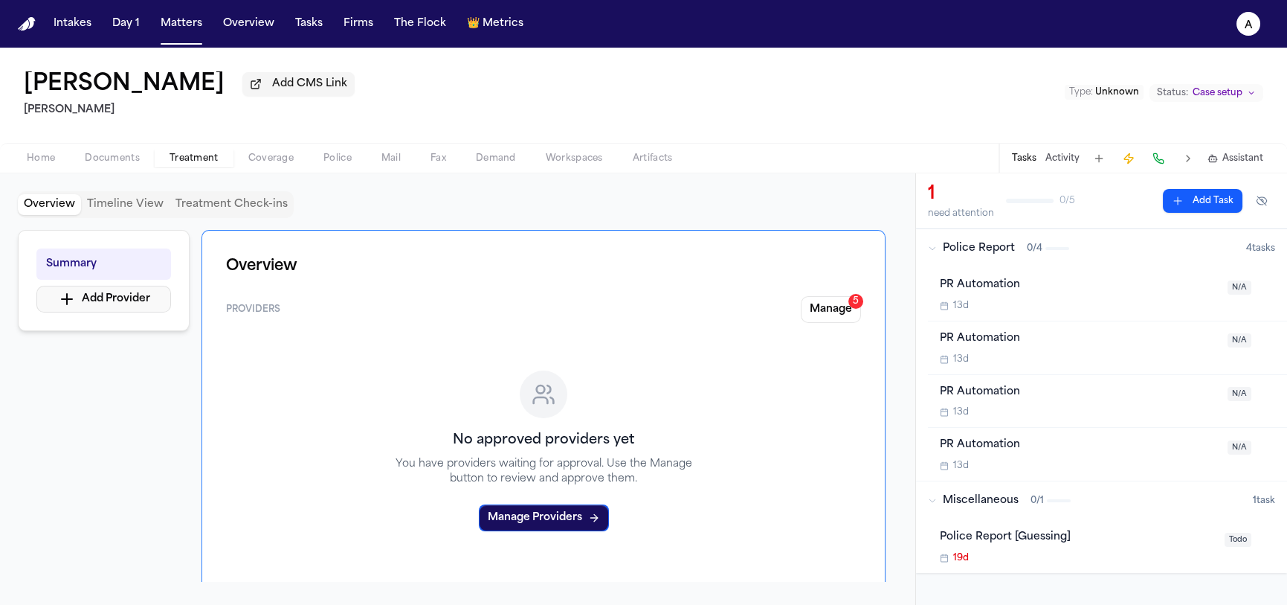
click at [117, 307] on button "Add Provider" at bounding box center [103, 299] width 135 height 27
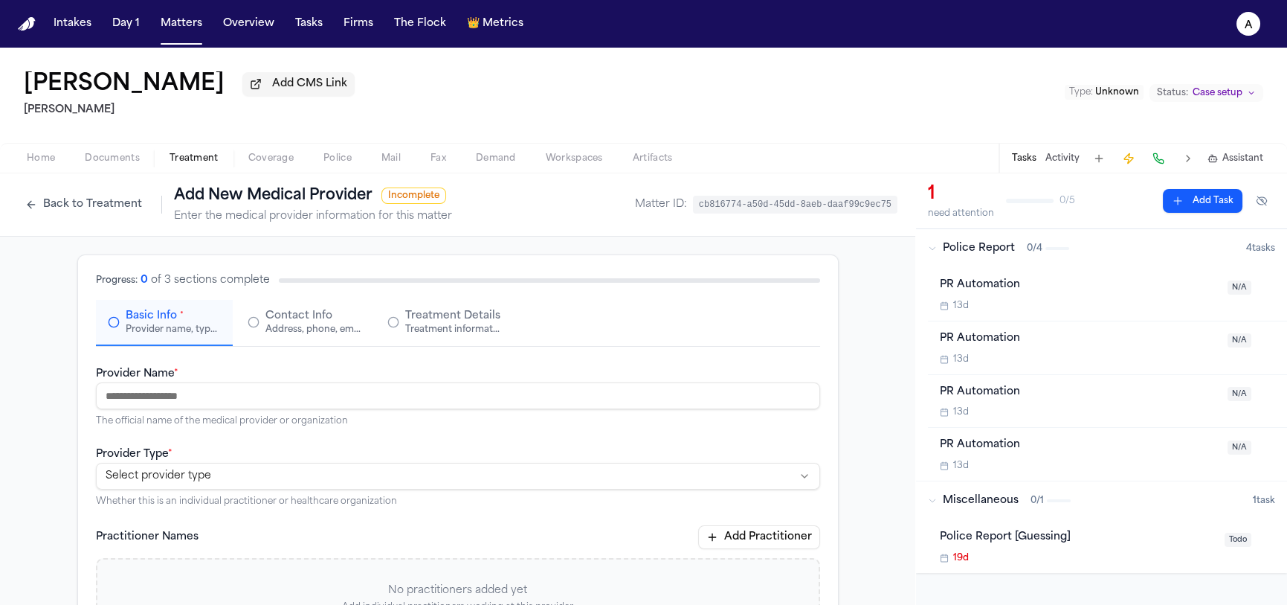
click at [223, 418] on p "The official name of the medical provider or organization" at bounding box center [458, 421] width 724 height 12
click at [222, 404] on input "Provider Name *" at bounding box center [458, 395] width 724 height 27
click at [91, 203] on button "Back to Treatment" at bounding box center [84, 205] width 132 height 24
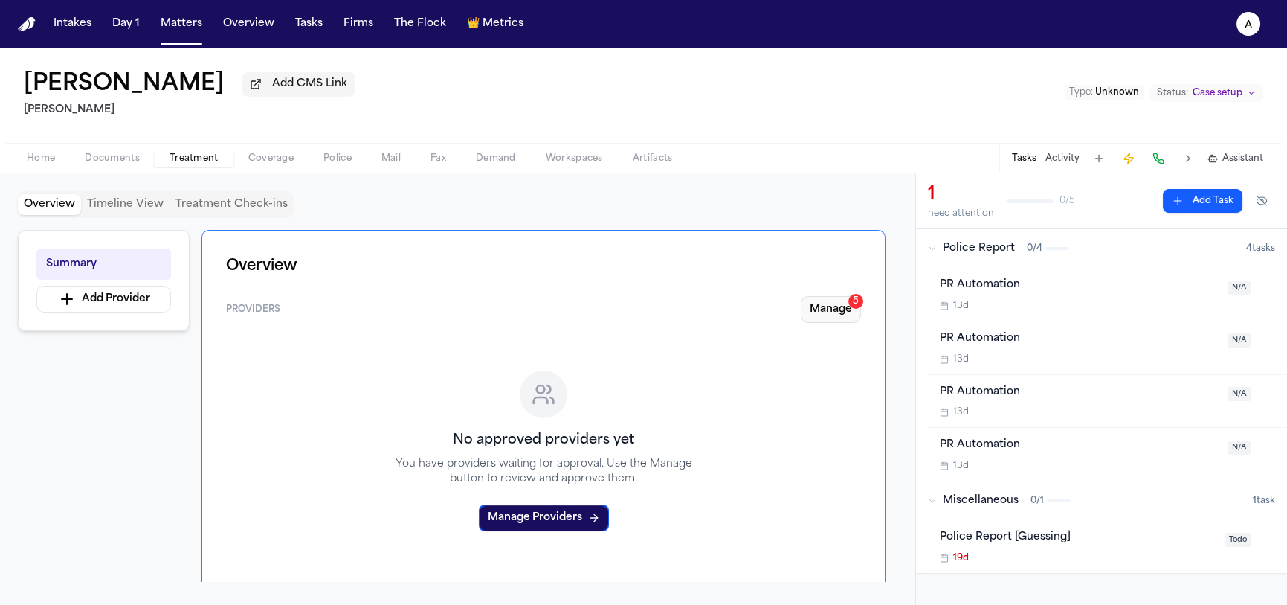
click at [854, 312] on button "Manage 5" at bounding box center [831, 309] width 60 height 27
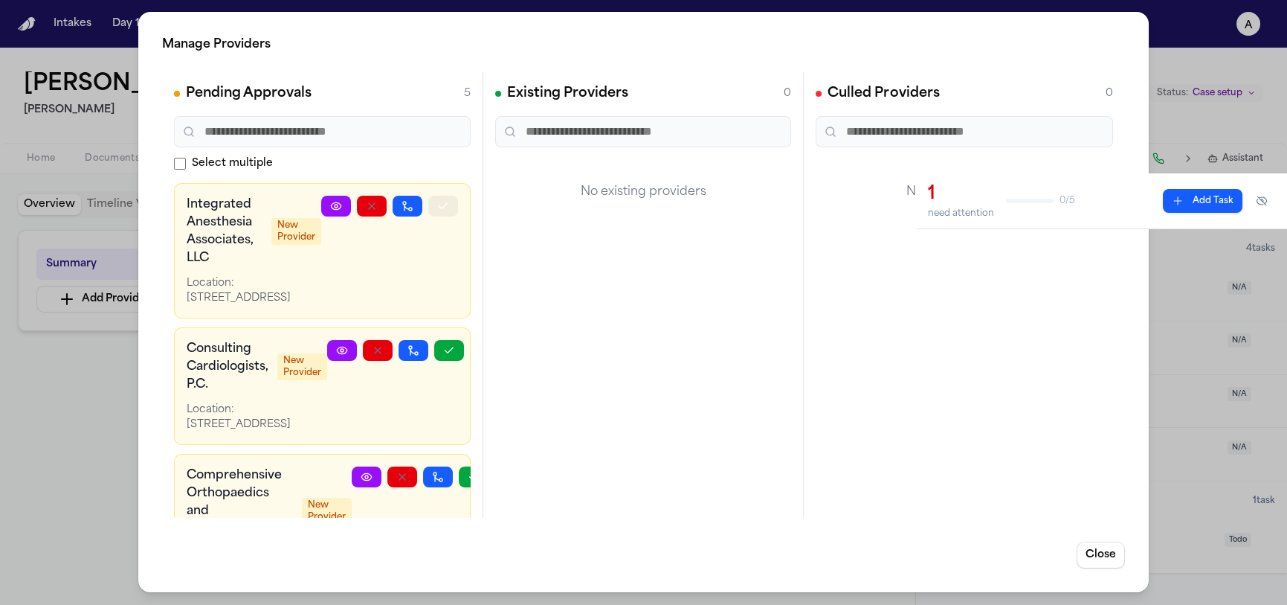
click at [443, 202] on button "button" at bounding box center [443, 206] width 30 height 21
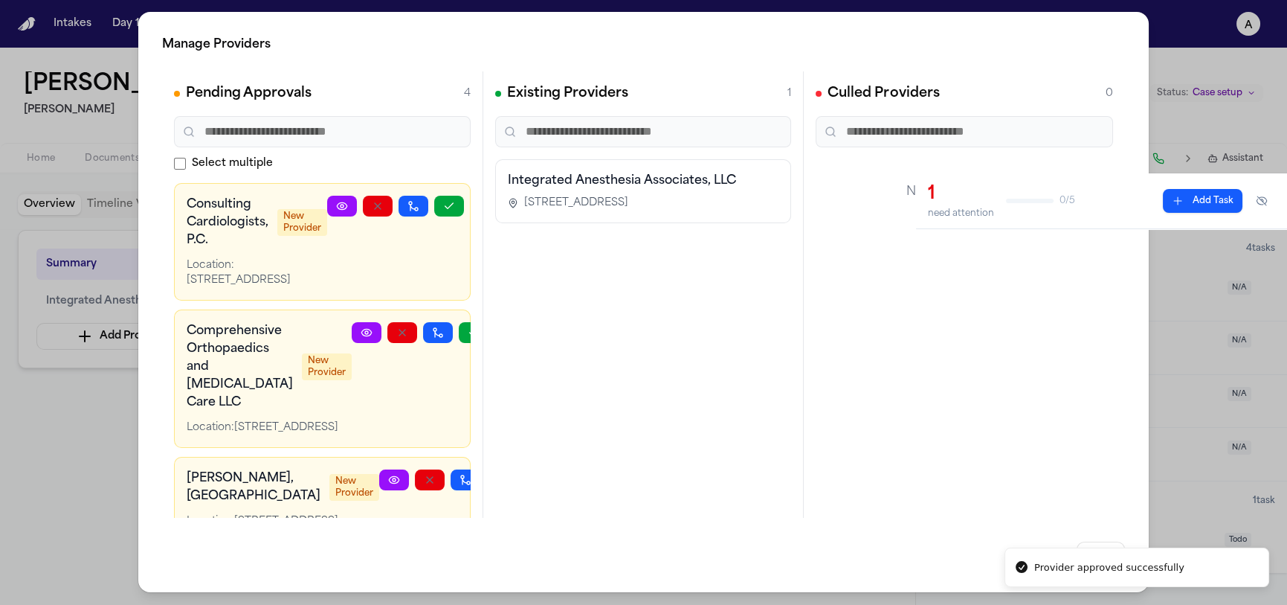
click at [628, 199] on span "2 Corporate Drive, Suite 955, Shelton, CT 06484" at bounding box center [576, 203] width 104 height 15
click at [81, 367] on div "Manage Providers Pending Approvals 4 Select multiple Consulting Cardiologists, …" at bounding box center [643, 302] width 1287 height 605
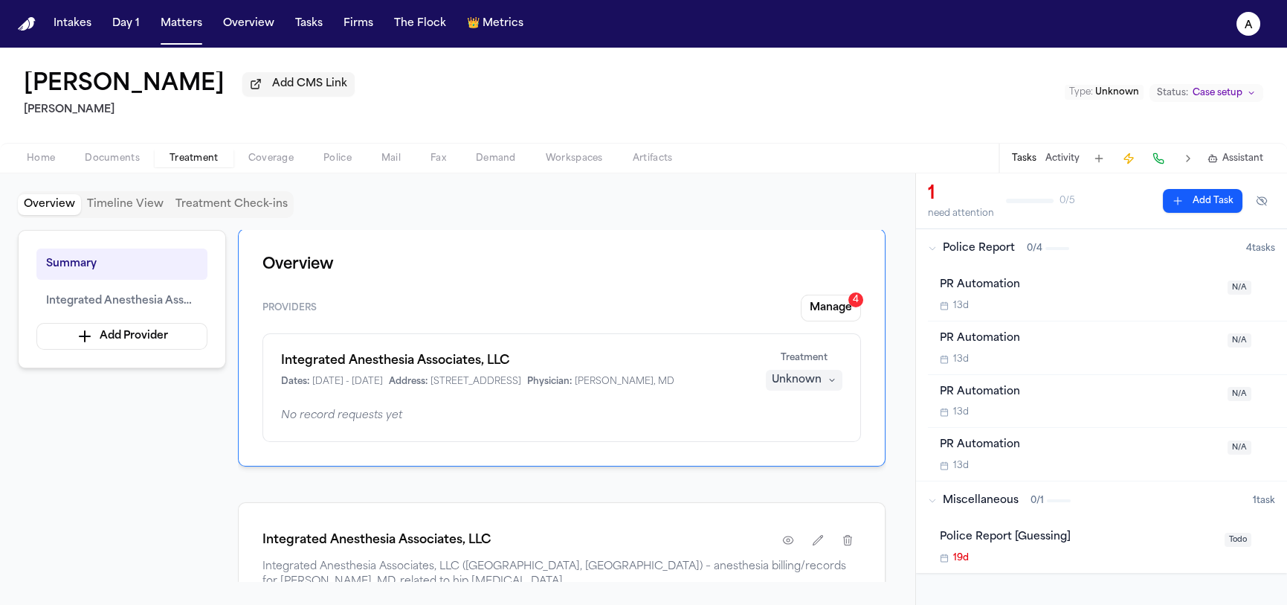
scroll to position [2, 0]
click at [737, 375] on div "Integrated Anesthesia Associates, LLC Dates: 1/14/2024 - 1/14/2024 Address: 2 C…" at bounding box center [514, 369] width 467 height 36
click at [823, 376] on button "Unknown" at bounding box center [804, 379] width 77 height 21
click at [775, 417] on span "Treating" at bounding box center [778, 410] width 42 height 15
click at [399, 362] on h1 "Integrated Anesthesia Associates, LLC" at bounding box center [515, 360] width 469 height 18
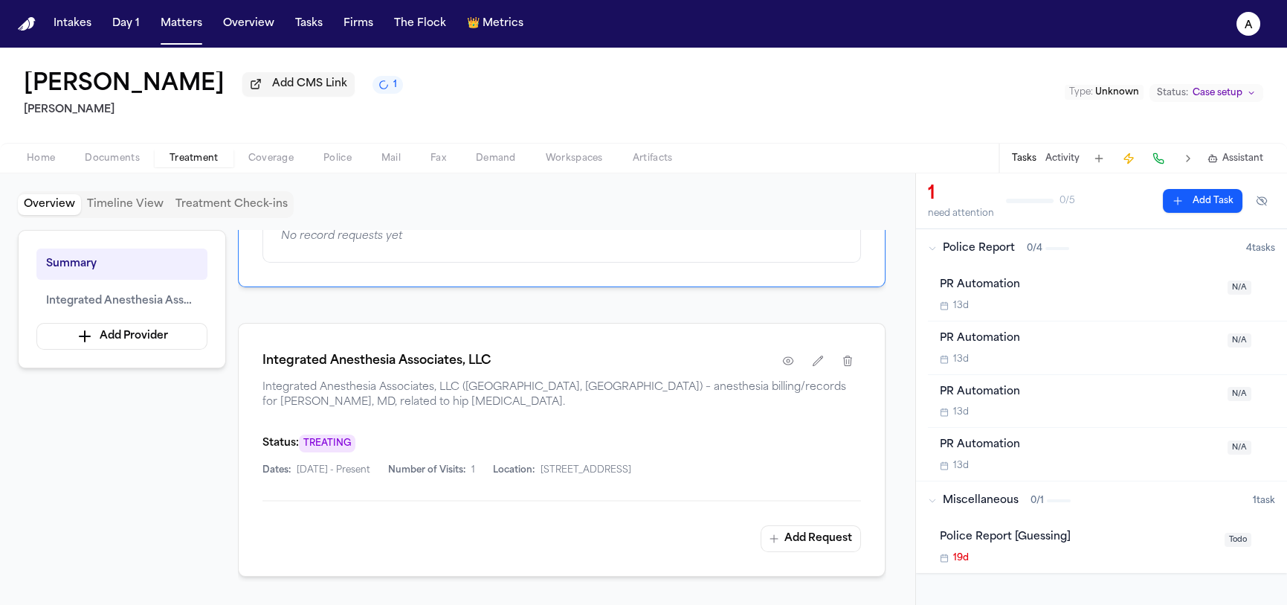
scroll to position [167, 0]
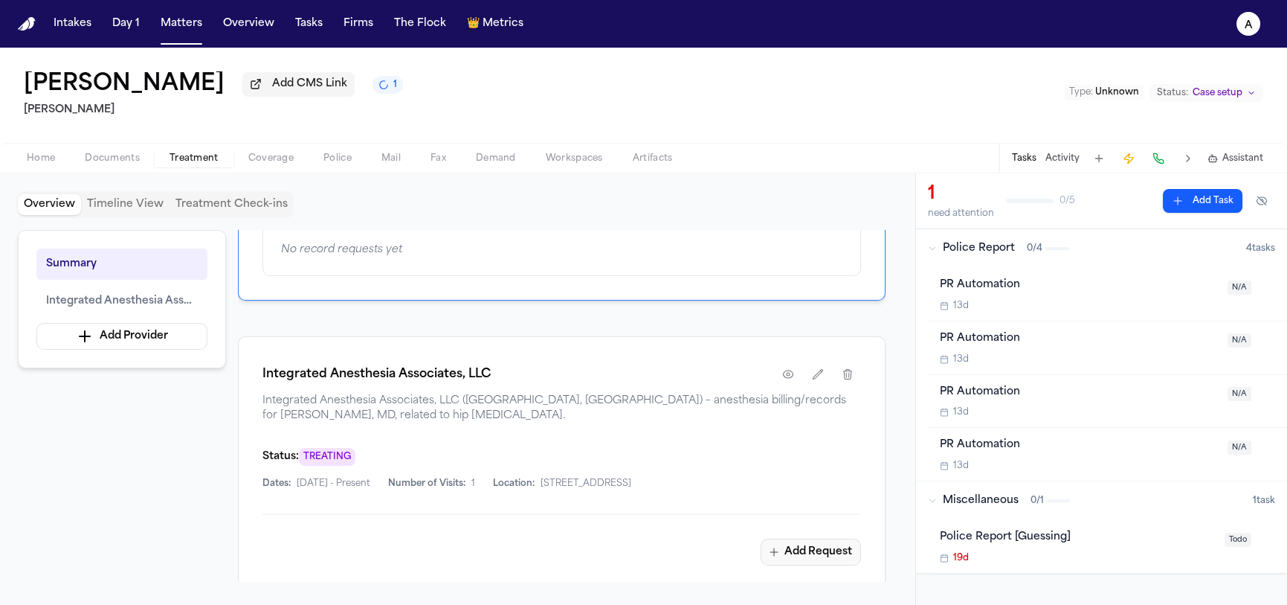
click at [785, 565] on button "Add Request" at bounding box center [811, 551] width 100 height 27
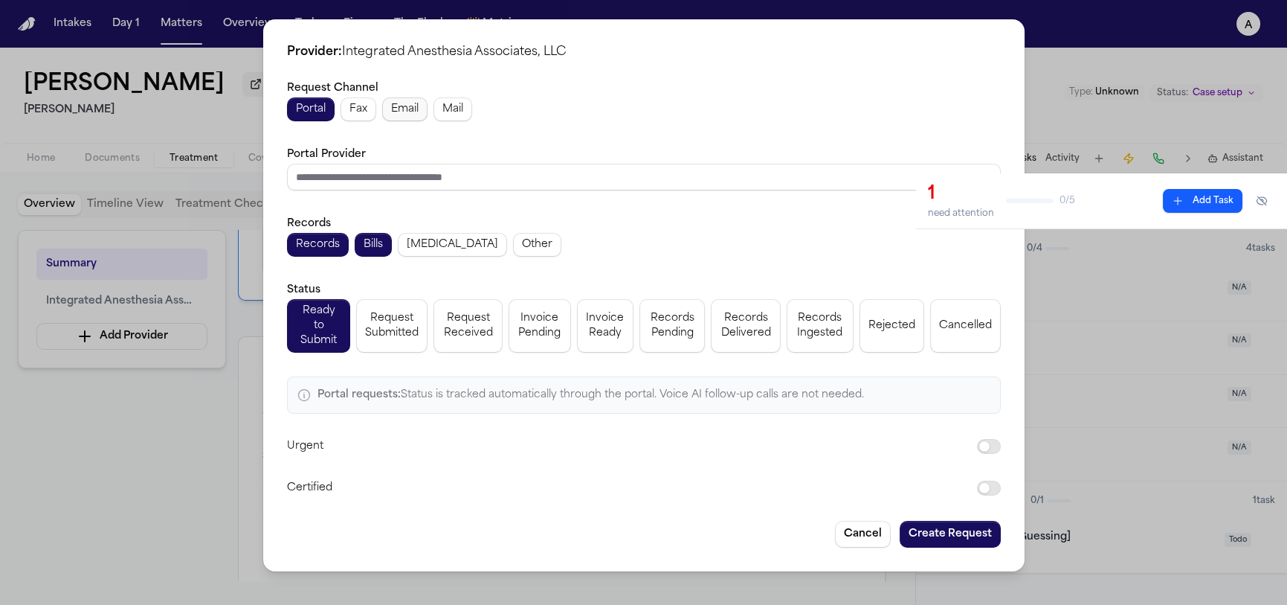
drag, startPoint x: 404, startPoint y: 113, endPoint x: 469, endPoint y: 128, distance: 67.1
click at [404, 113] on span "Email" at bounding box center [405, 109] width 28 height 15
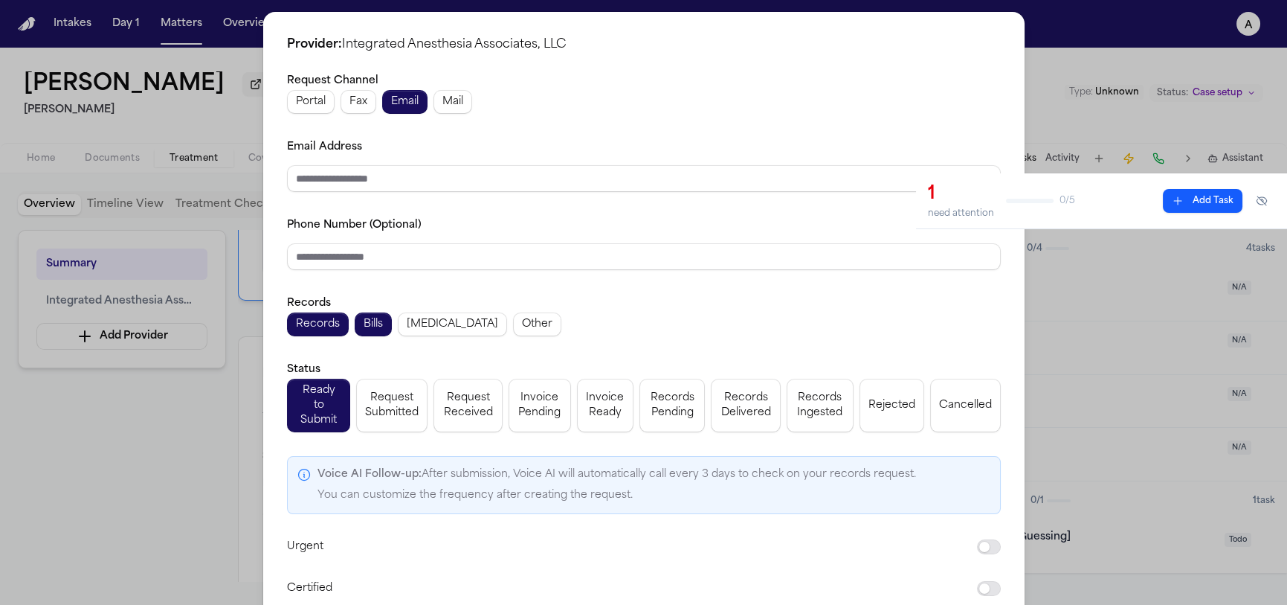
click at [463, 113] on div "Portal Fax Email Mail" at bounding box center [644, 102] width 714 height 24
click at [452, 106] on span "Mail" at bounding box center [453, 101] width 21 height 15
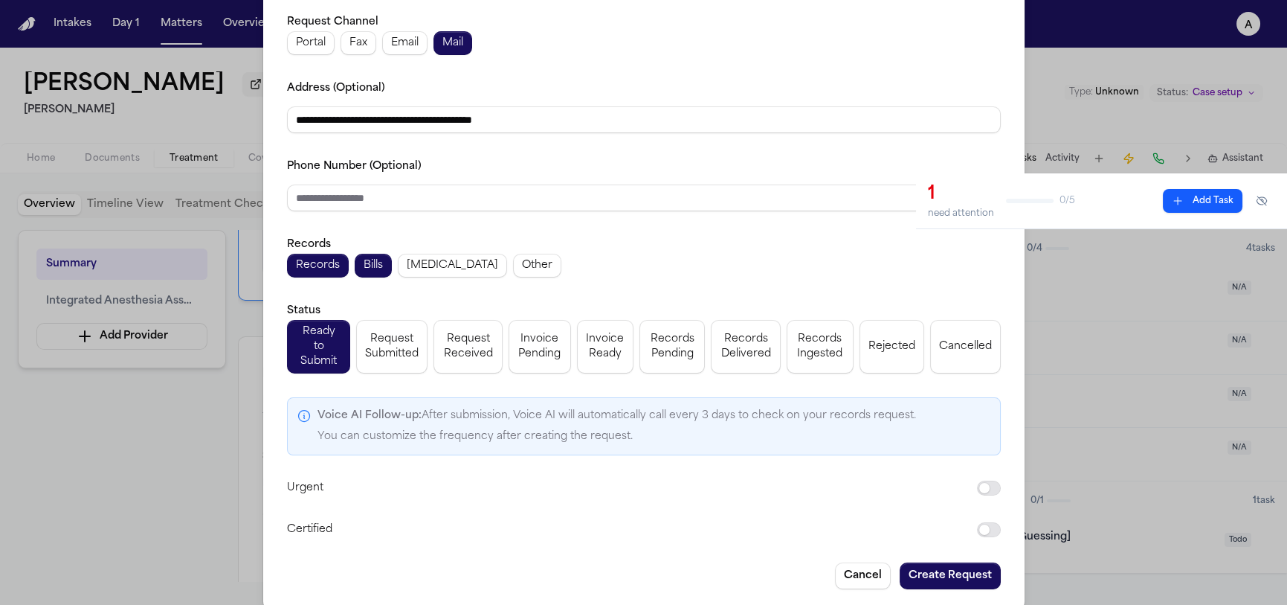
scroll to position [62, 0]
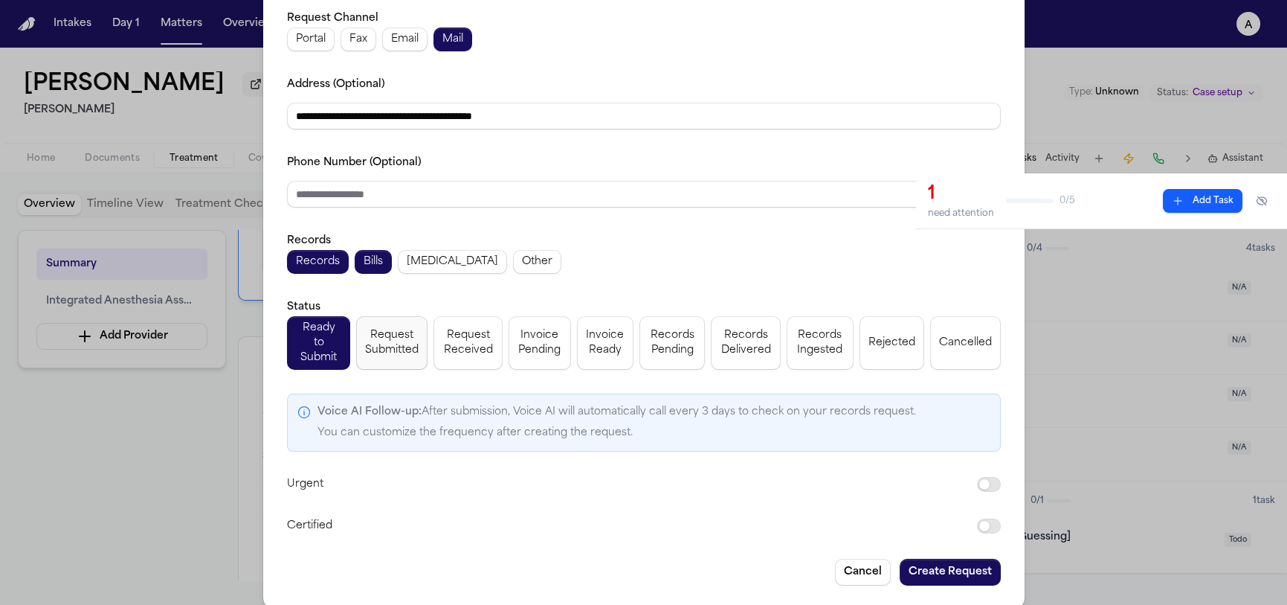
click at [393, 339] on span "Request Submitted" at bounding box center [392, 343] width 54 height 30
click at [445, 328] on span "Request Received" at bounding box center [468, 343] width 51 height 30
click at [576, 336] on button "Invoice Ready" at bounding box center [604, 343] width 57 height 54
click at [451, 328] on span "Request Received" at bounding box center [468, 343] width 51 height 30
click at [350, 334] on div "Ready to Submit Request Submitted Request Received Invoice Pending Invoice Read…" at bounding box center [644, 343] width 714 height 54
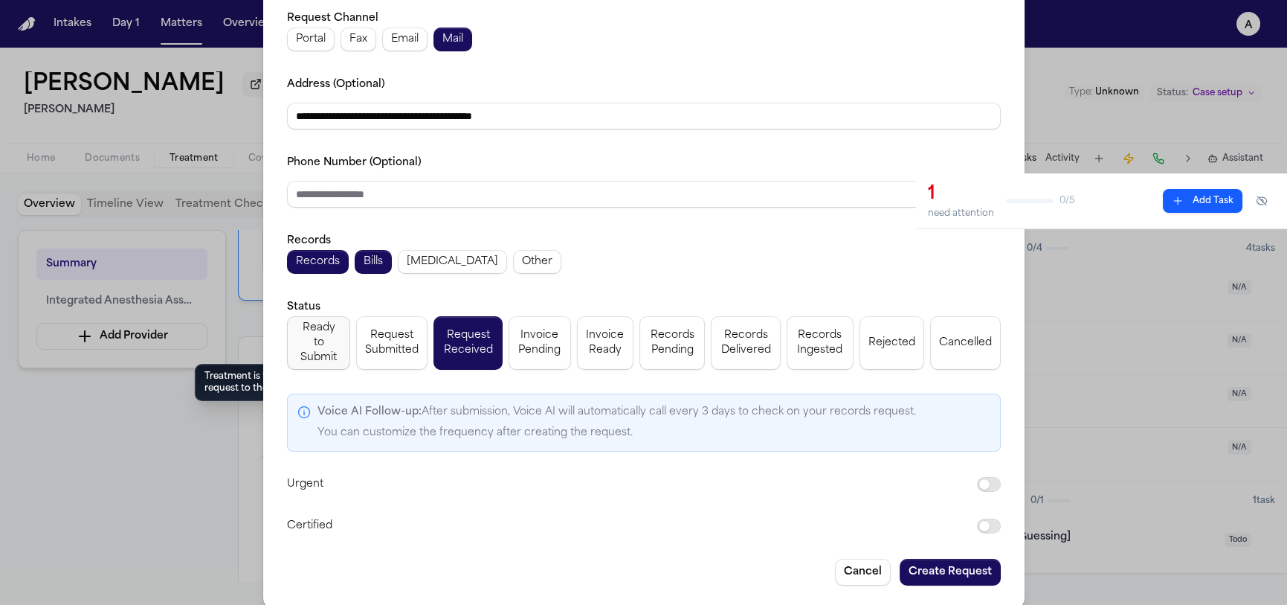
click at [300, 331] on span "Ready to Submit" at bounding box center [318, 343] width 45 height 45
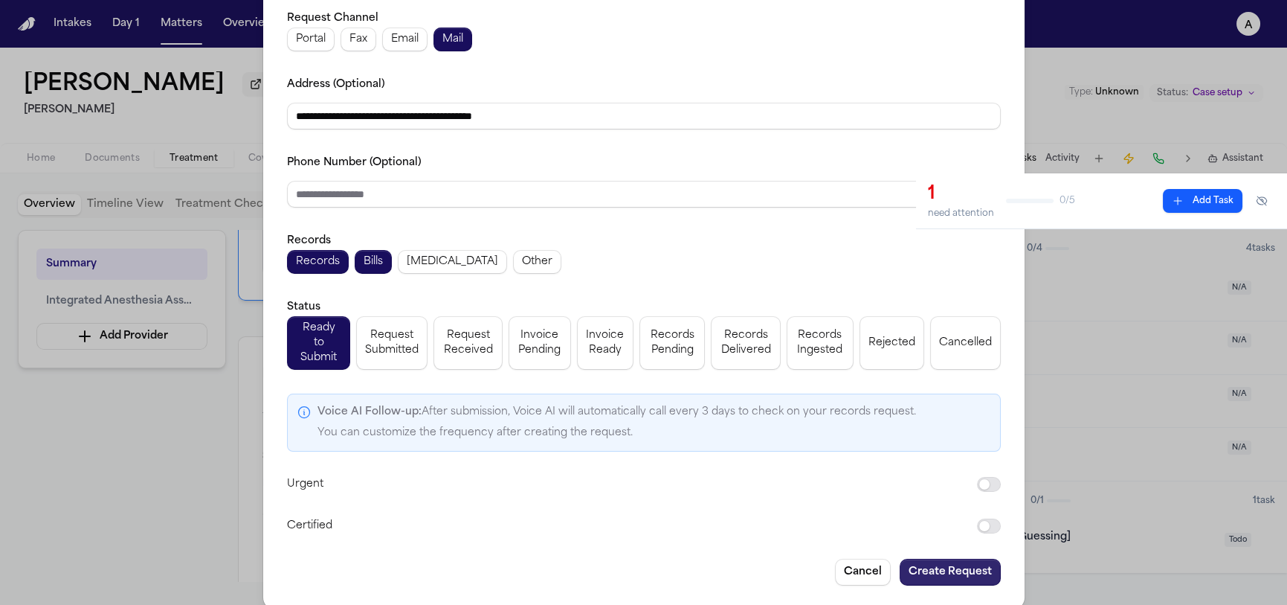
click at [926, 559] on button "Create Request" at bounding box center [950, 572] width 101 height 27
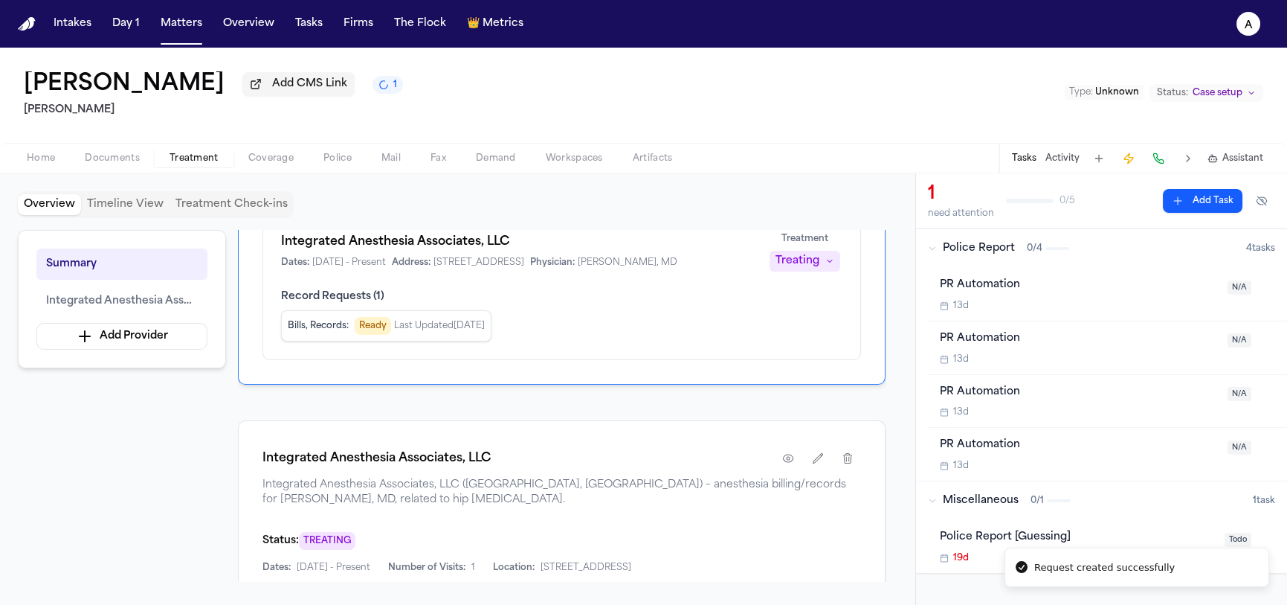
scroll to position [77, 0]
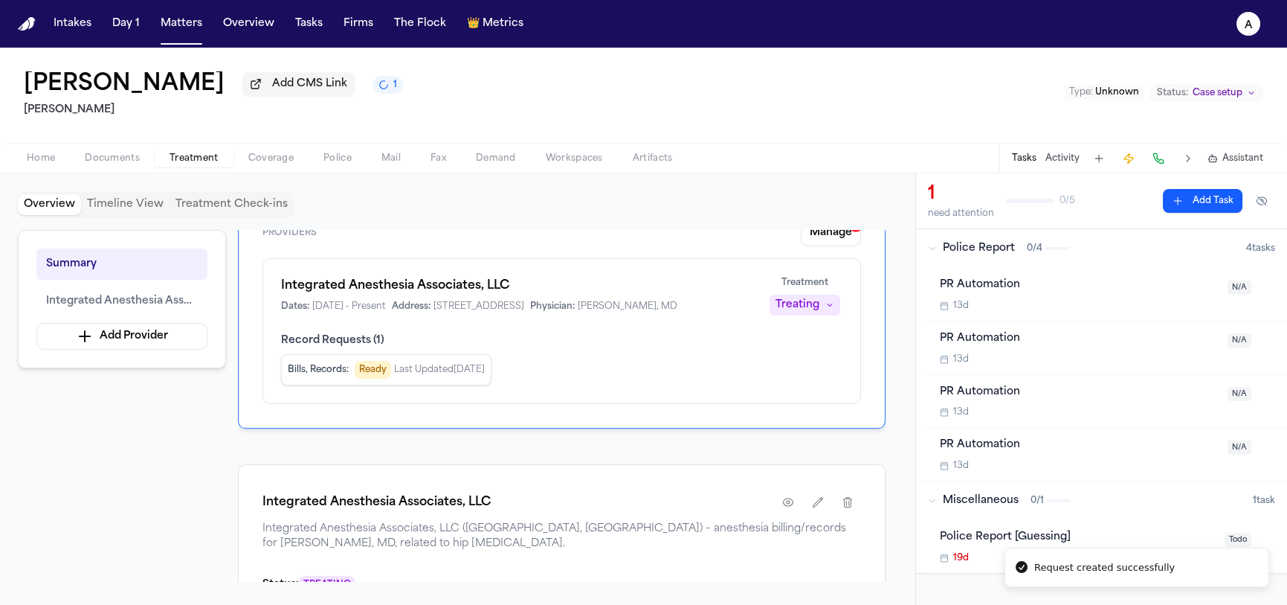
click at [428, 376] on span "Last Updated Sep 22, 2025" at bounding box center [439, 370] width 91 height 12
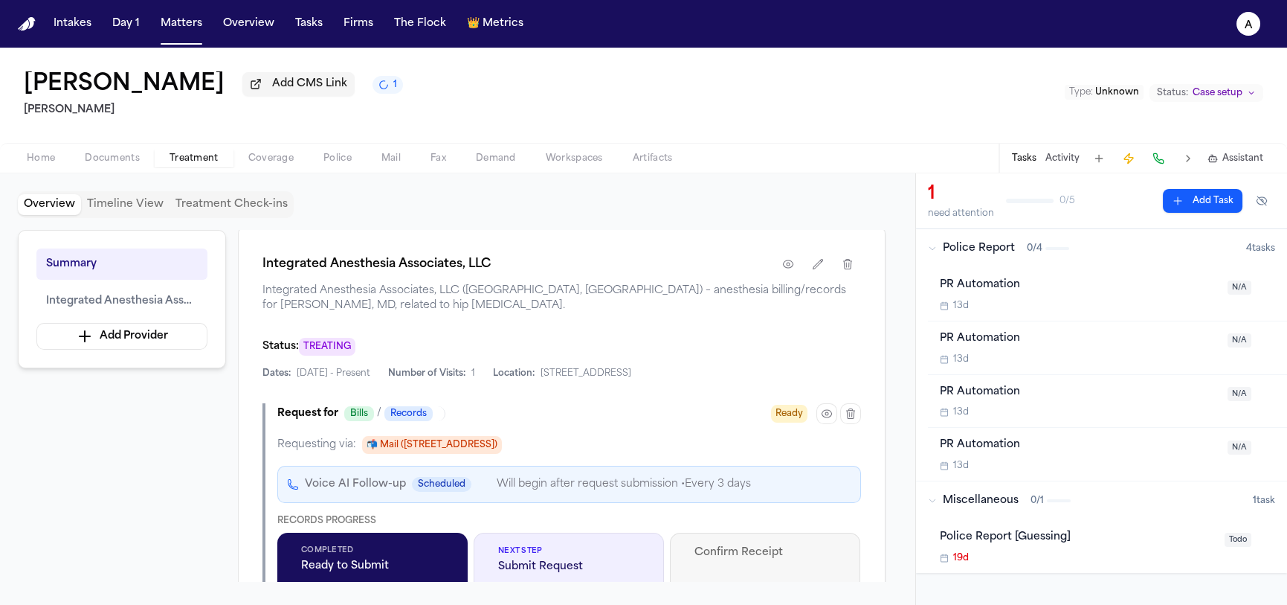
scroll to position [312, 0]
click at [443, 456] on span "📬 Mail (2 Corporate Drive, Suite 955, Shelton, CT 06484)" at bounding box center [432, 447] width 140 height 18
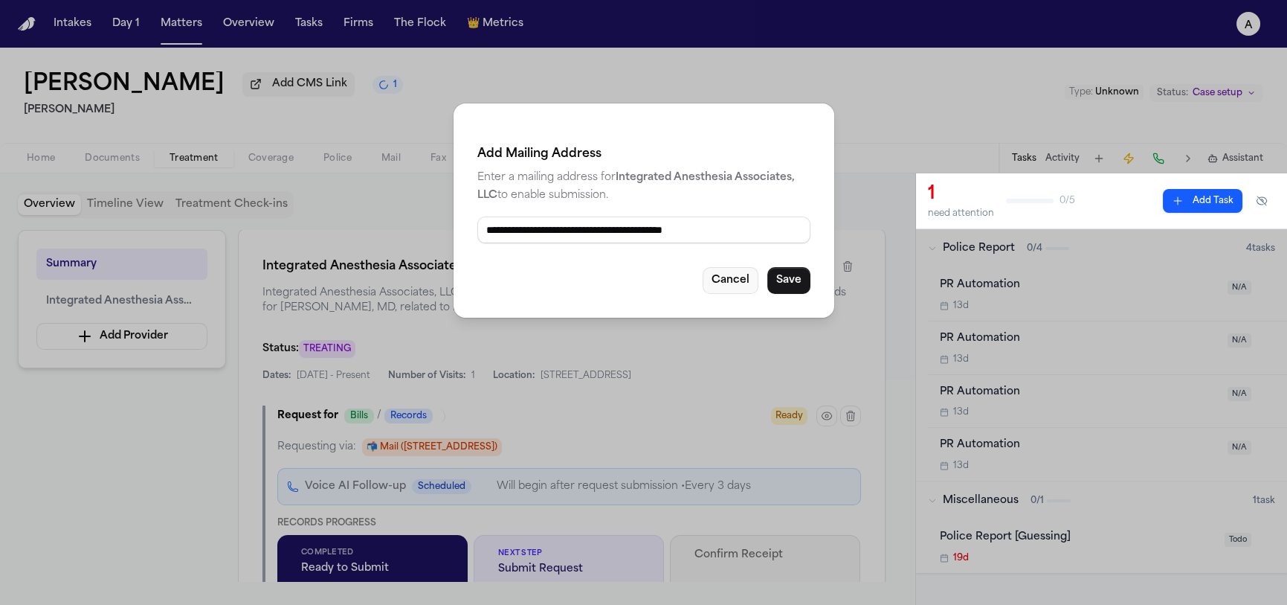
click at [730, 283] on button "Cancel" at bounding box center [731, 280] width 56 height 27
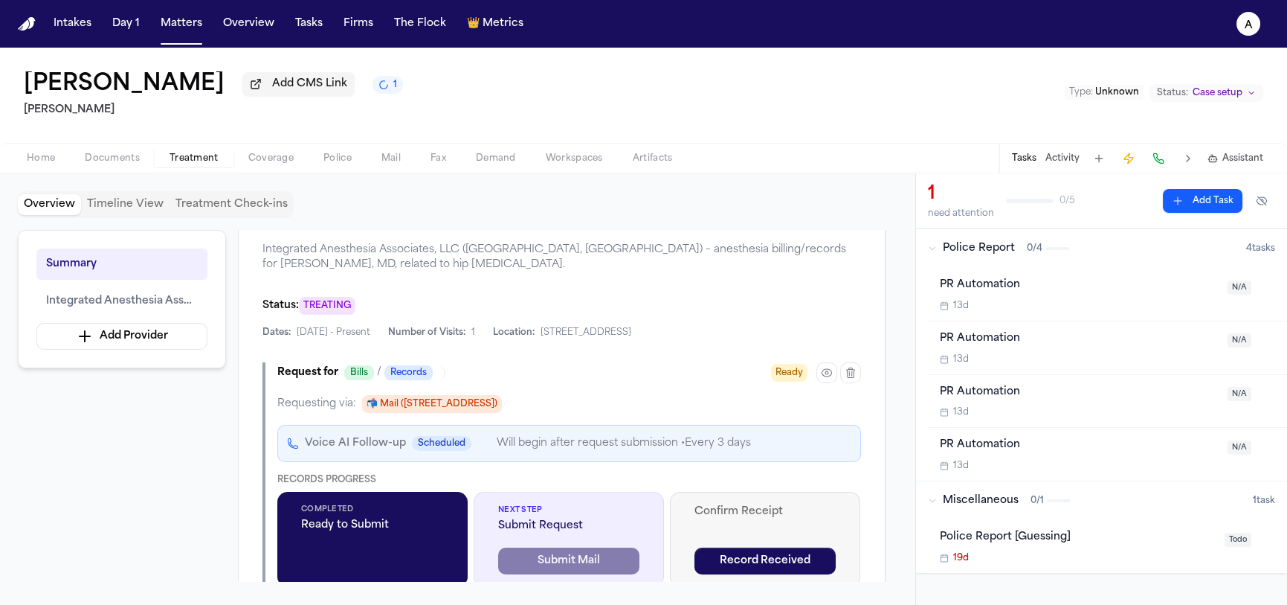
scroll to position [381, 0]
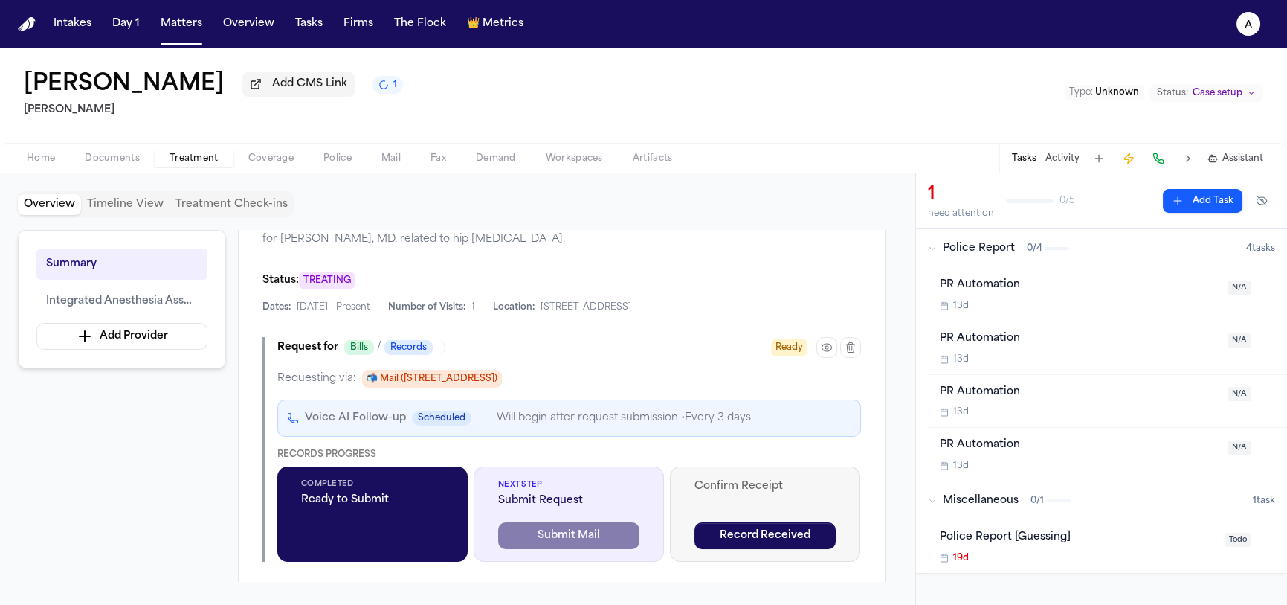
drag, startPoint x: 456, startPoint y: 457, endPoint x: 443, endPoint y: 465, distance: 15.7
click at [456, 457] on div "Requesting via: 📬 Mail (2 Corporate Drive, Suite 955, Shelton, CT 06484) Voice …" at bounding box center [569, 466] width 584 height 192
drag, startPoint x: 408, startPoint y: 507, endPoint x: 444, endPoint y: 503, distance: 36.7
click at [408, 507] on div "Completed Ready to Submit" at bounding box center [372, 492] width 143 height 29
click at [527, 507] on div "Next Step Submit Request" at bounding box center [568, 493] width 141 height 29
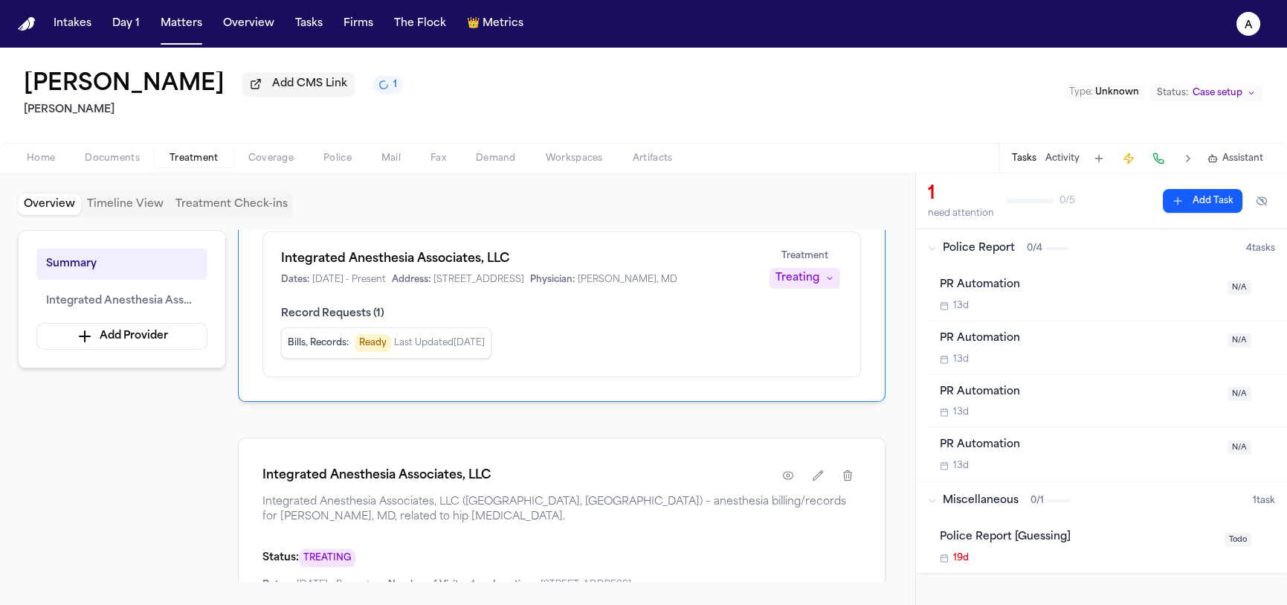
scroll to position [126, 0]
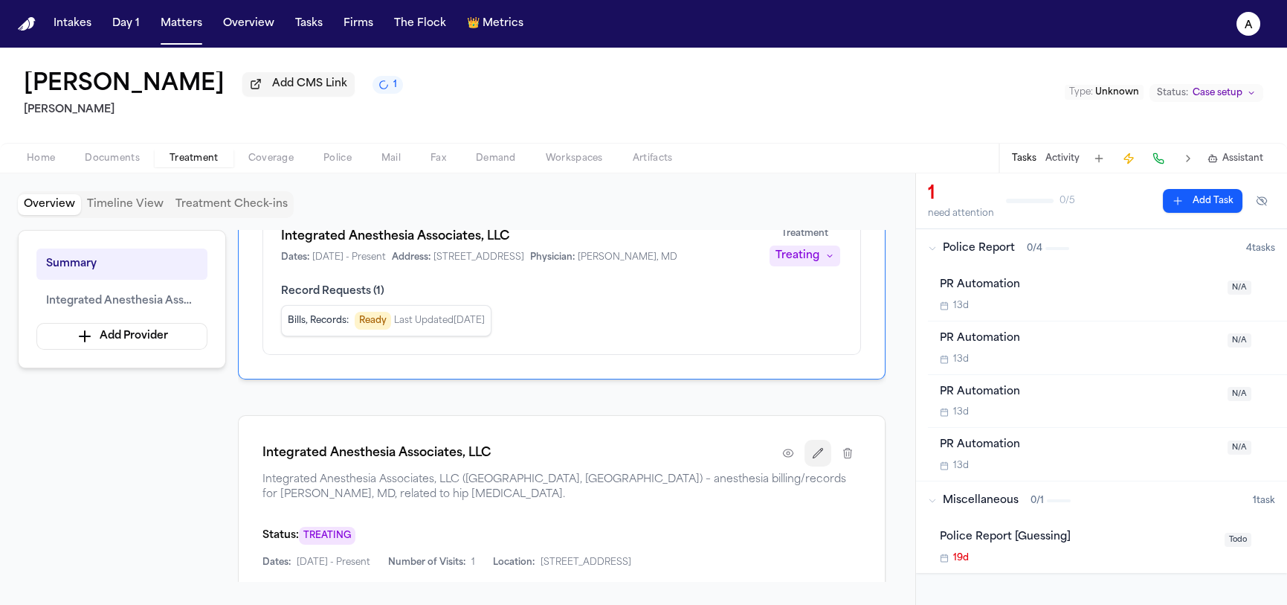
click at [828, 465] on button "button" at bounding box center [818, 453] width 27 height 27
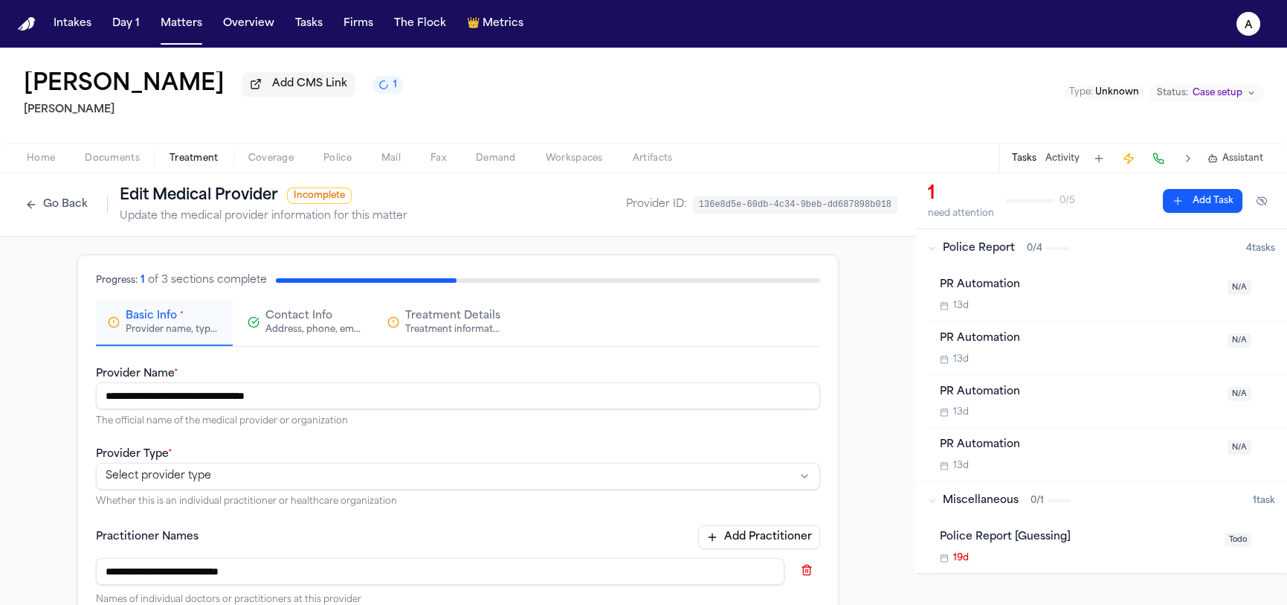
click at [53, 208] on button "Go Back" at bounding box center [56, 205] width 77 height 24
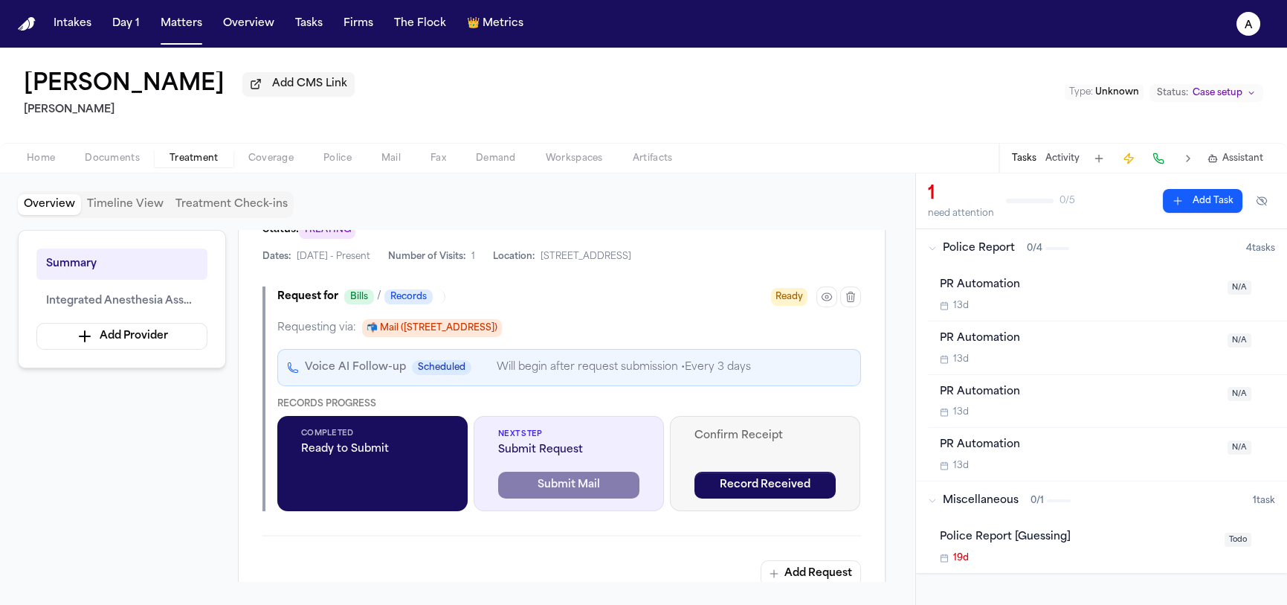
scroll to position [431, 0]
click at [820, 308] on button "button" at bounding box center [827, 297] width 21 height 21
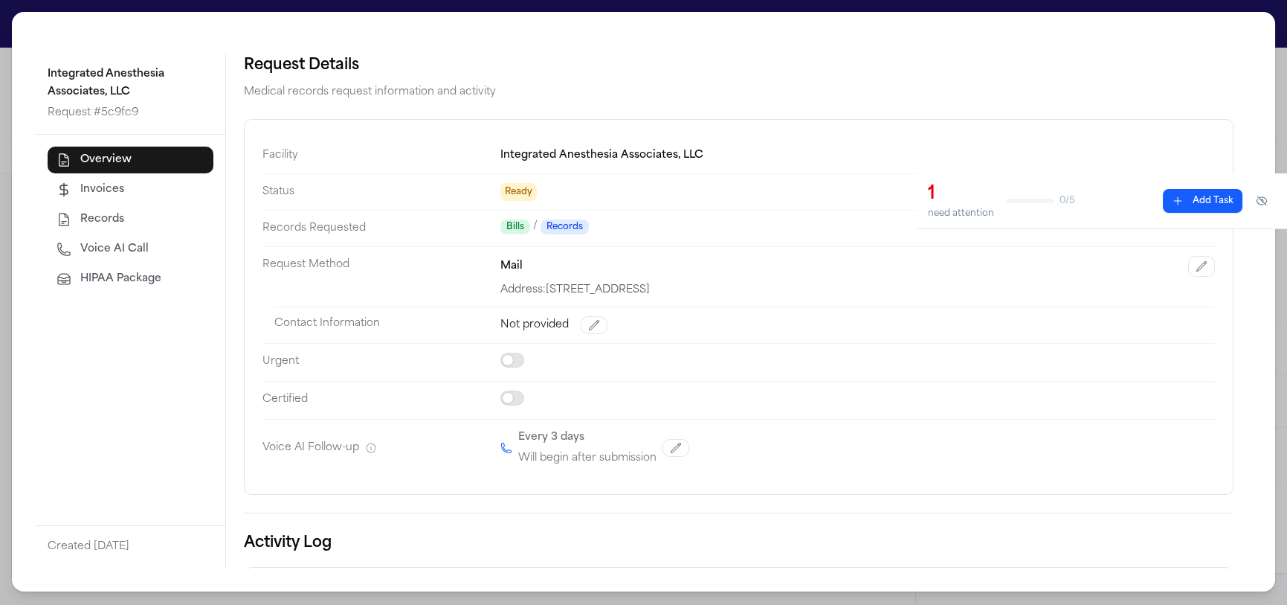
click at [145, 280] on span "HIPAA Package" at bounding box center [120, 278] width 81 height 15
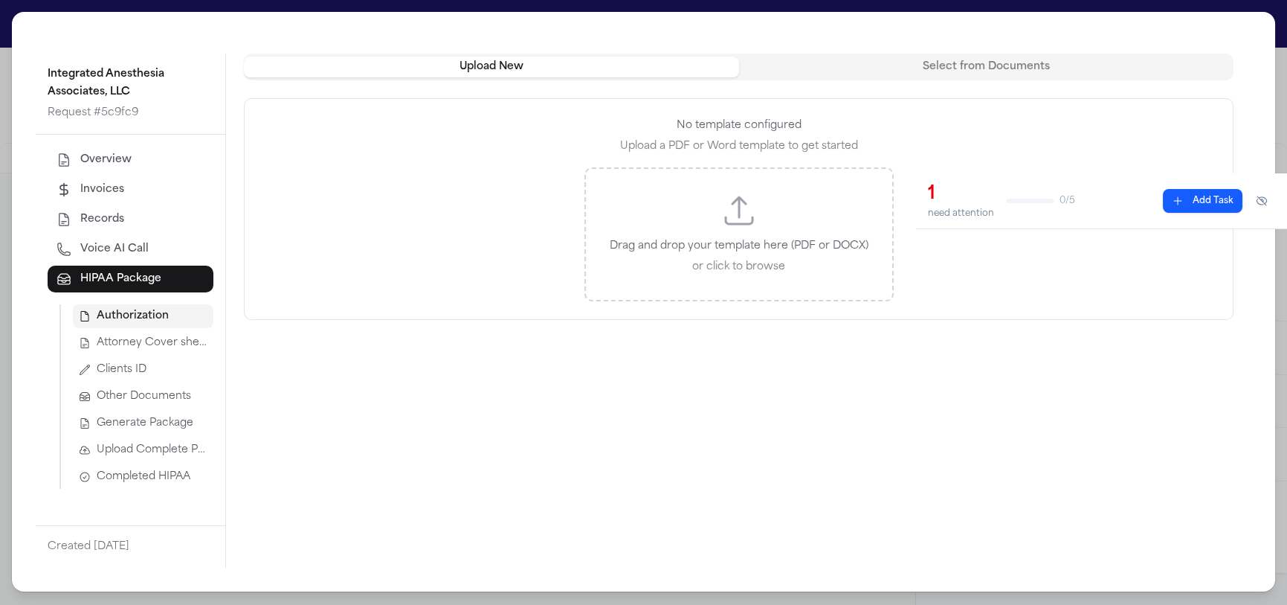
click at [720, 204] on div "Drag and drop your template here (PDF or DOCX) or click to browse" at bounding box center [739, 234] width 309 height 134
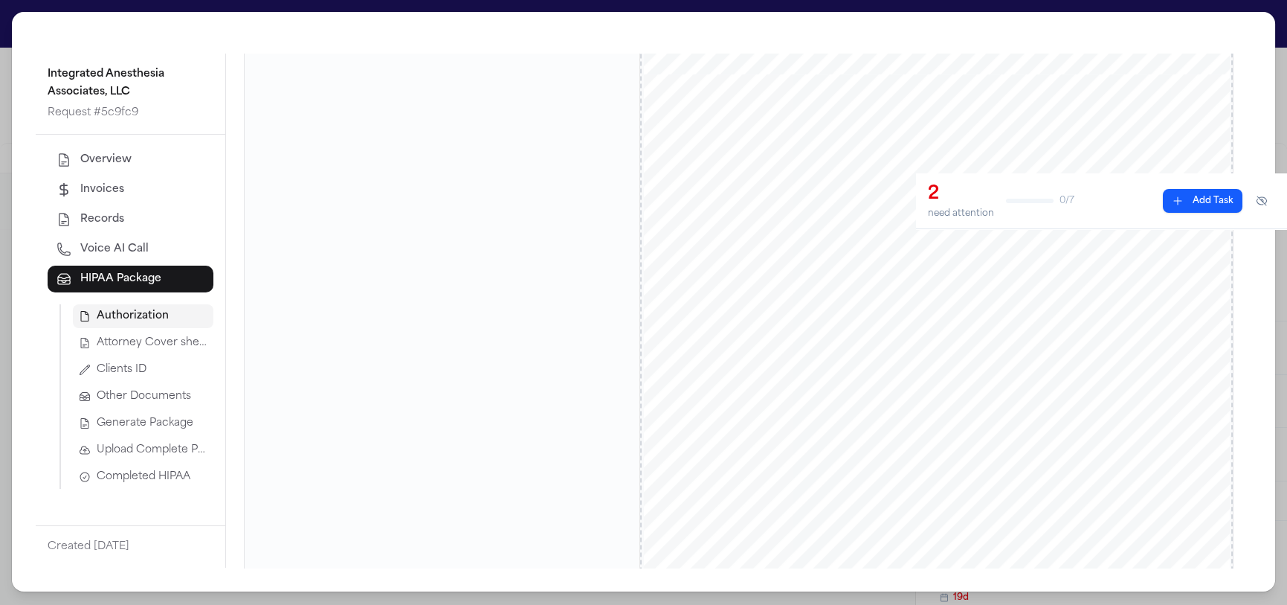
scroll to position [0, 0]
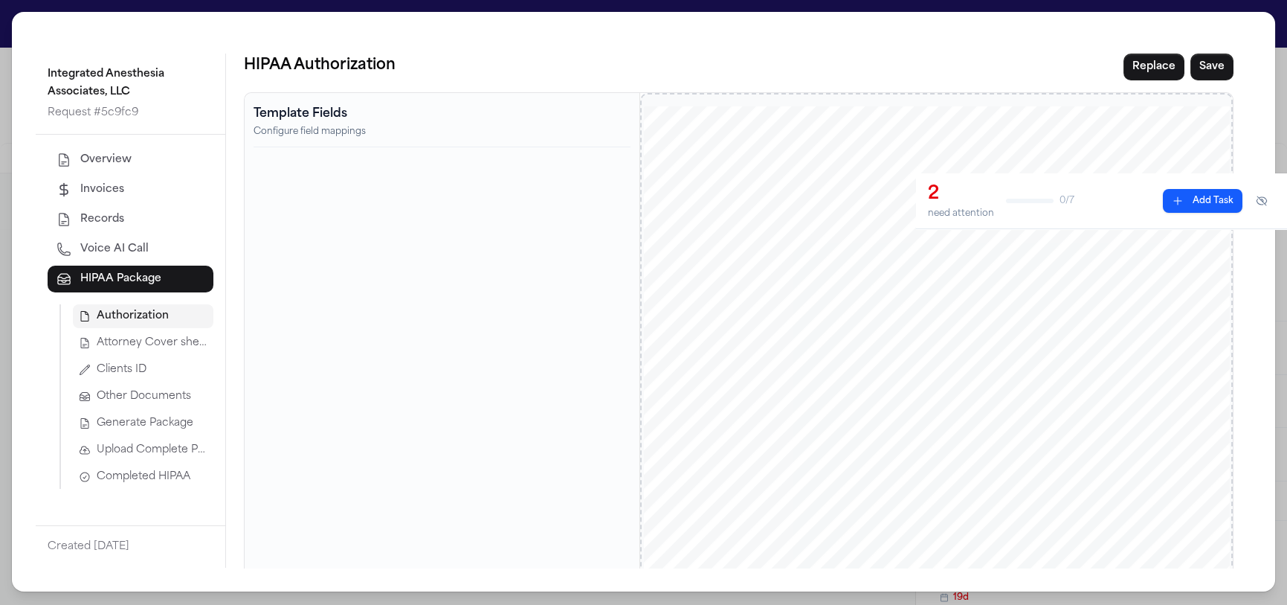
click at [370, 141] on div "Template Fields Configure field mappings" at bounding box center [442, 126] width 377 height 42
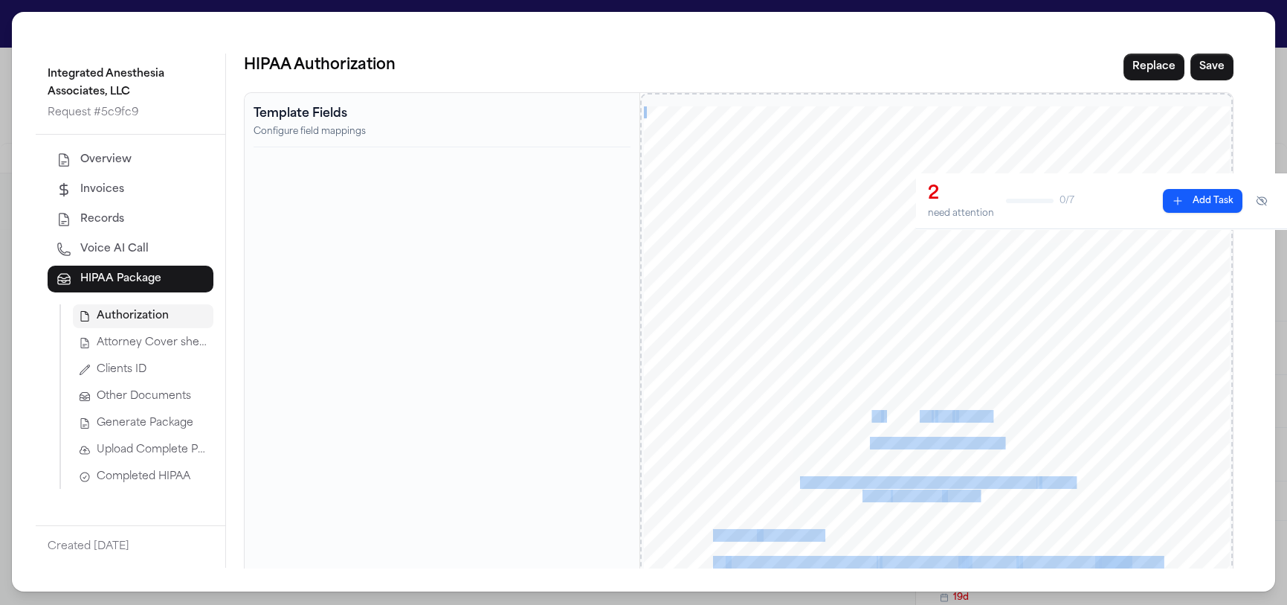
drag, startPoint x: 777, startPoint y: 329, endPoint x: 864, endPoint y: 414, distance: 121.5
click at [864, 414] on div "______________________________________________________ 800 N. Brand Blvd. Suite…" at bounding box center [937, 485] width 587 height 759
click at [748, 380] on div "______________________________________________________ 800 N. Brand Blvd. Suite…" at bounding box center [937, 485] width 587 height 759
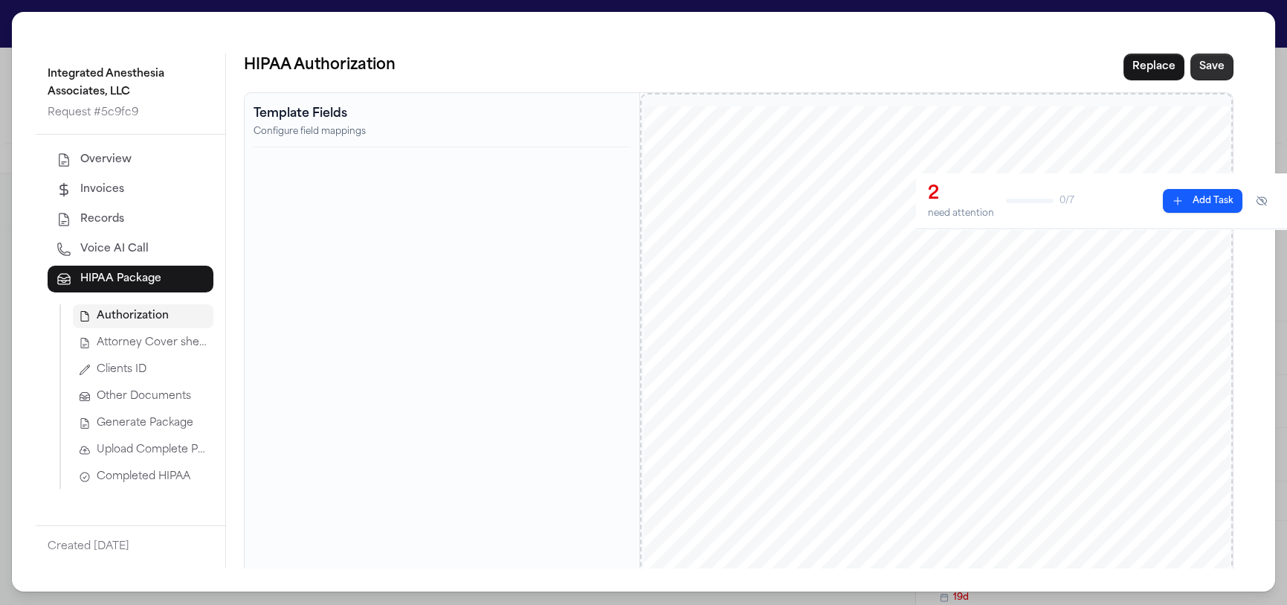
click at [1195, 73] on button "Save" at bounding box center [1212, 67] width 43 height 27
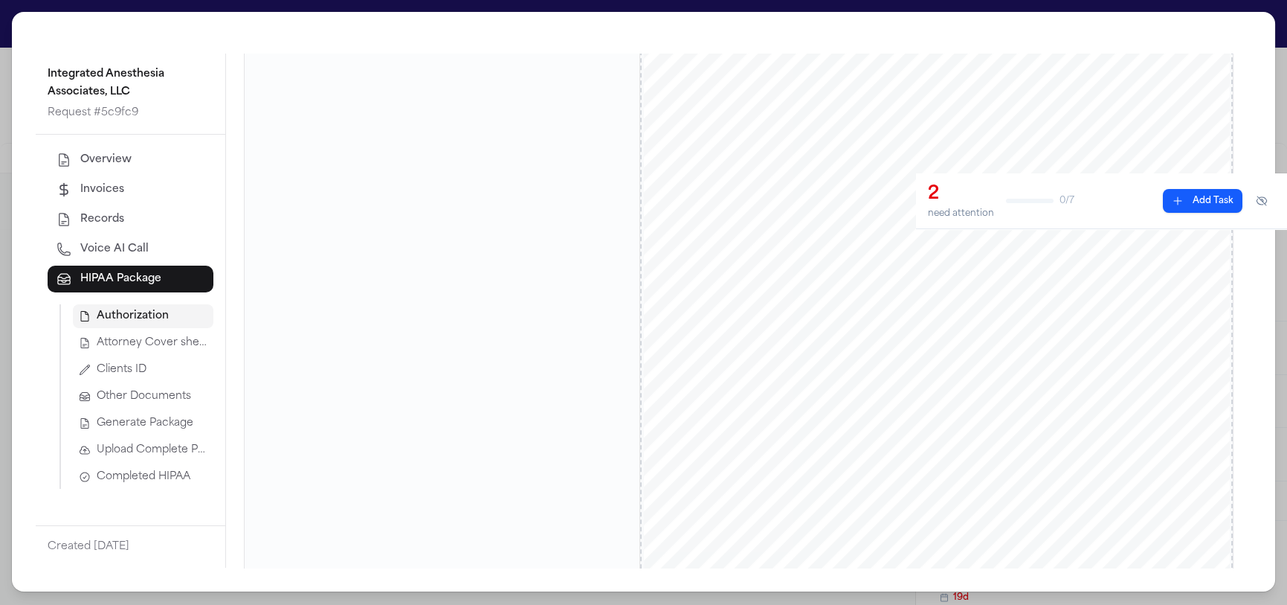
scroll to position [354, 0]
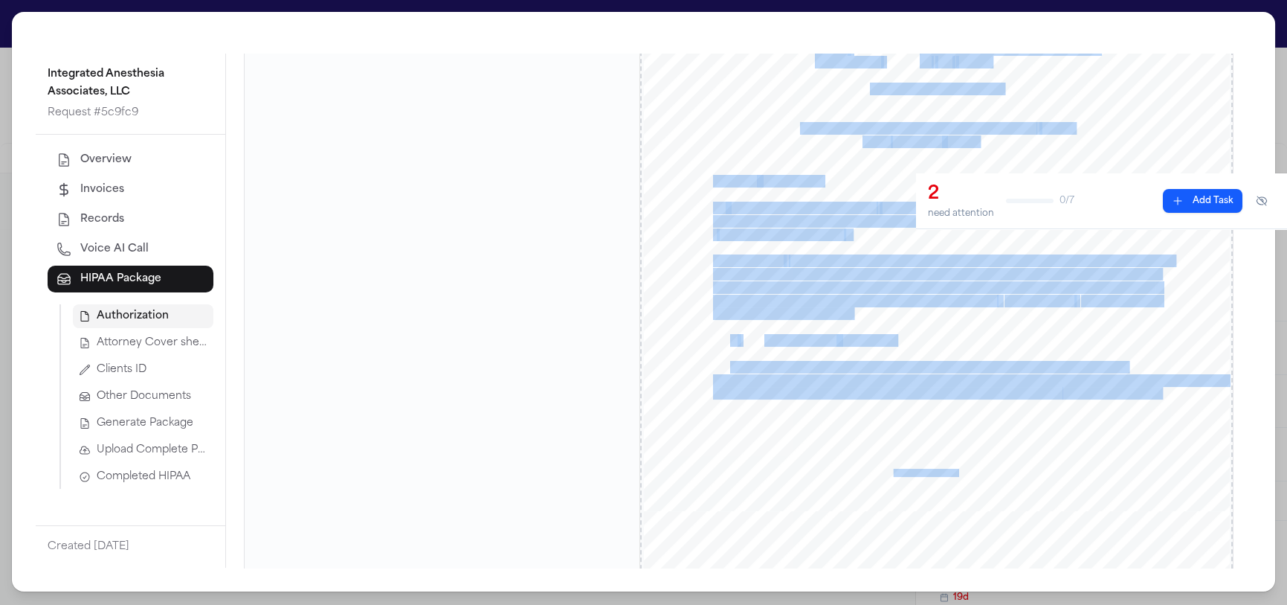
drag, startPoint x: 768, startPoint y: 399, endPoint x: 882, endPoint y: 456, distance: 128.1
click at [889, 464] on div "______________________________________________________ 800 N. Brand Blvd. Suite…" at bounding box center [937, 131] width 587 height 759
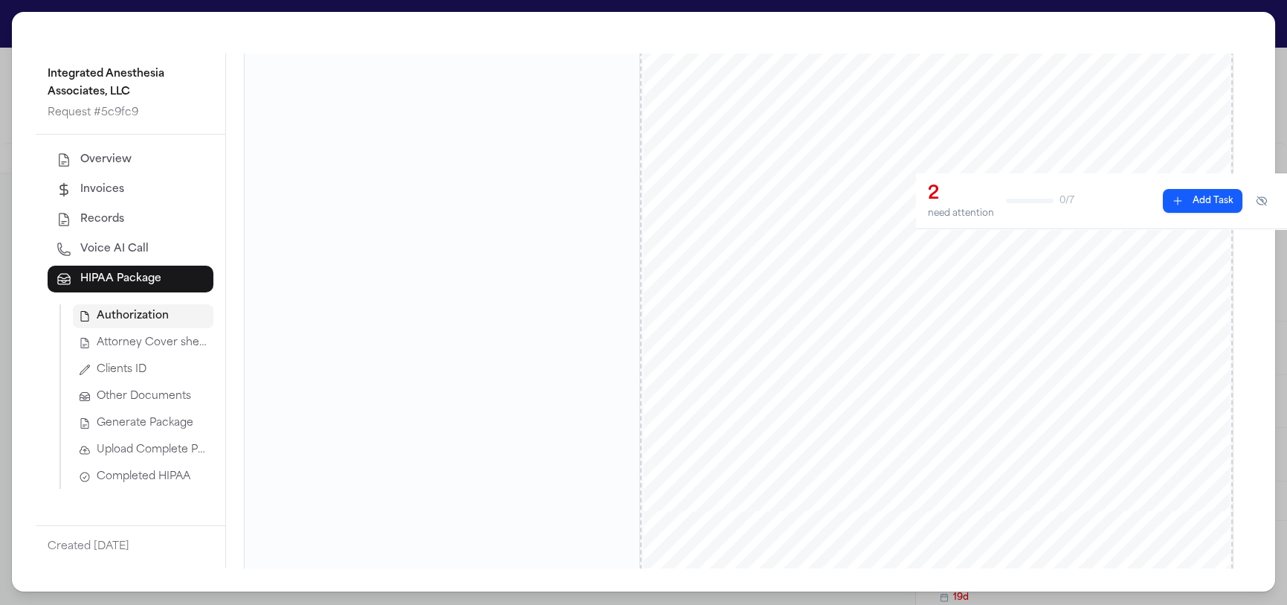
click at [836, 398] on span "driving cautiously and wearing his seatbelt, was proceeding along the roadw" at bounding box center [886, 393] width 347 height 11
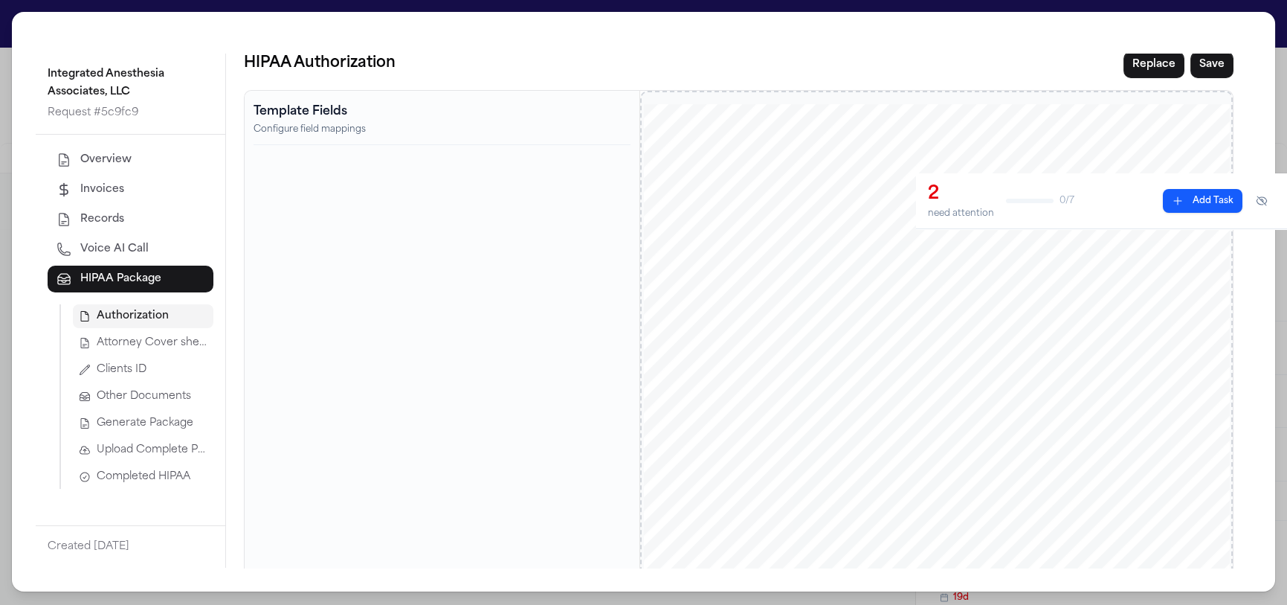
scroll to position [0, 0]
click at [339, 121] on h2 "Template Fields" at bounding box center [442, 114] width 377 height 18
click at [300, 138] on div "Template Fields Configure field mappings" at bounding box center [442, 126] width 377 height 42
click at [149, 342] on span "Attorney Cover sheet" at bounding box center [152, 342] width 111 height 15
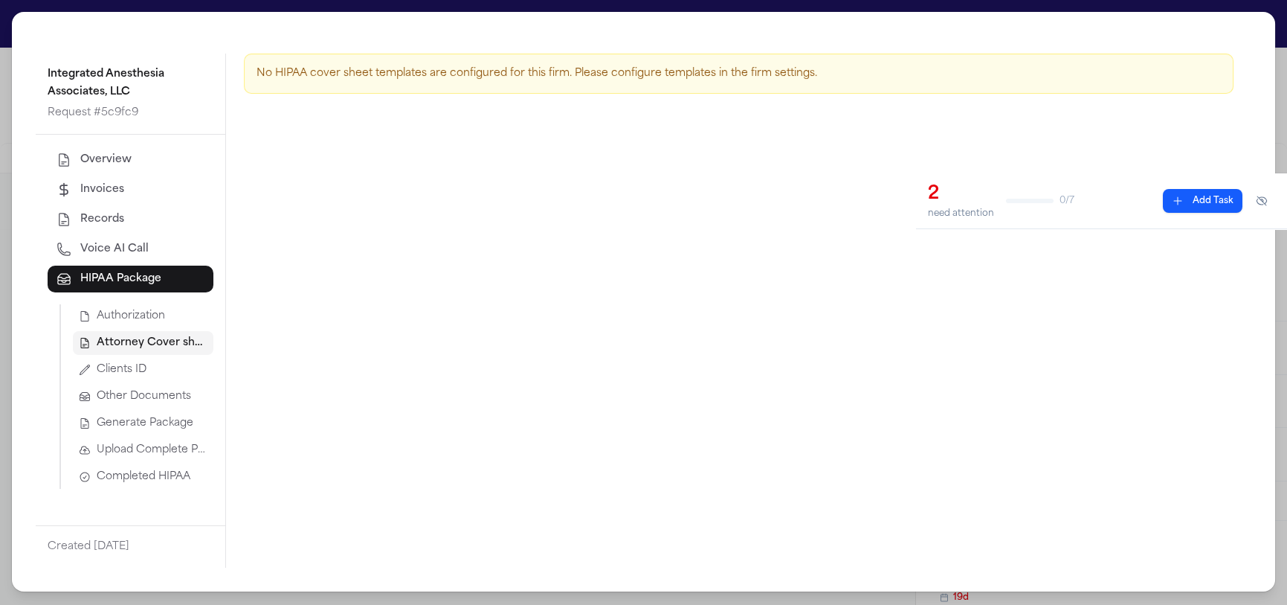
click at [147, 329] on div "Authorization Attorney Cover sheet Clients ID Other Documents Generate Package …" at bounding box center [137, 396] width 154 height 184
click at [147, 323] on span "Authorization" at bounding box center [131, 316] width 68 height 15
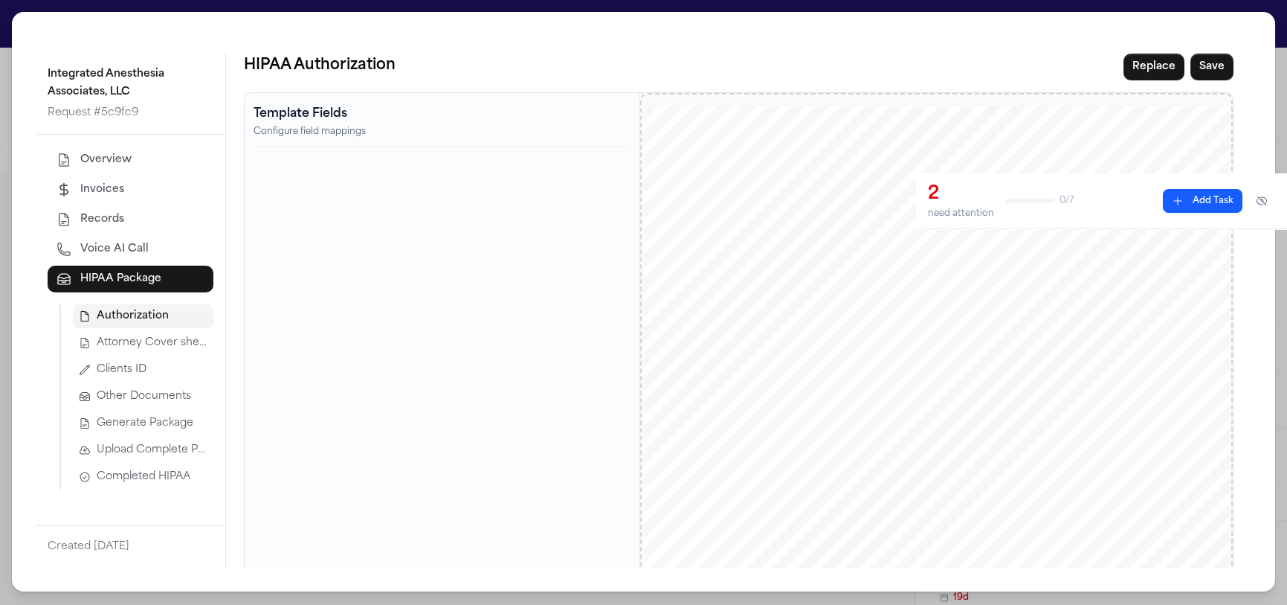
drag, startPoint x: 791, startPoint y: 271, endPoint x: 952, endPoint y: 451, distance: 241.8
click at [954, 452] on div "______________________________________________________ 800 N. Brand Blvd. Suite…" at bounding box center [937, 485] width 587 height 759
click at [821, 328] on div "______________________________________________________ 800 N. Brand Blvd. Suite…" at bounding box center [937, 485] width 587 height 759
click at [280, 137] on p "Configure field mappings" at bounding box center [442, 132] width 377 height 12
click at [1128, 57] on button "Replace" at bounding box center [1154, 67] width 61 height 27
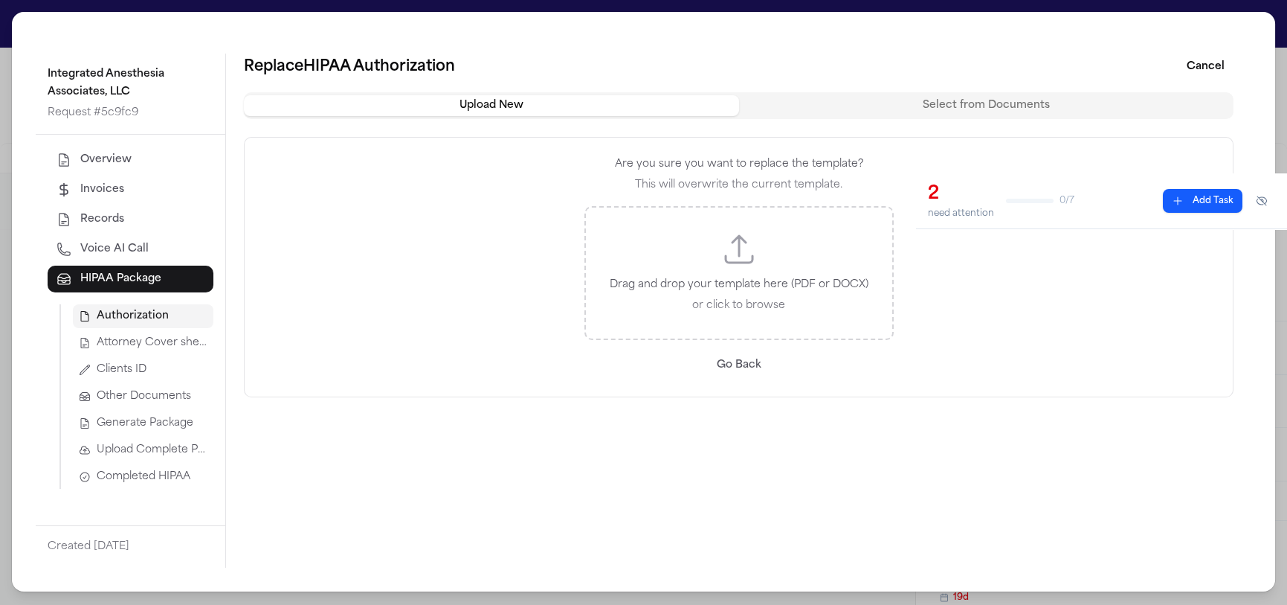
click at [750, 235] on icon "Upload template file" at bounding box center [739, 249] width 36 height 36
click at [1215, 67] on button "Cancel" at bounding box center [1206, 67] width 56 height 27
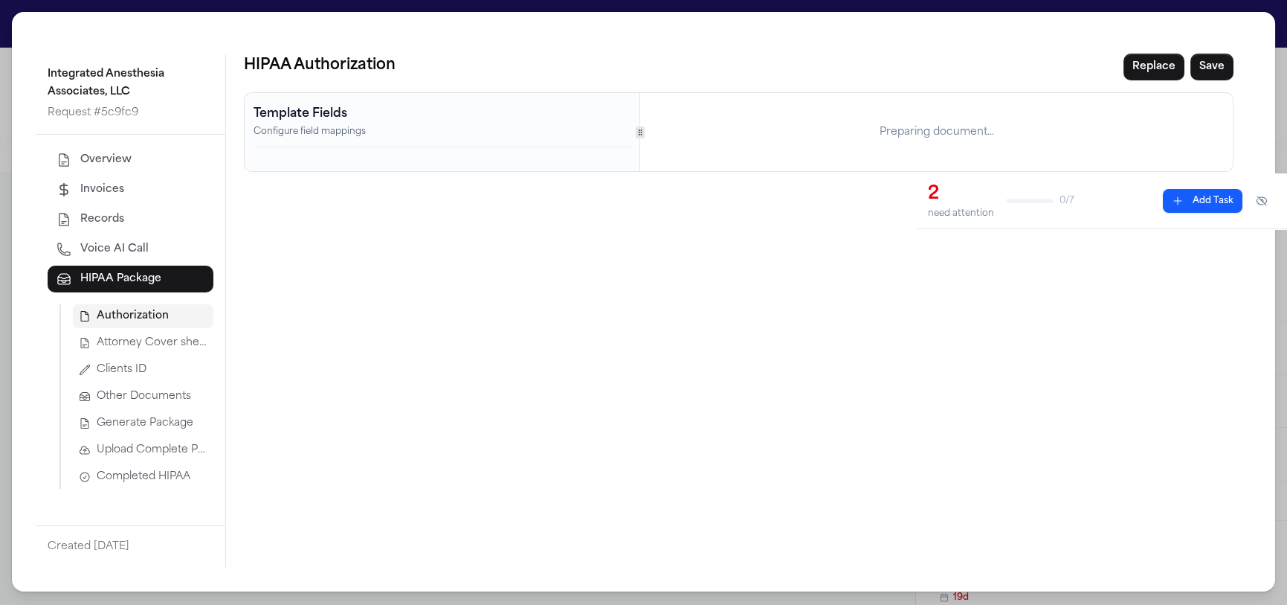
click at [116, 8] on div "Integrated Anesthesia Associates, LLC Request # 5c9fc9 Overview Invoices Record…" at bounding box center [643, 302] width 1287 height 605
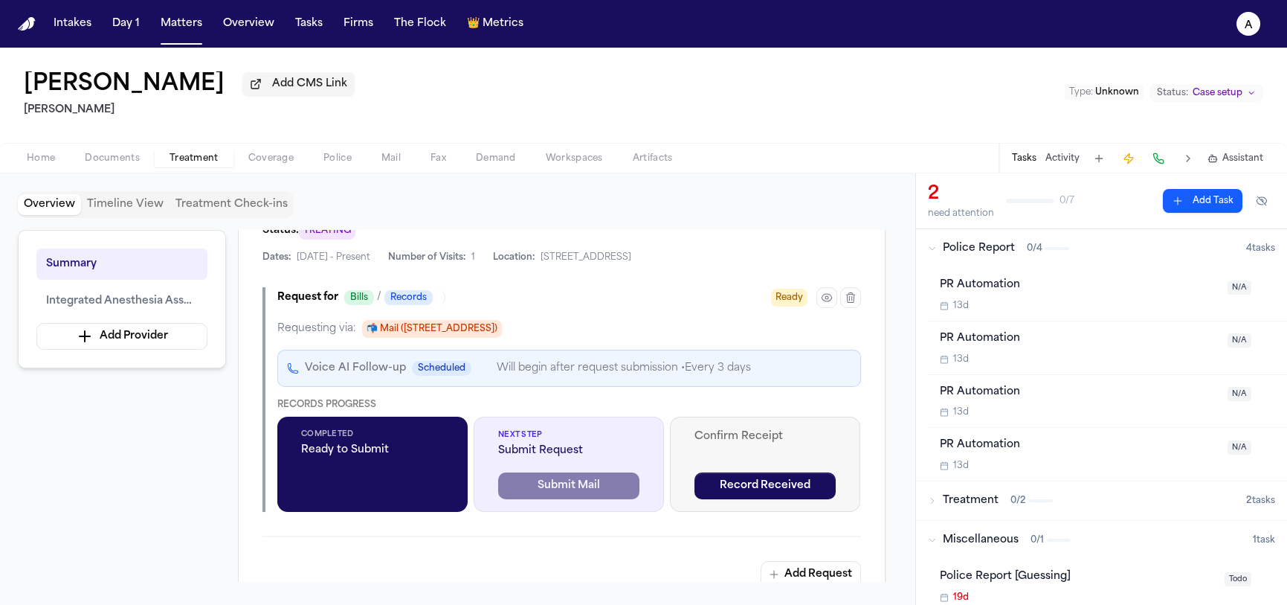
click at [118, 1] on nav "Intakes Day 1 Matters Overview Tasks Firms The Flock 👑 Metrics a" at bounding box center [643, 24] width 1287 height 48
click at [173, 9] on nav "Intakes Day 1 Matters Overview Tasks Firms The Flock 👑 Metrics a" at bounding box center [643, 24] width 1287 height 48
click at [183, 25] on button "Matters" at bounding box center [182, 23] width 54 height 27
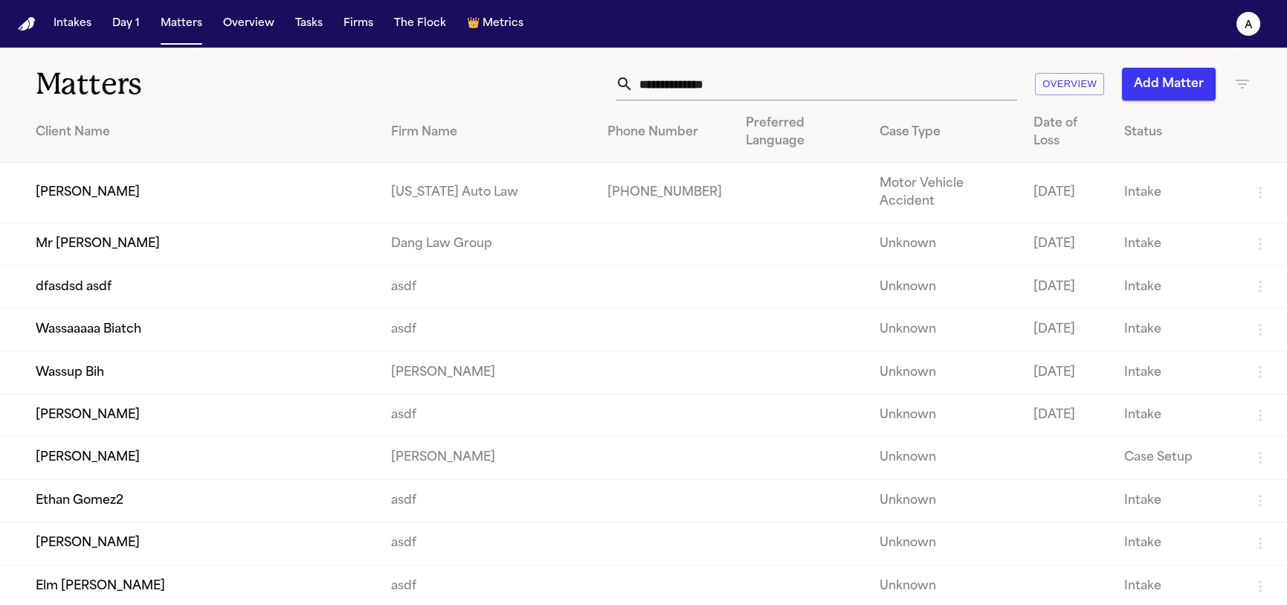
click at [149, 163] on td "Jill Warner" at bounding box center [189, 193] width 379 height 60
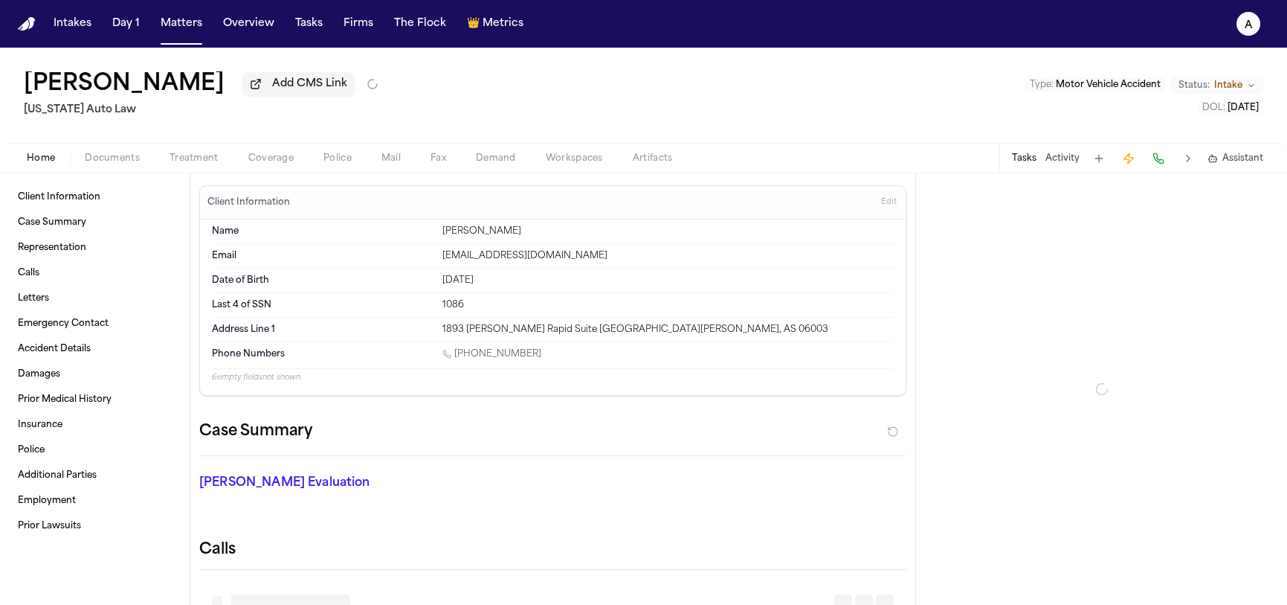
click at [197, 155] on span "Treatment" at bounding box center [194, 158] width 49 height 12
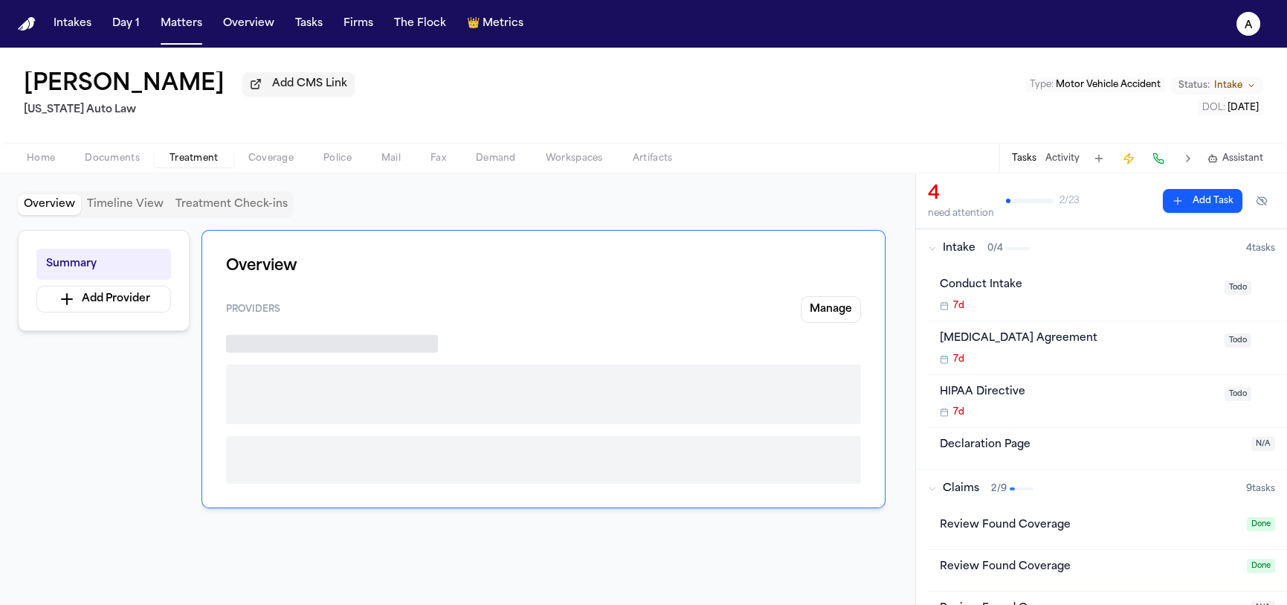
click at [272, 158] on span "Coverage" at bounding box center [270, 158] width 45 height 12
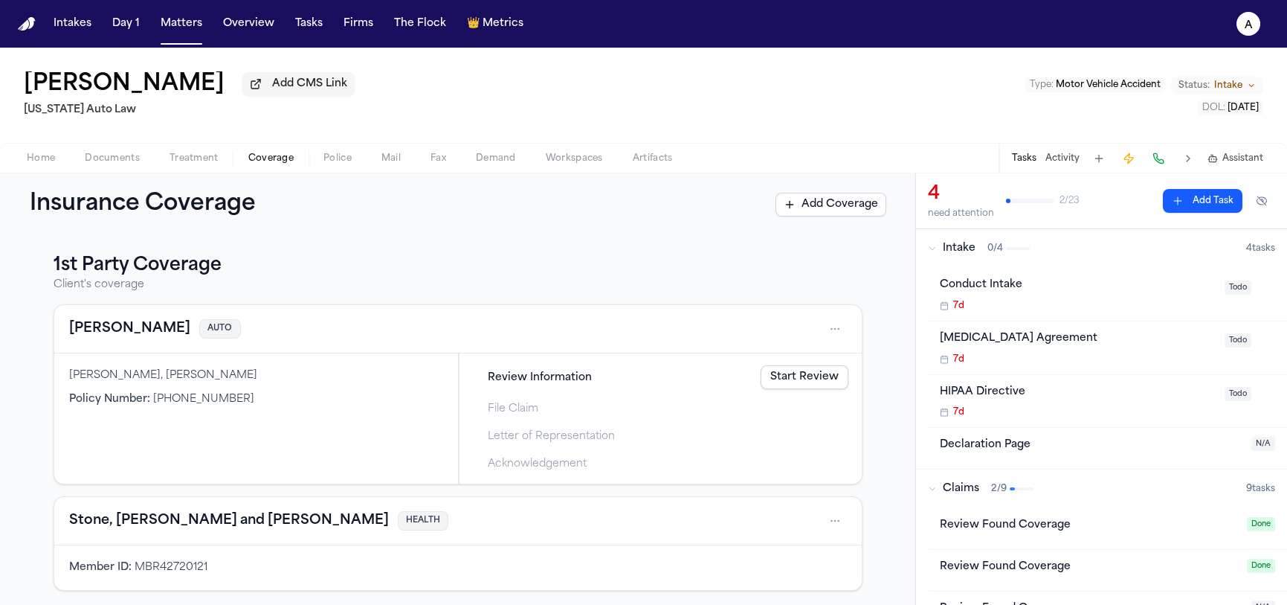
click at [774, 374] on link "Start Review" at bounding box center [805, 377] width 88 height 24
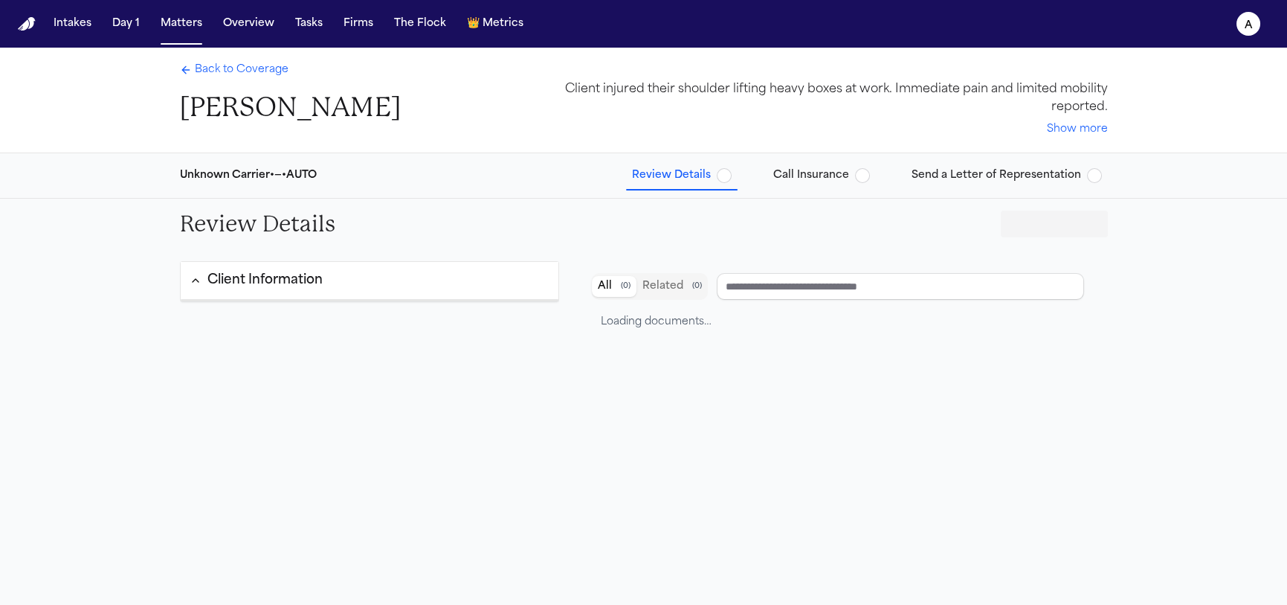
type input "**********"
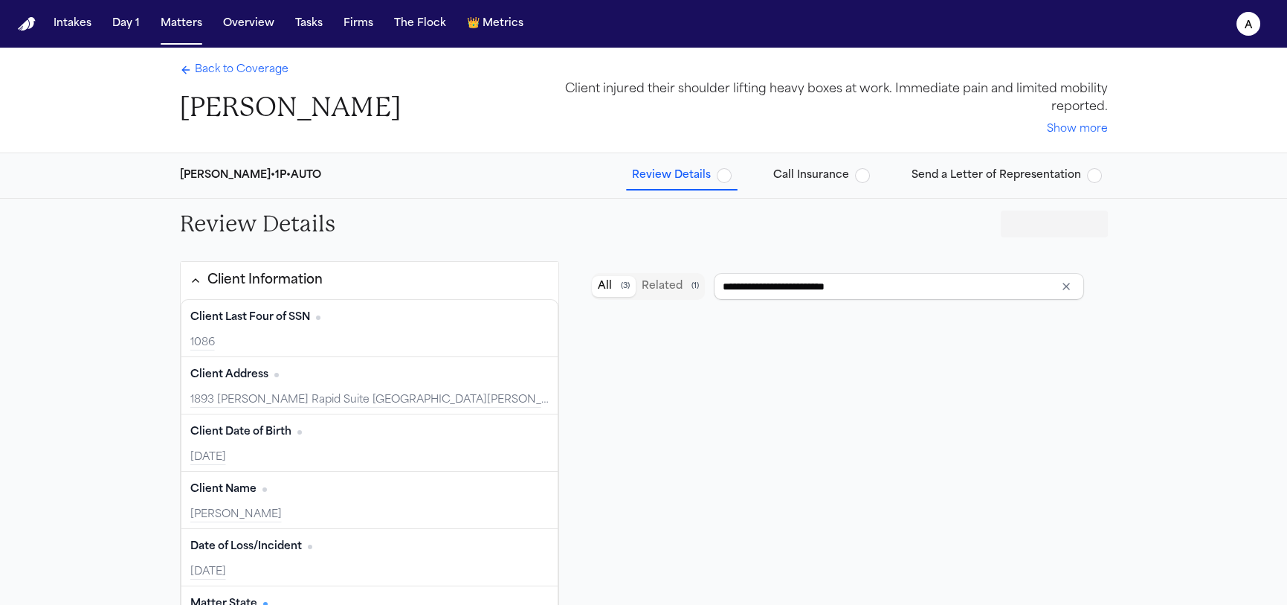
click at [994, 172] on span "Send a Letter of Representation" at bounding box center [997, 175] width 170 height 15
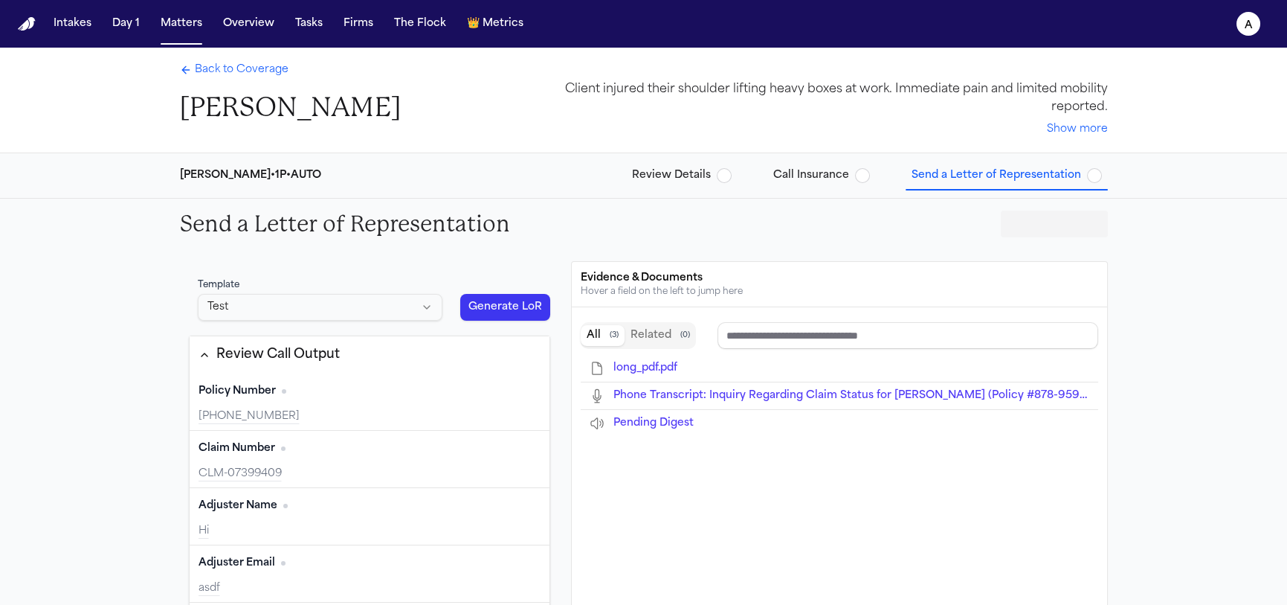
type input "**********"
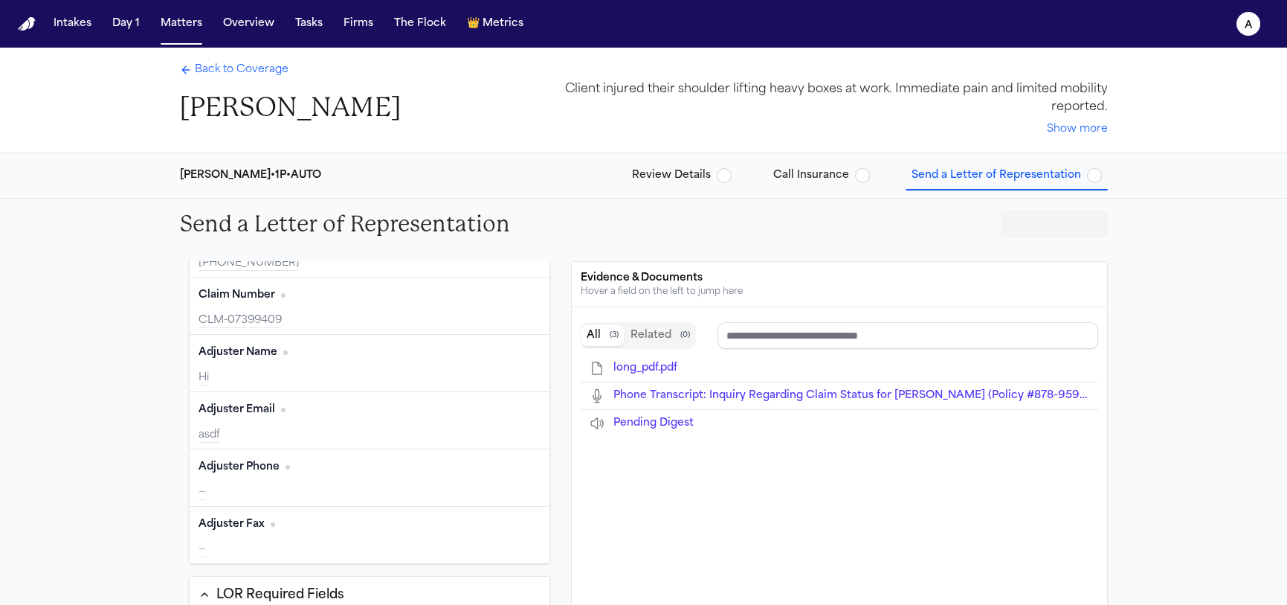
scroll to position [194, 0]
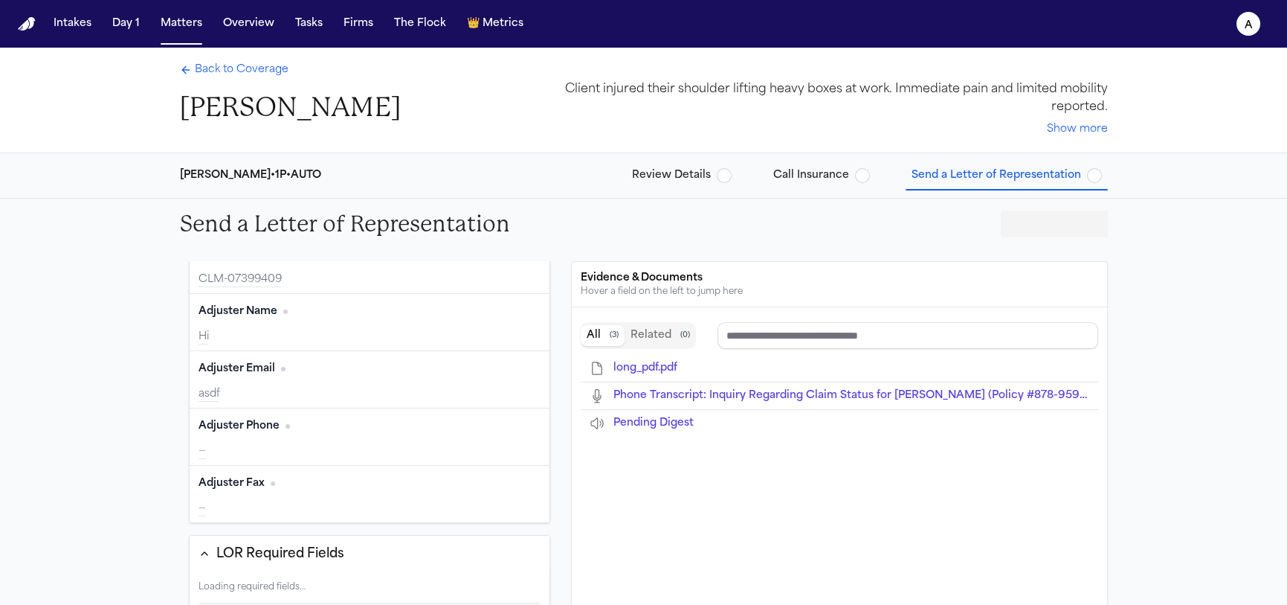
click at [504, 429] on button "Edit" at bounding box center [522, 426] width 37 height 24
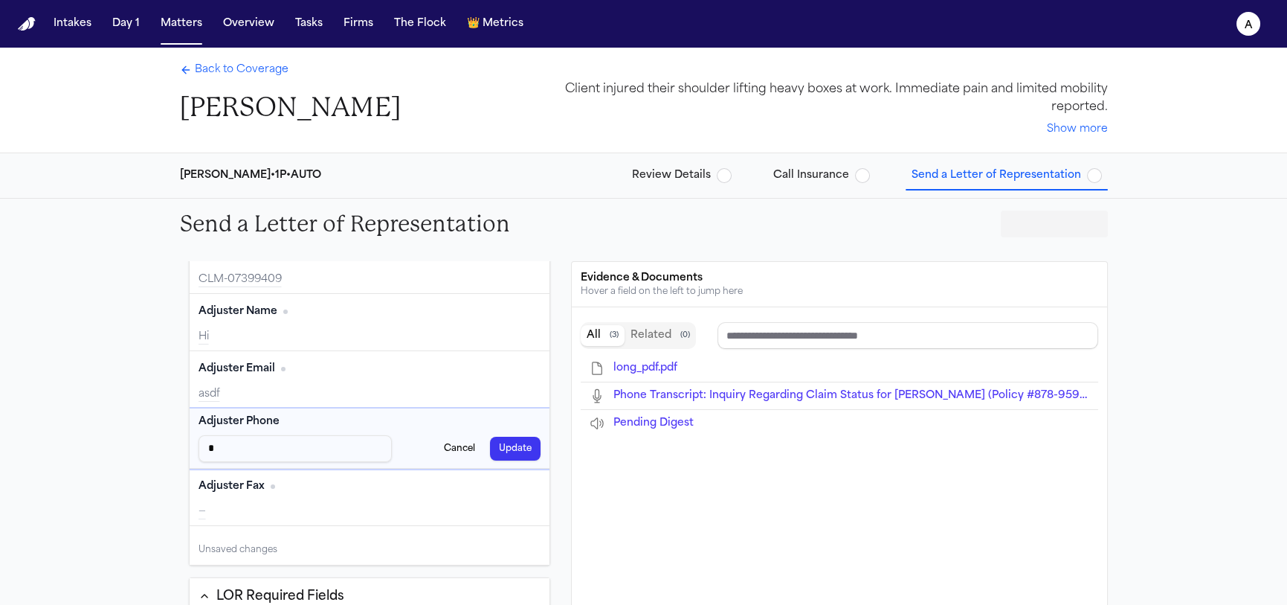
type input "**"
type input "***"
type input "****"
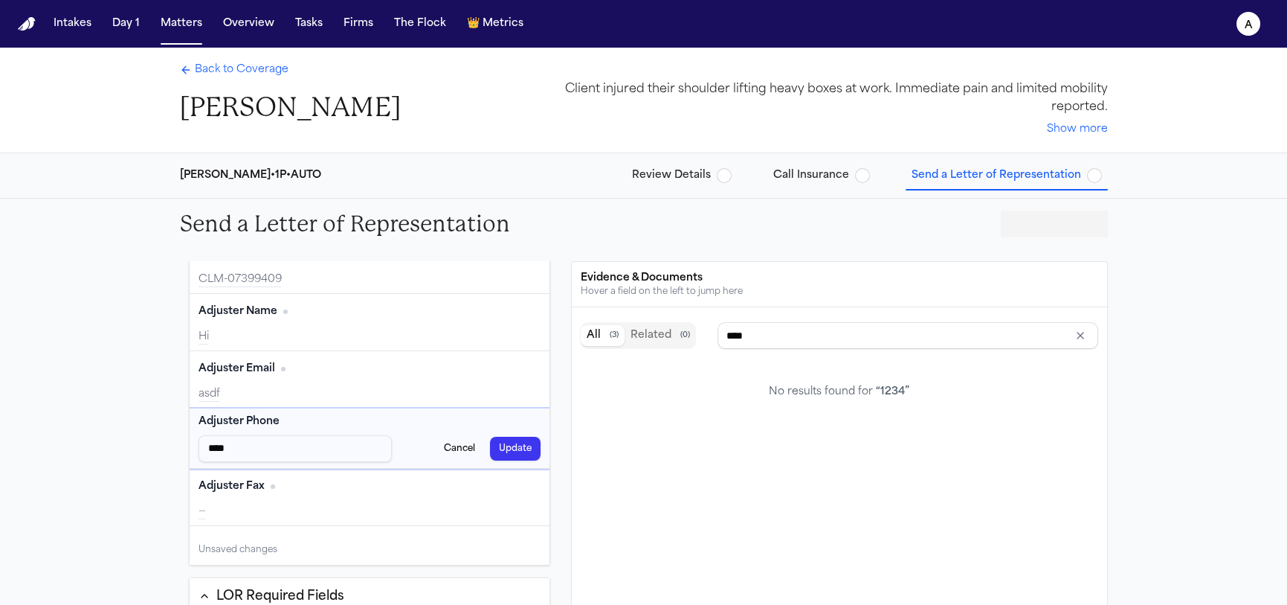
type input "****"
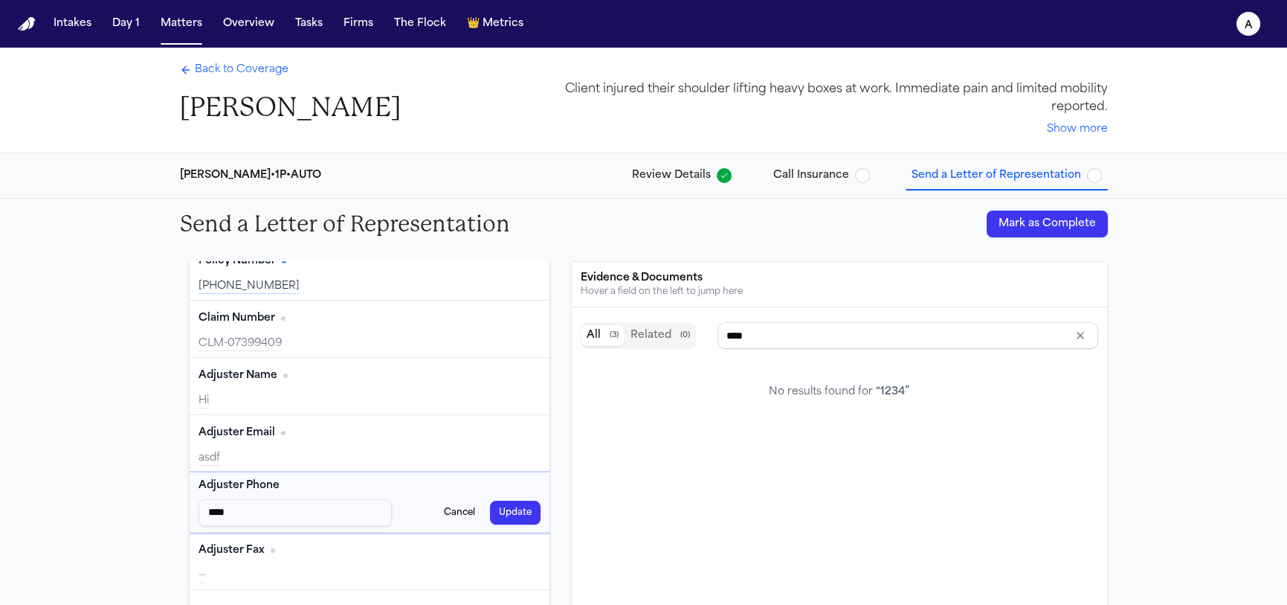
click at [509, 513] on button "Update" at bounding box center [515, 513] width 51 height 24
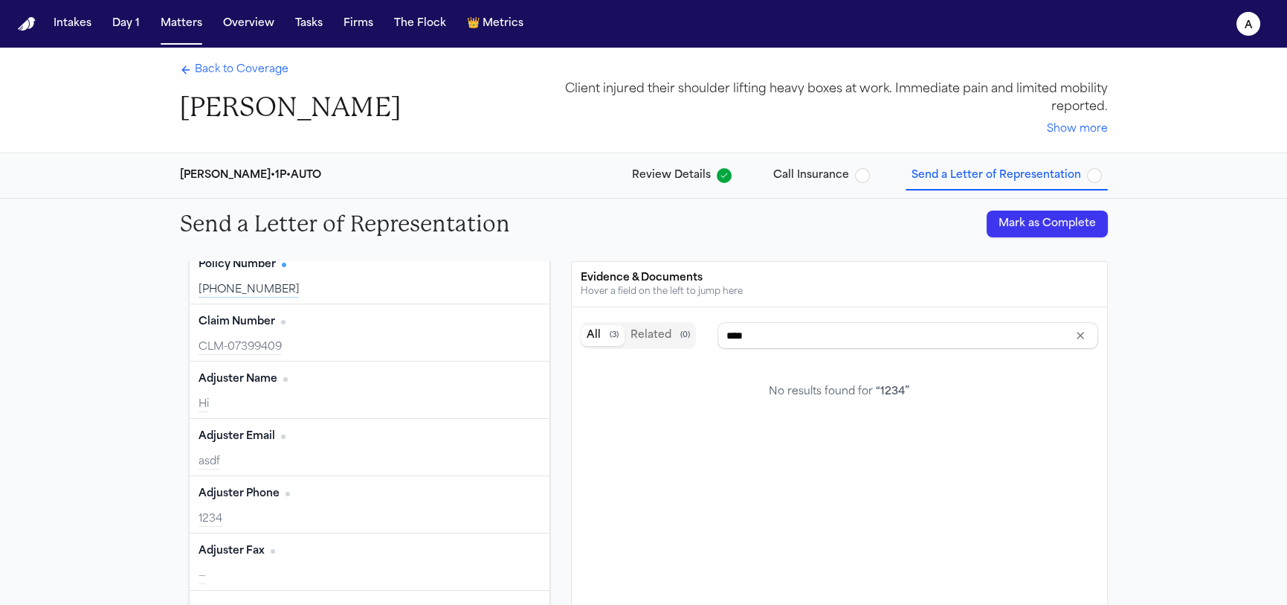
scroll to position [88, 0]
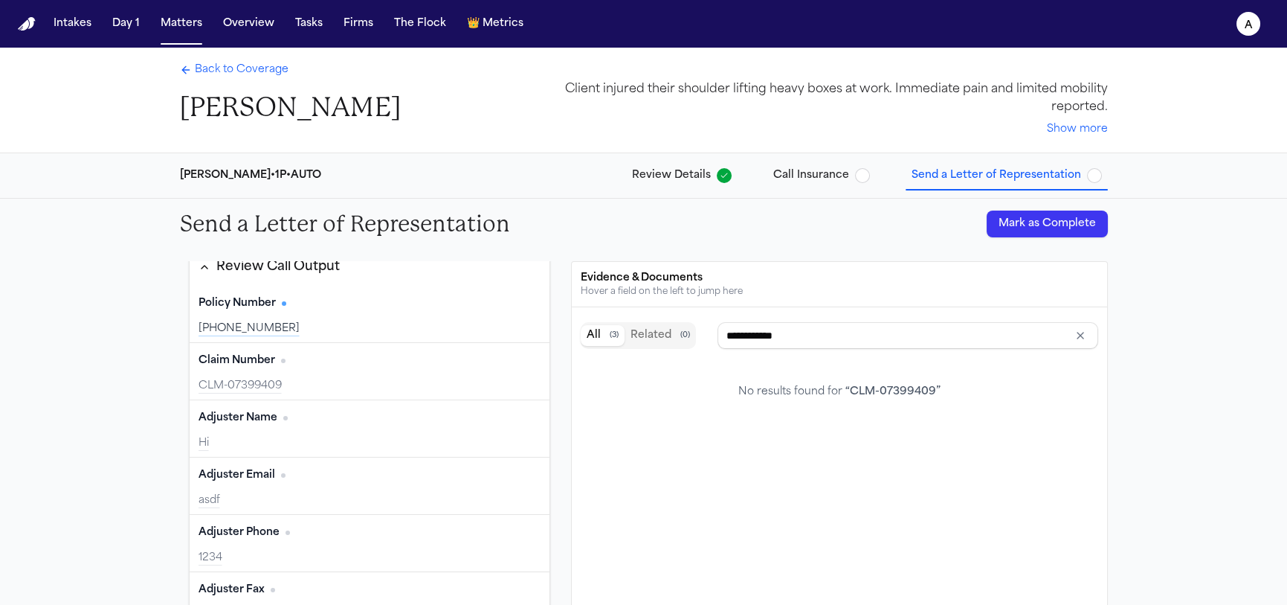
type input "**********"
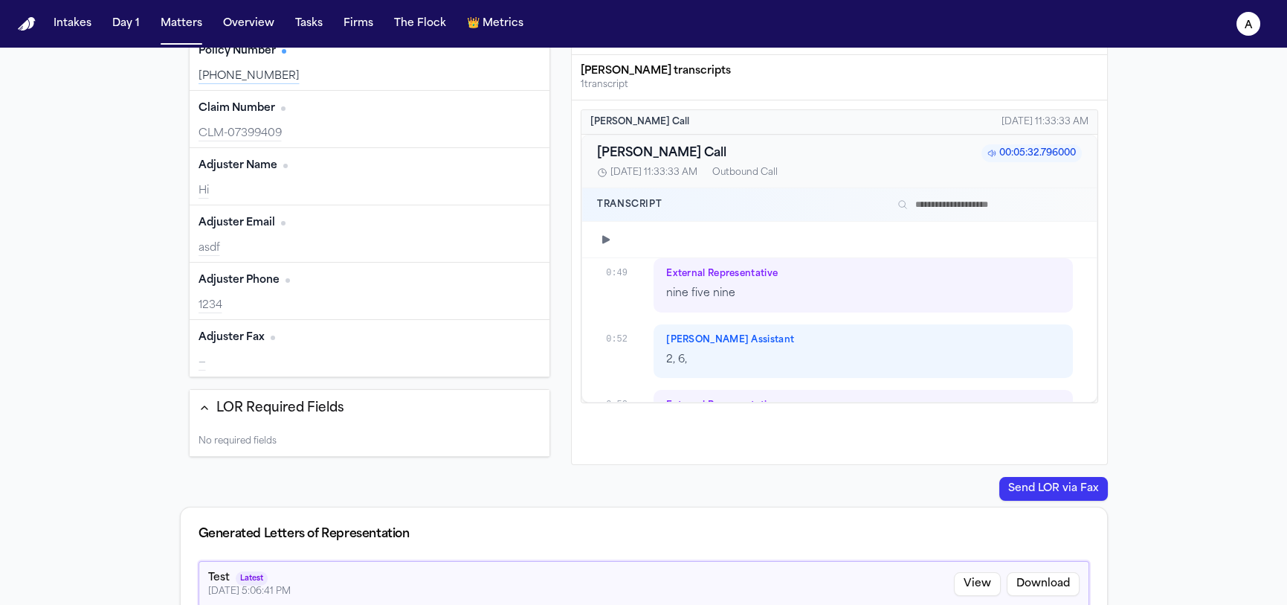
scroll to position [0, 0]
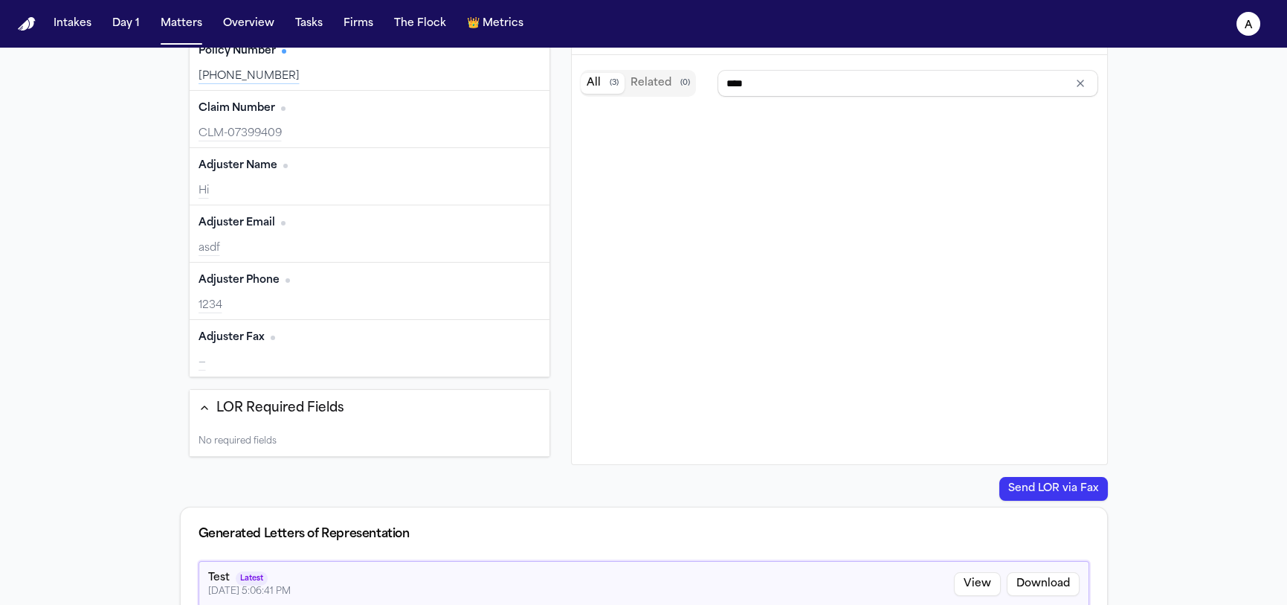
click at [504, 277] on button "Edit" at bounding box center [522, 281] width 37 height 24
type input "*****"
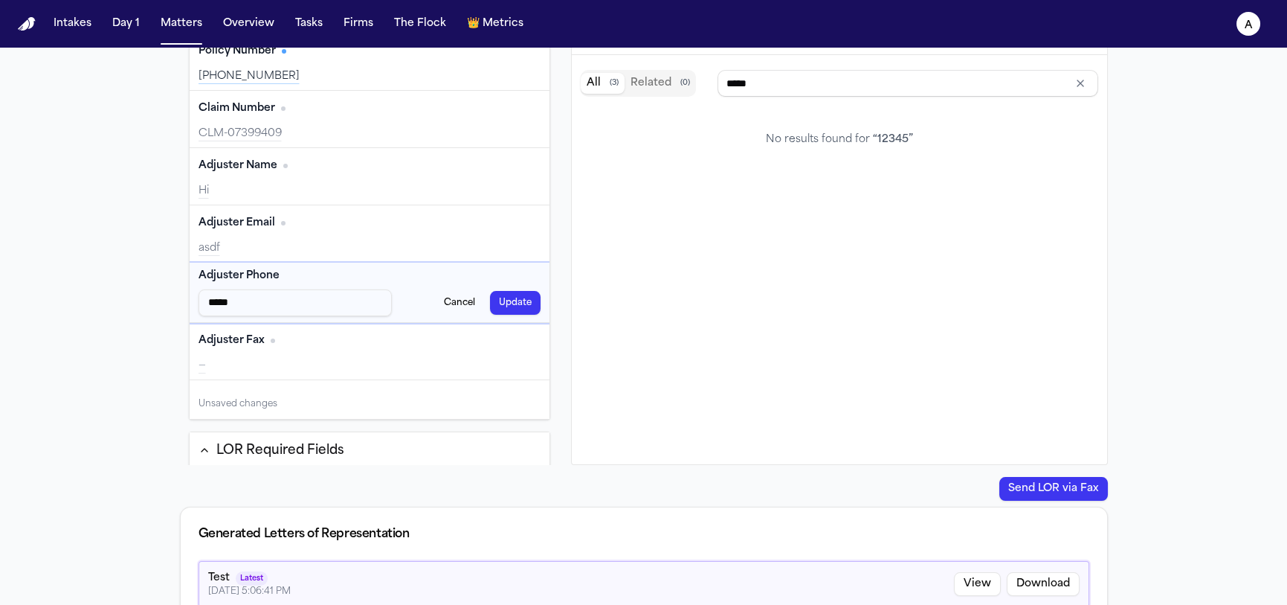
type input "******"
type input "*******"
click at [511, 297] on button "Update" at bounding box center [515, 303] width 51 height 24
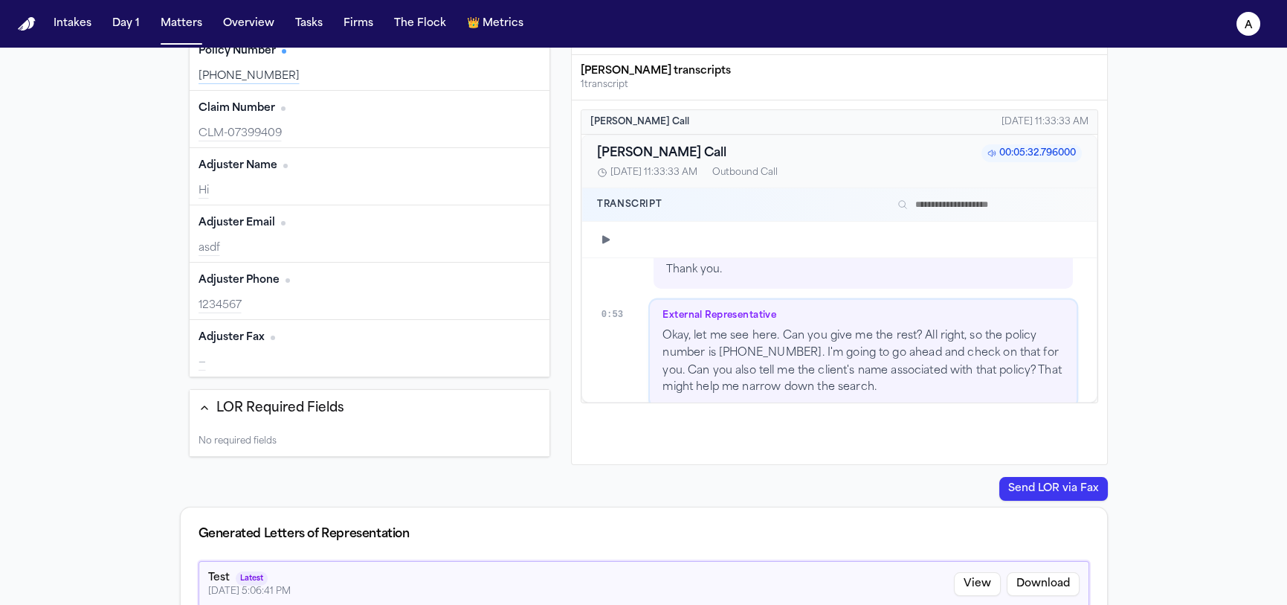
scroll to position [904, 0]
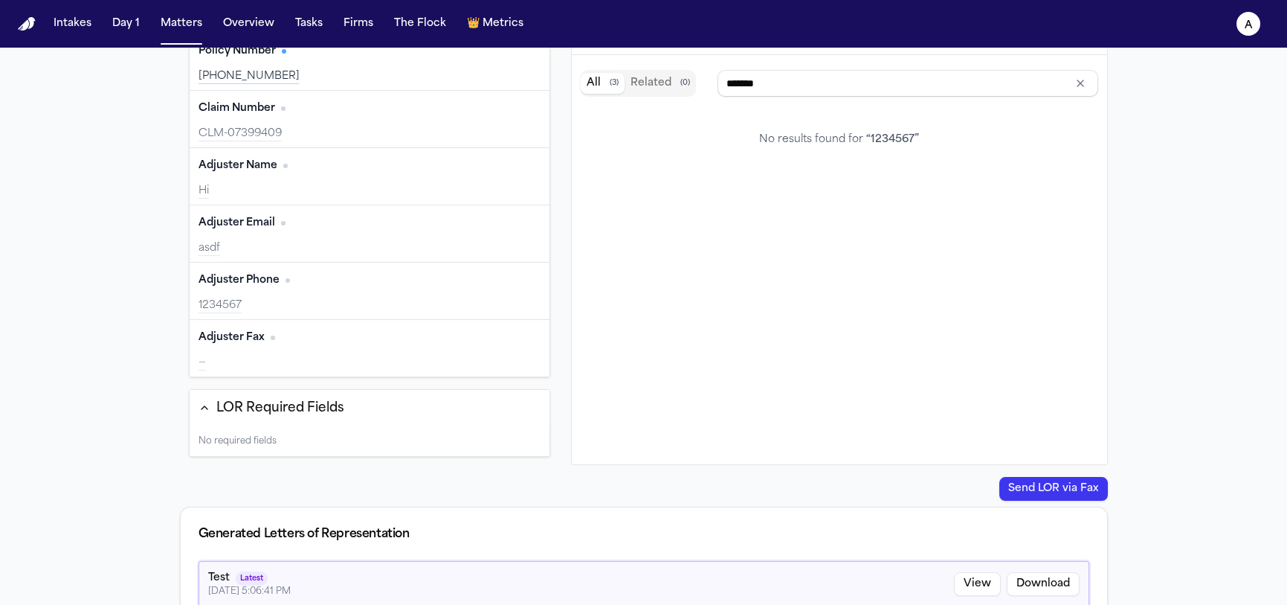
click at [504, 285] on button "Edit" at bounding box center [522, 281] width 37 height 24
type input "********"
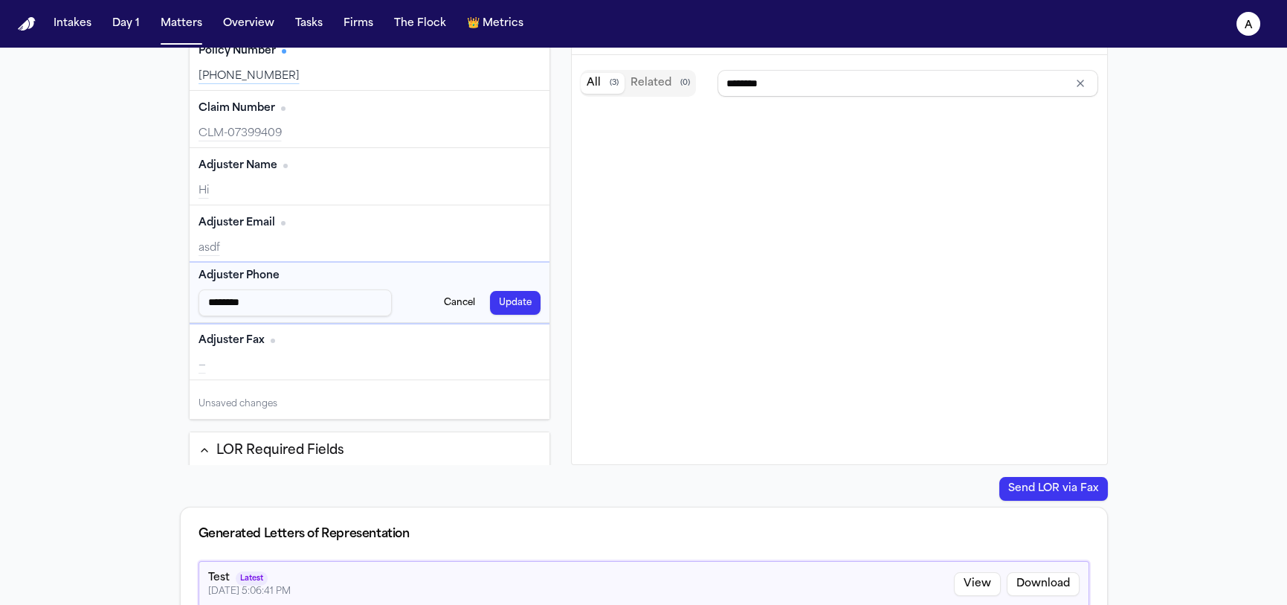
type input "*********"
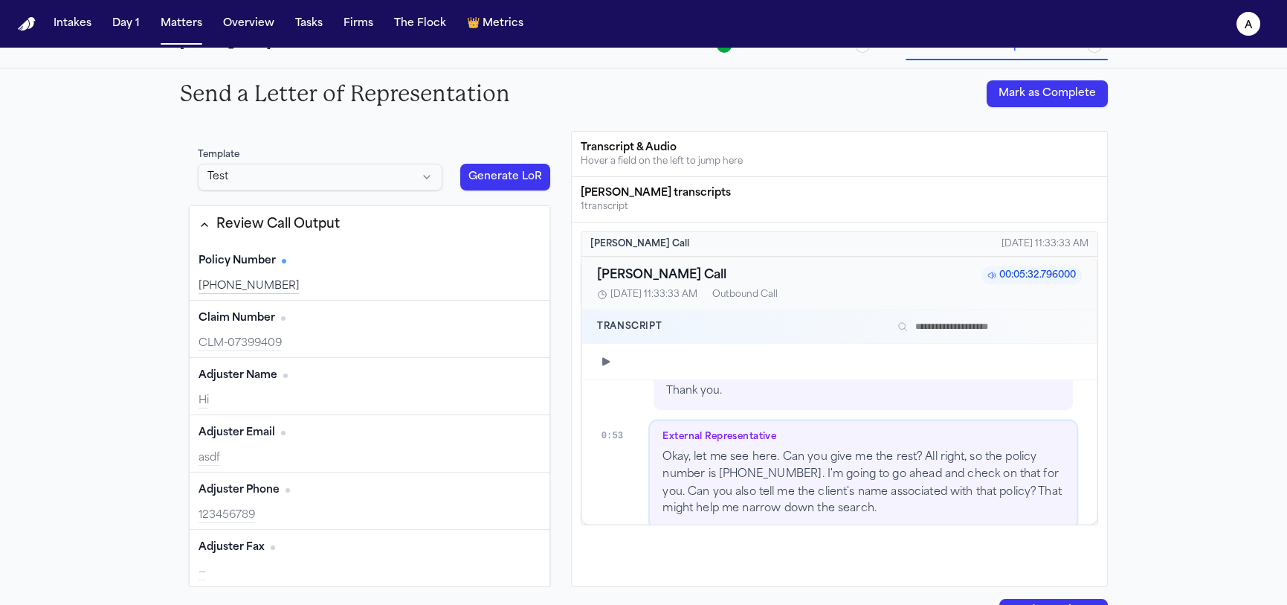
scroll to position [0, 0]
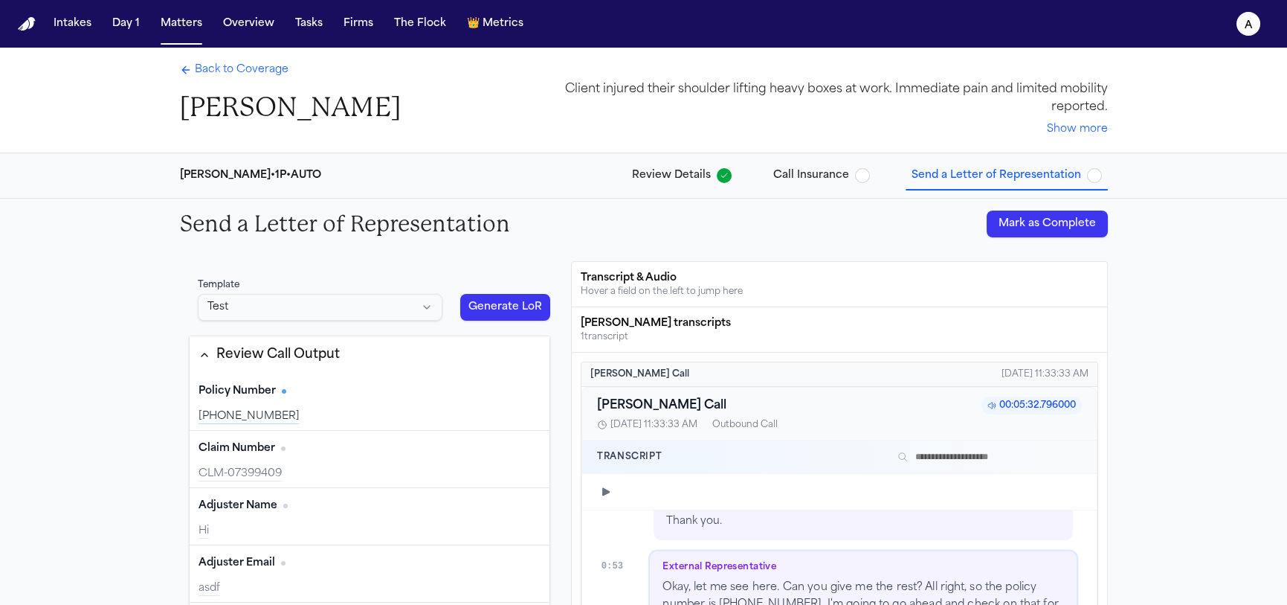
type input "**********"
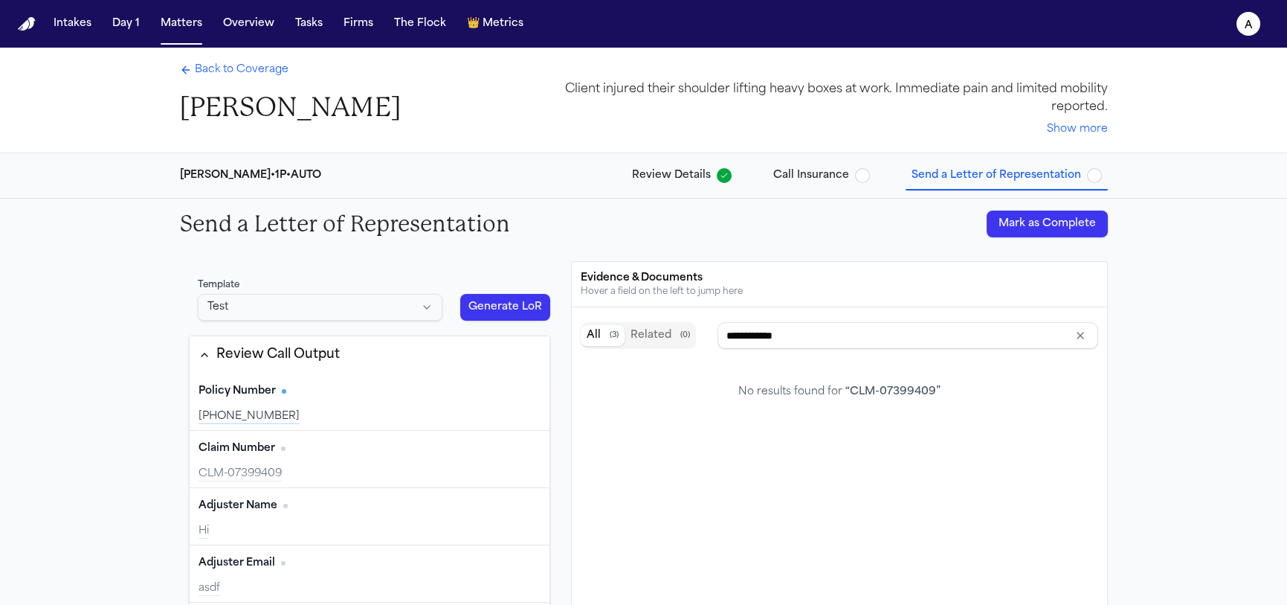
click at [692, 177] on span "Review Details" at bounding box center [671, 175] width 79 height 15
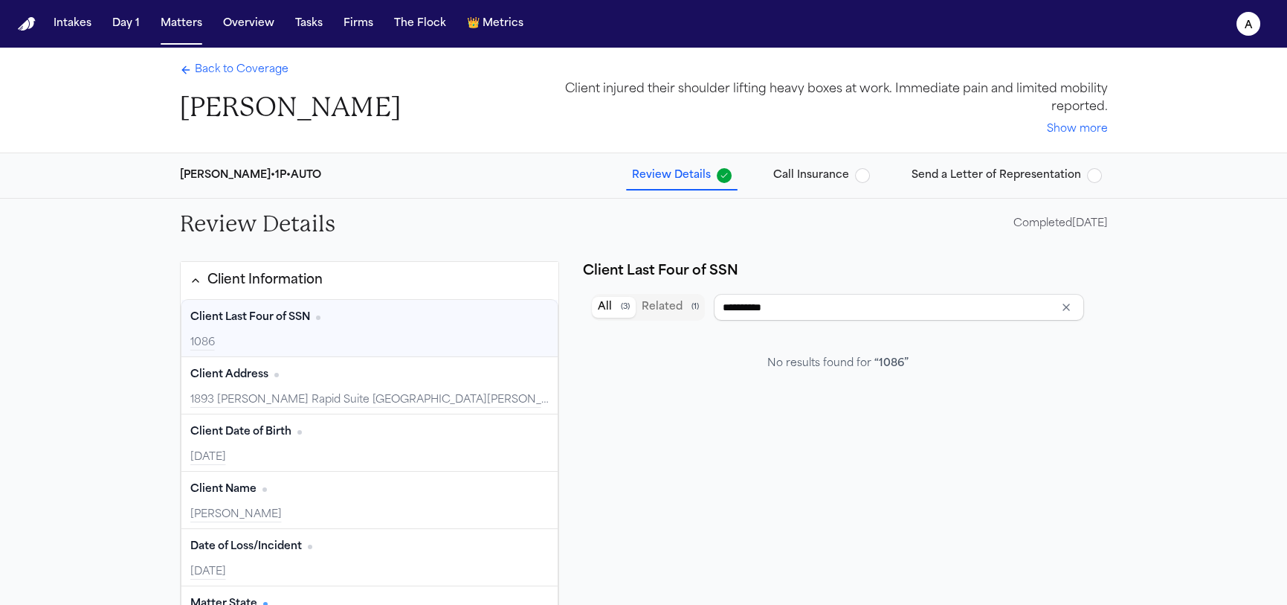
type input "**********"
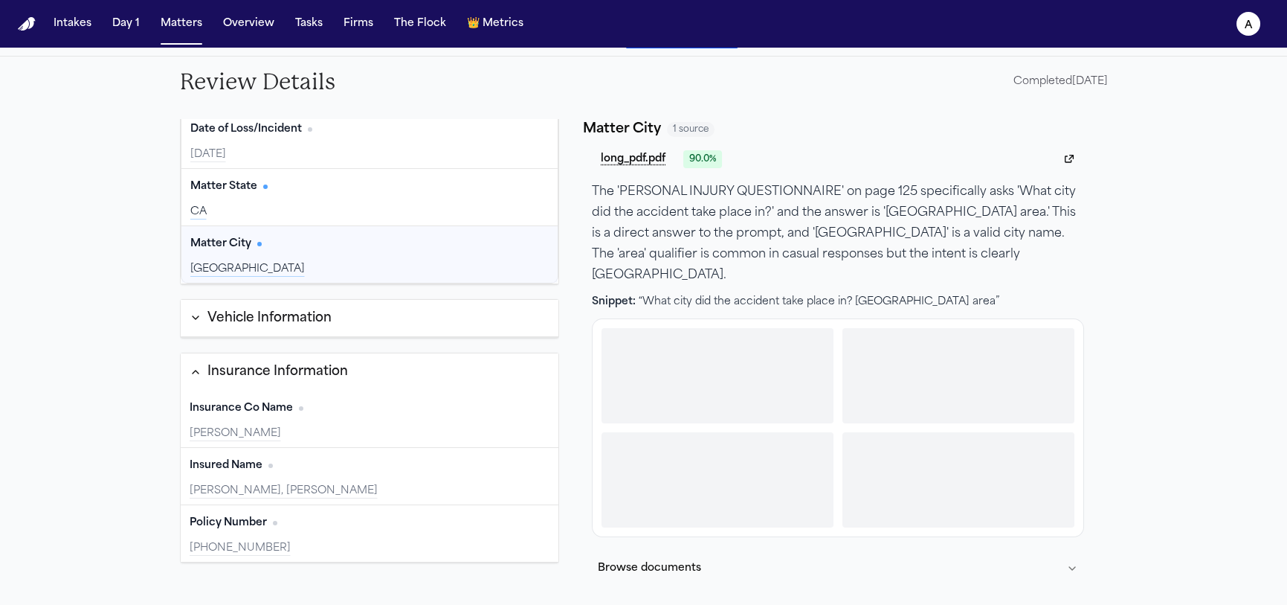
scroll to position [144, 0]
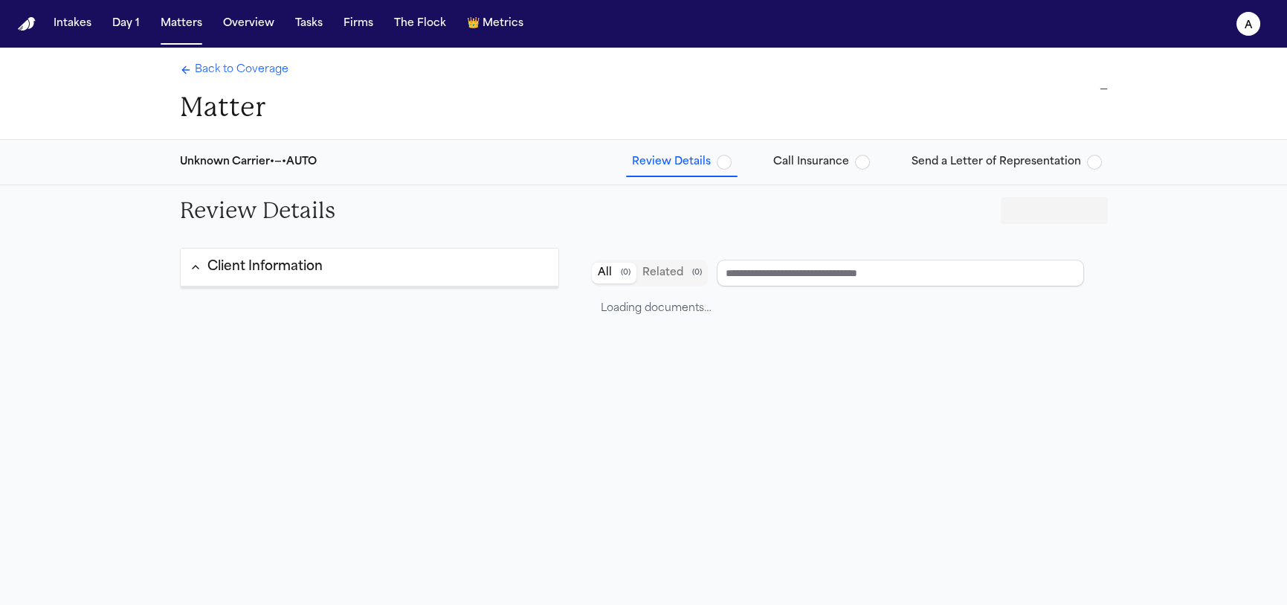
type input "**********"
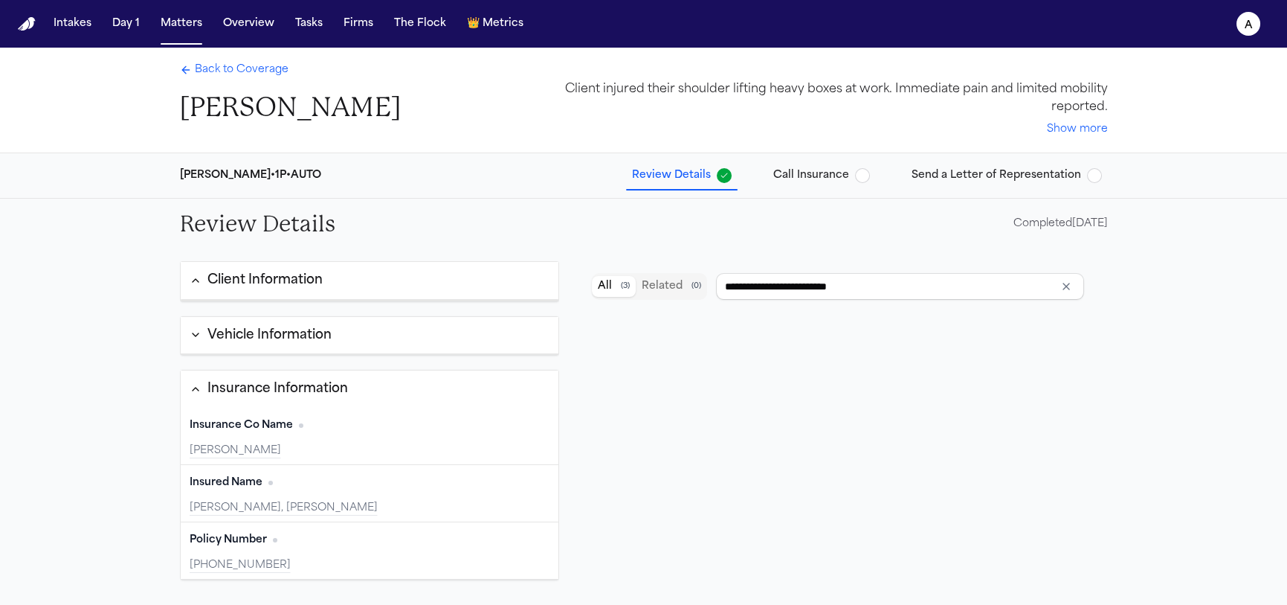
click at [997, 168] on span "Send a Letter of Representation" at bounding box center [997, 175] width 170 height 15
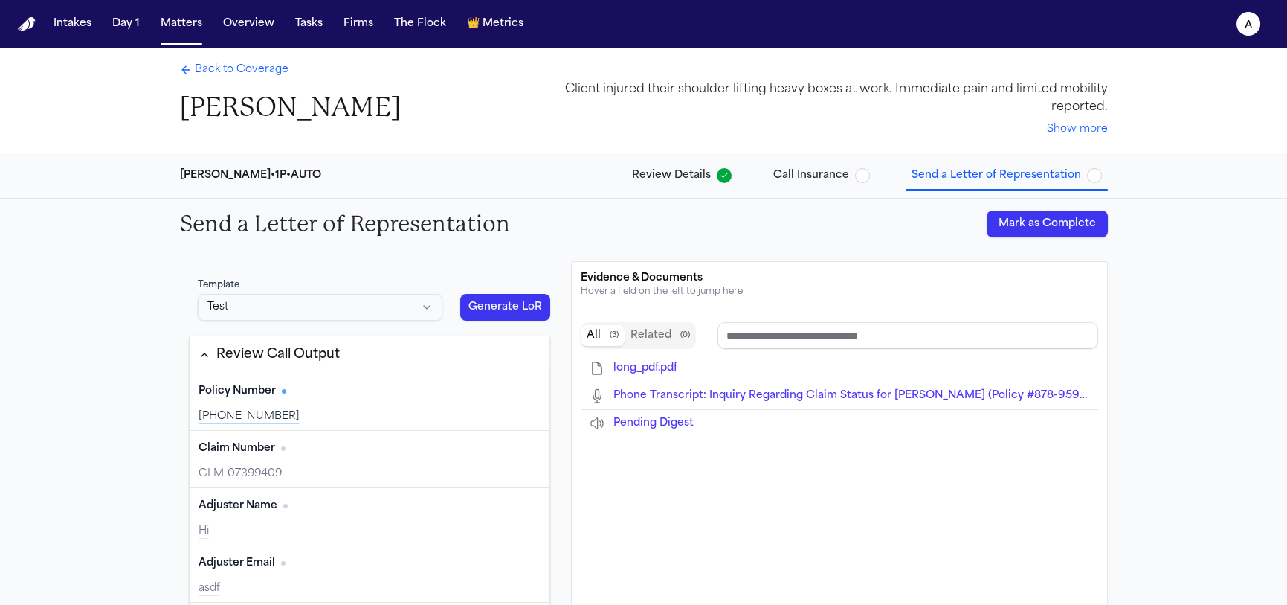
scroll to position [88, 0]
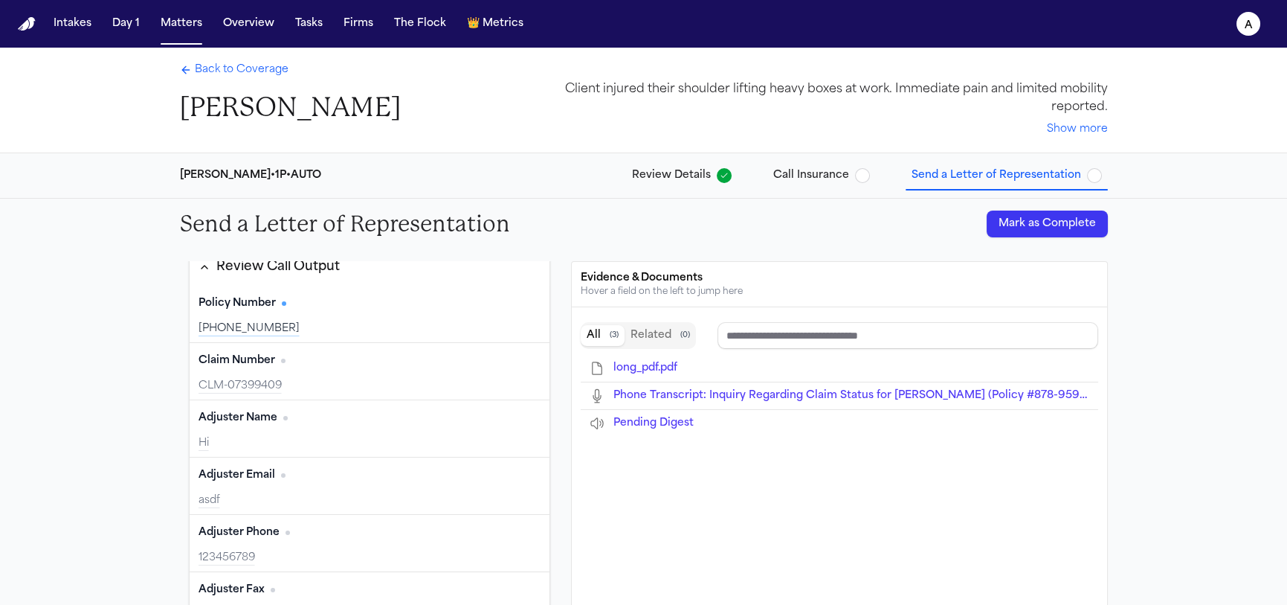
type input "**********"
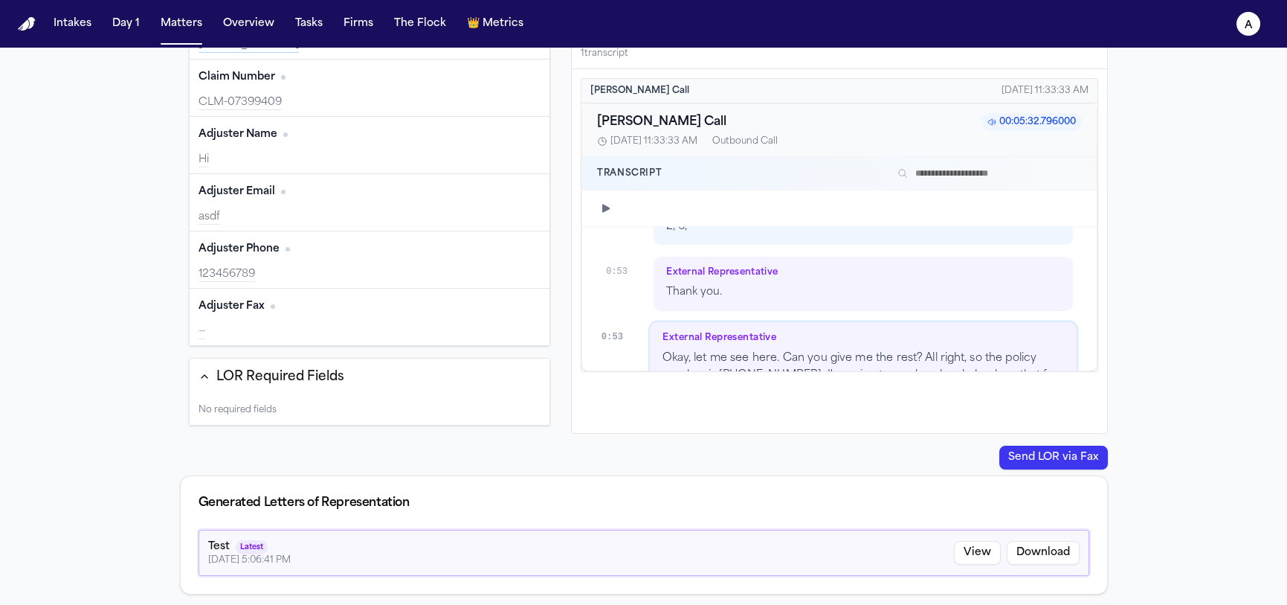
scroll to position [0, 0]
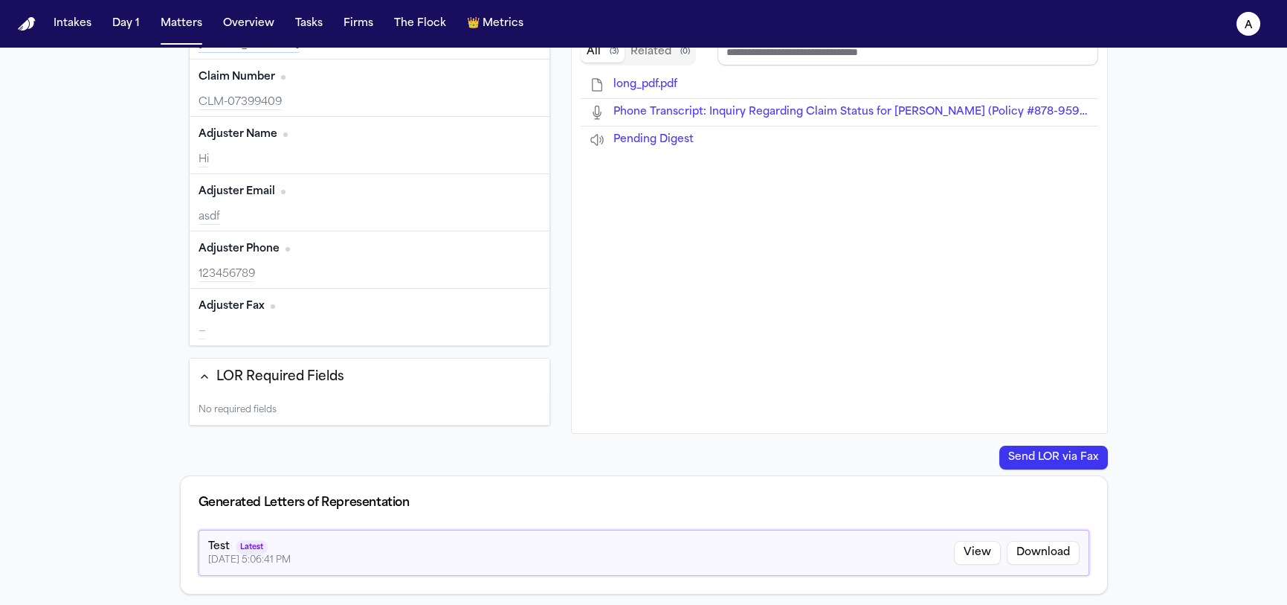
click at [233, 379] on div "LOR Required Fields" at bounding box center [280, 376] width 128 height 19
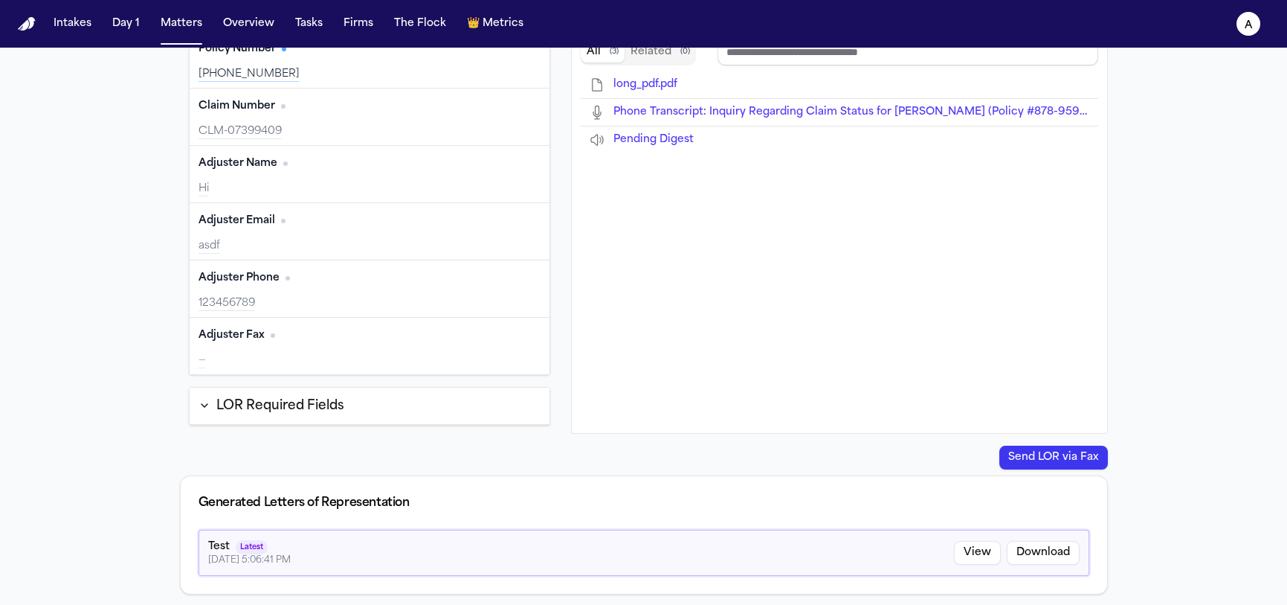
click at [234, 397] on div "LOR Required Fields" at bounding box center [280, 405] width 128 height 19
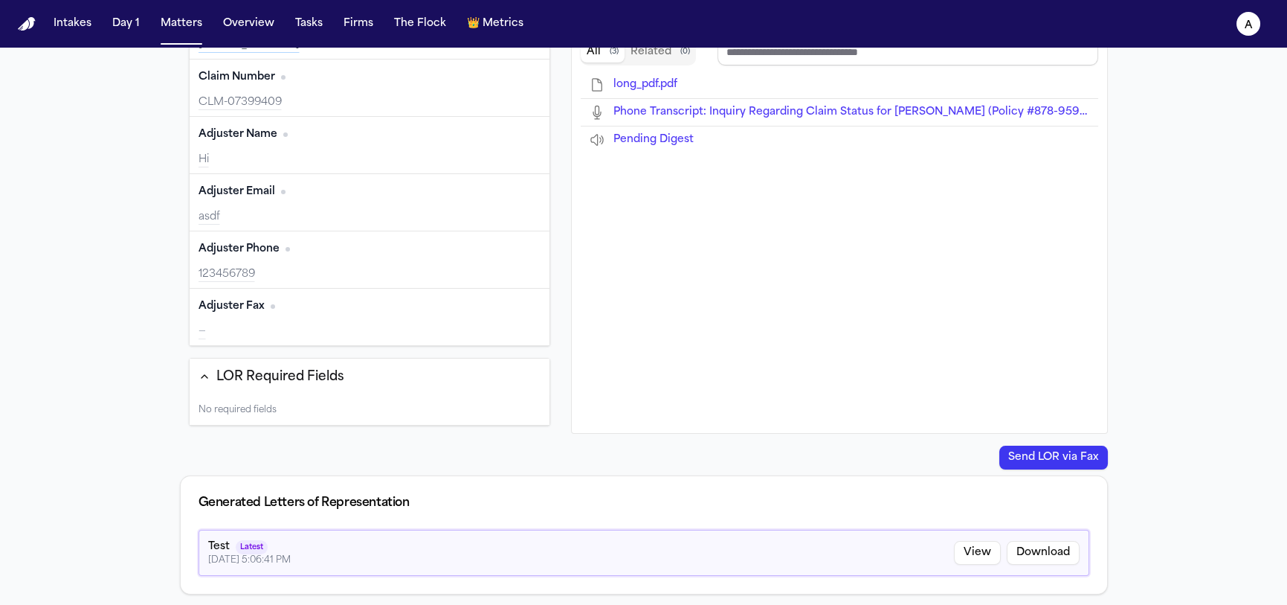
click at [301, 413] on div "No required fields" at bounding box center [370, 410] width 361 height 30
click at [292, 399] on div "No required fields" at bounding box center [370, 410] width 361 height 30
click at [292, 397] on div "No required fields" at bounding box center [370, 410] width 361 height 30
click at [291, 395] on div "No required fields" at bounding box center [370, 410] width 361 height 30
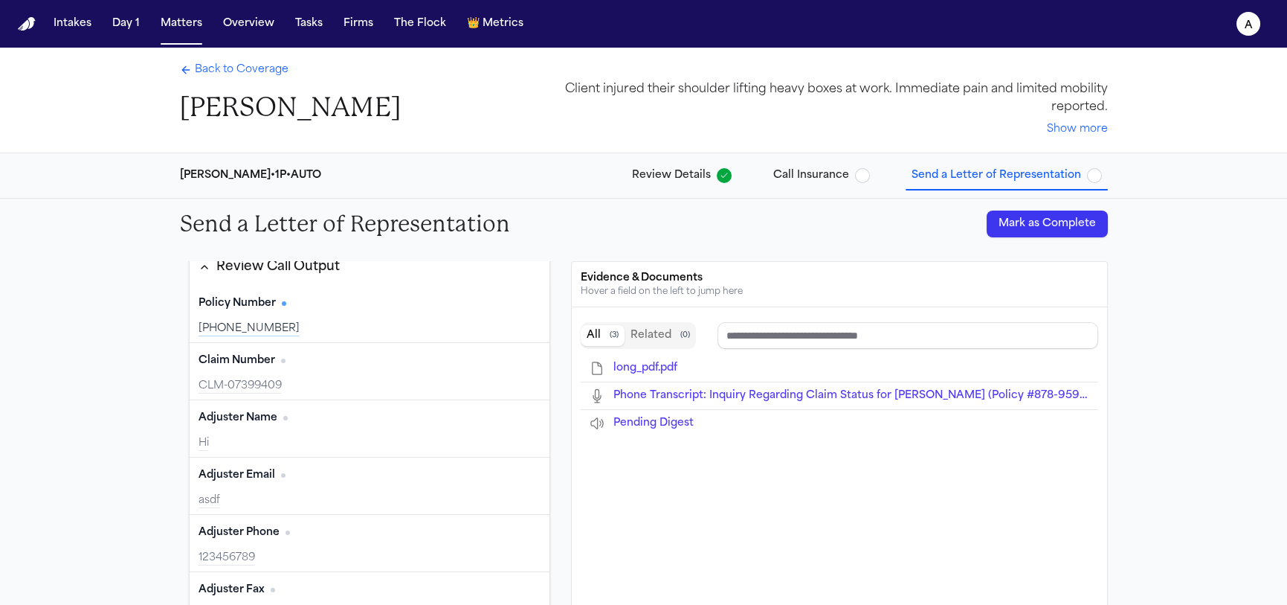
scroll to position [0, 0]
click at [649, 362] on span "long_pdf.pdf" at bounding box center [646, 367] width 64 height 11
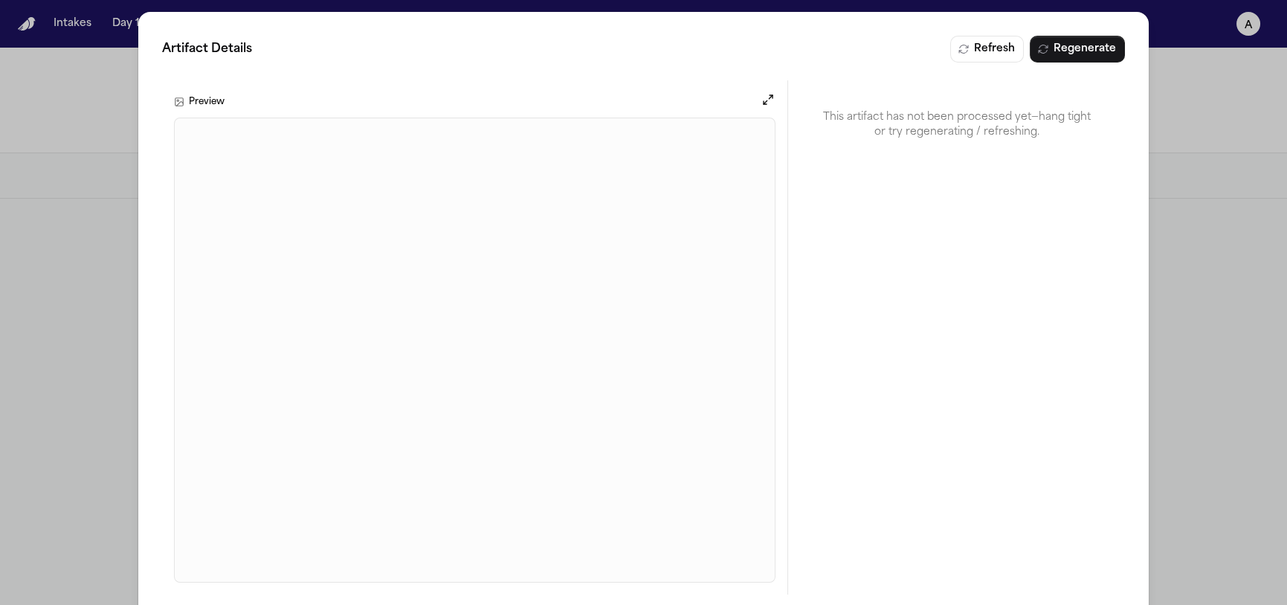
click at [1252, 118] on div "Artifact Details Refresh Regenerate Preview This artifact has not been processe…" at bounding box center [643, 315] width 1287 height 630
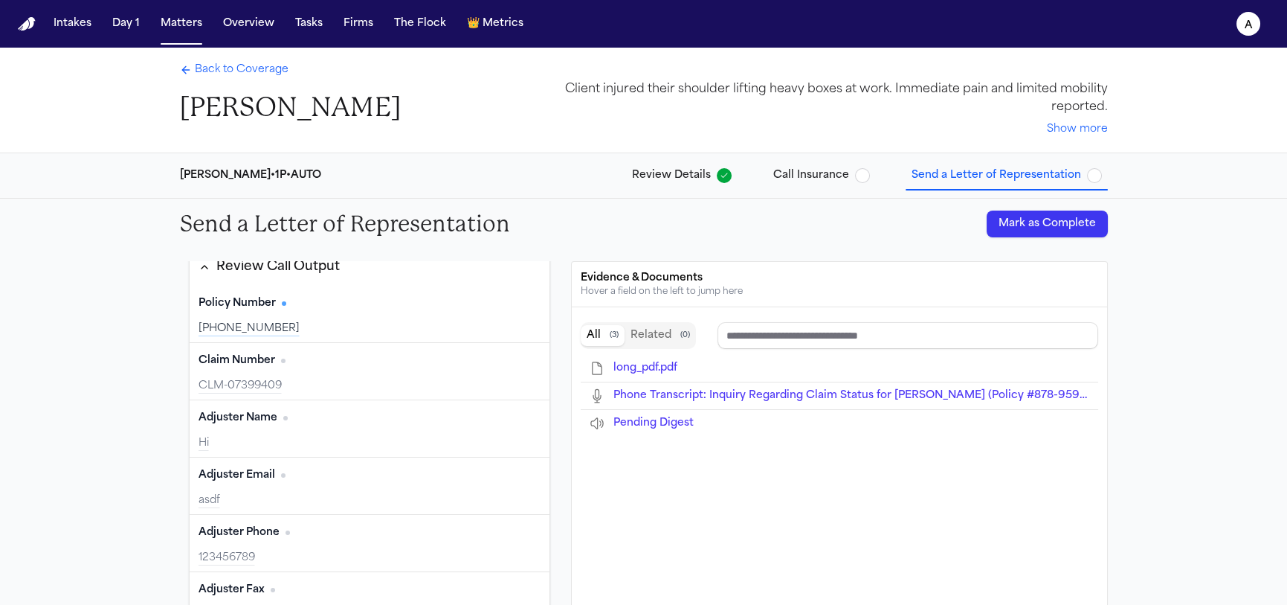
click at [269, 177] on div "Stevenson-Johnson • 1P • AUTO" at bounding box center [250, 175] width 141 height 15
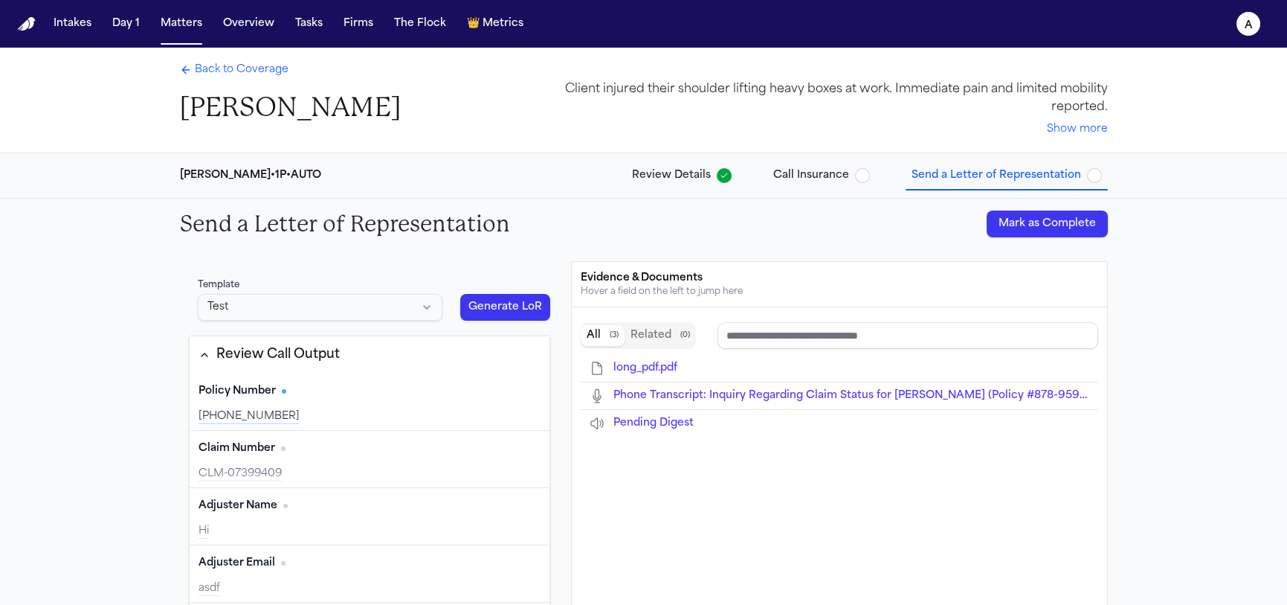
click at [419, 305] on html "Intakes Day 1 Matters Overview Tasks Firms The Flock 👑 Metrics a Back to Covera…" at bounding box center [643, 302] width 1287 height 605
drag, startPoint x: 419, startPoint y: 305, endPoint x: 431, endPoint y: 292, distance: 17.4
click at [419, 305] on html "Intakes Day 1 Matters Overview Tasks Firms The Flock 👑 Metrics a Back to Covera…" at bounding box center [643, 302] width 1287 height 605
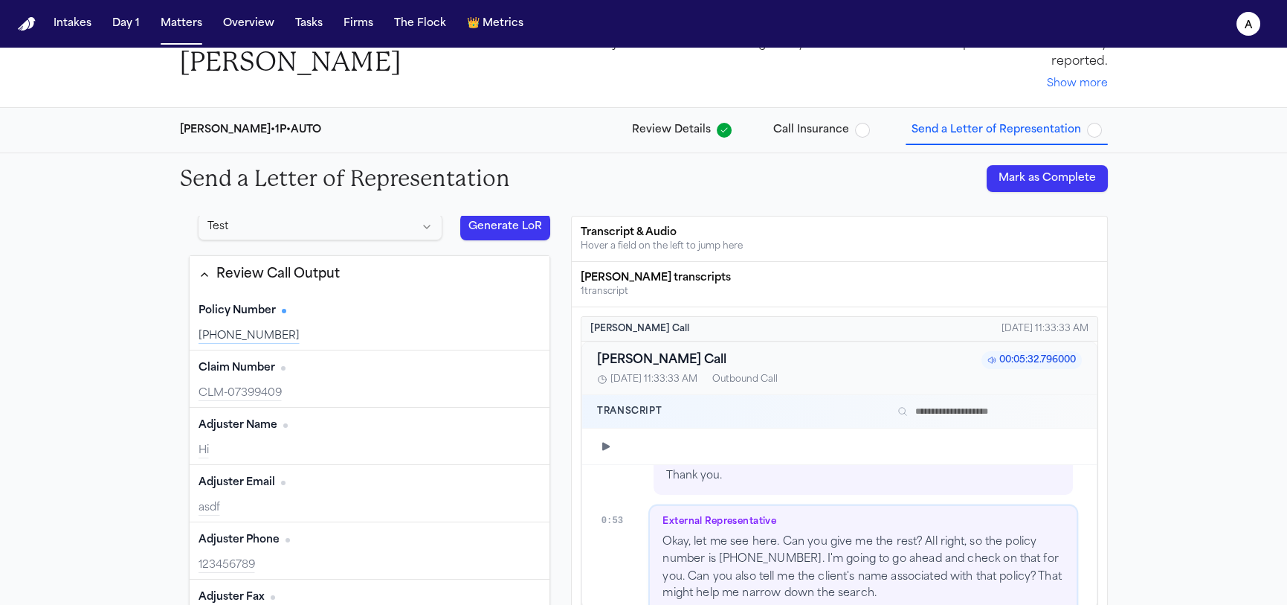
scroll to position [88, 0]
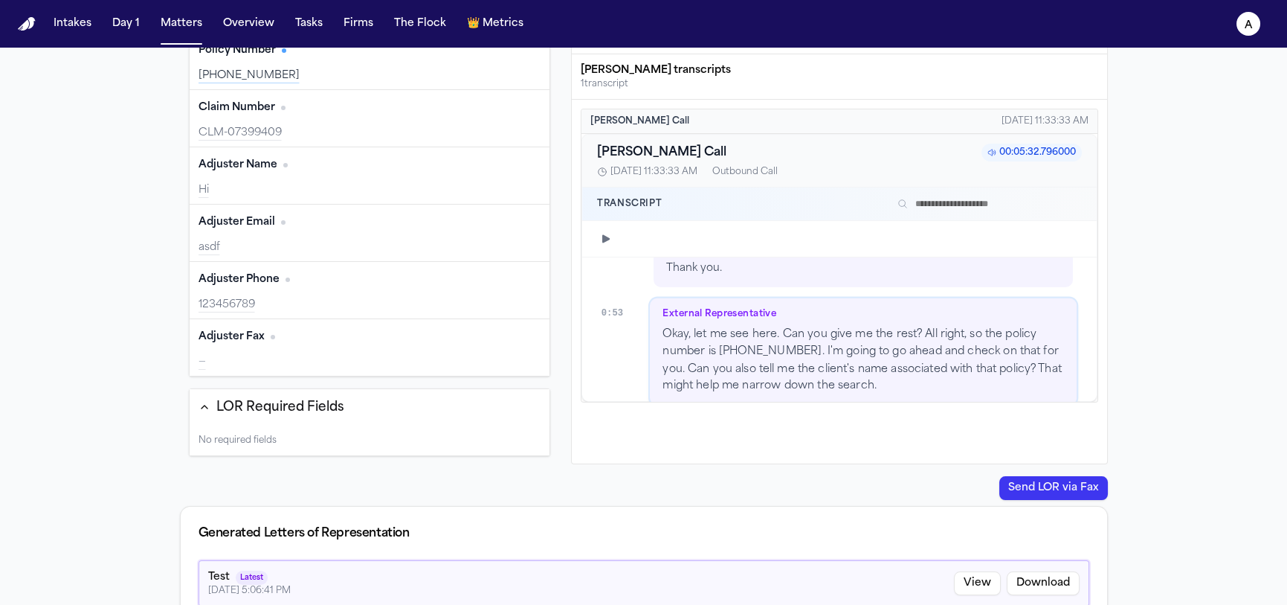
type input "**********"
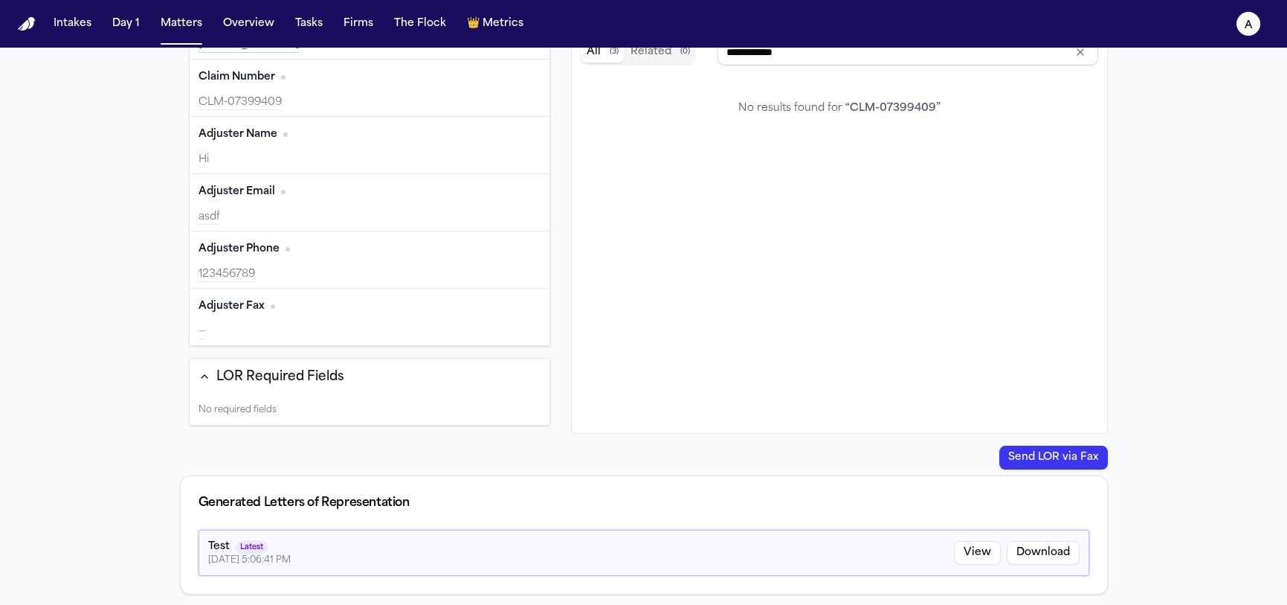
scroll to position [282, 0]
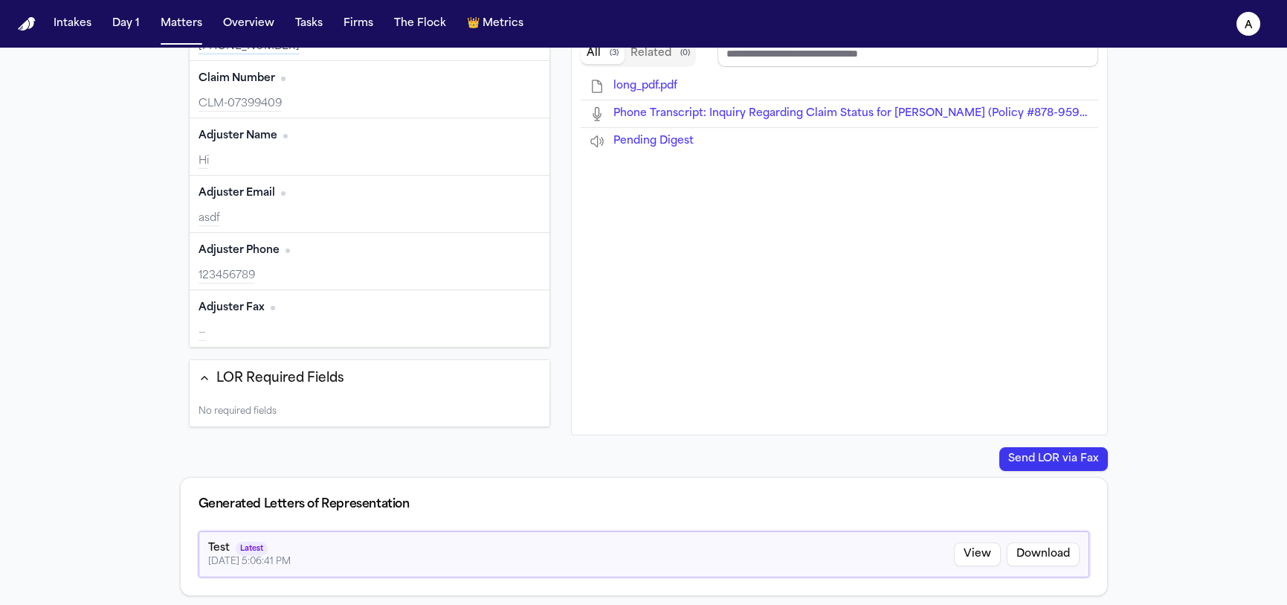
click at [282, 381] on div "LOR Required Fields" at bounding box center [280, 378] width 128 height 19
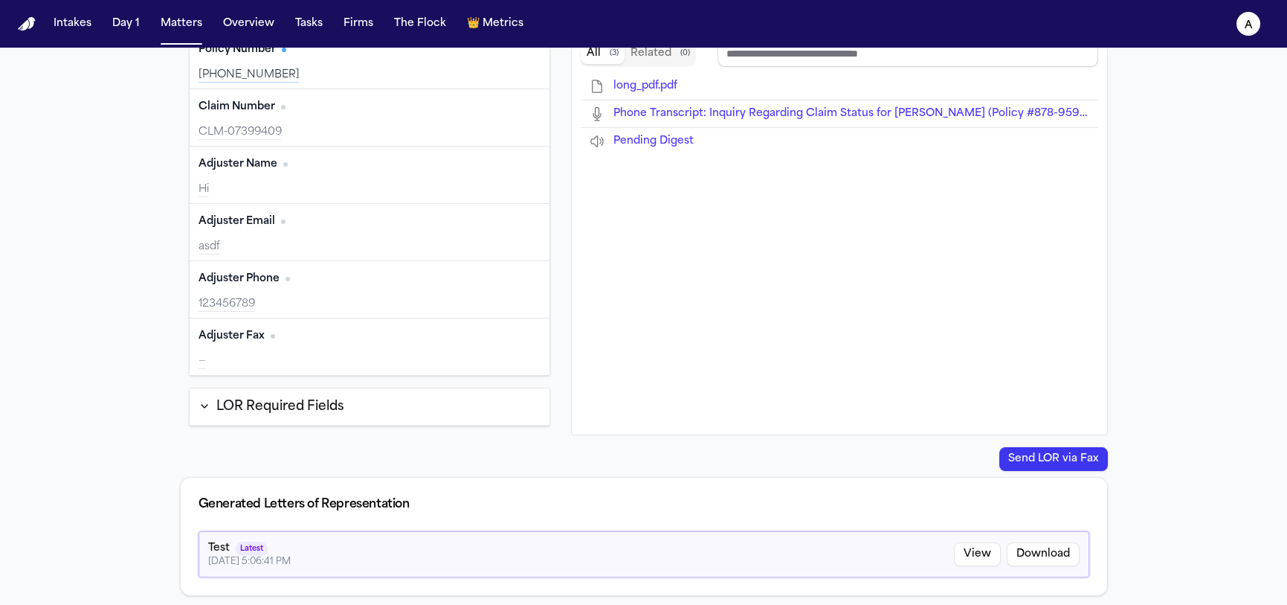
scroll to position [283, 0]
click at [283, 399] on div "LOR Required Fields" at bounding box center [280, 405] width 128 height 19
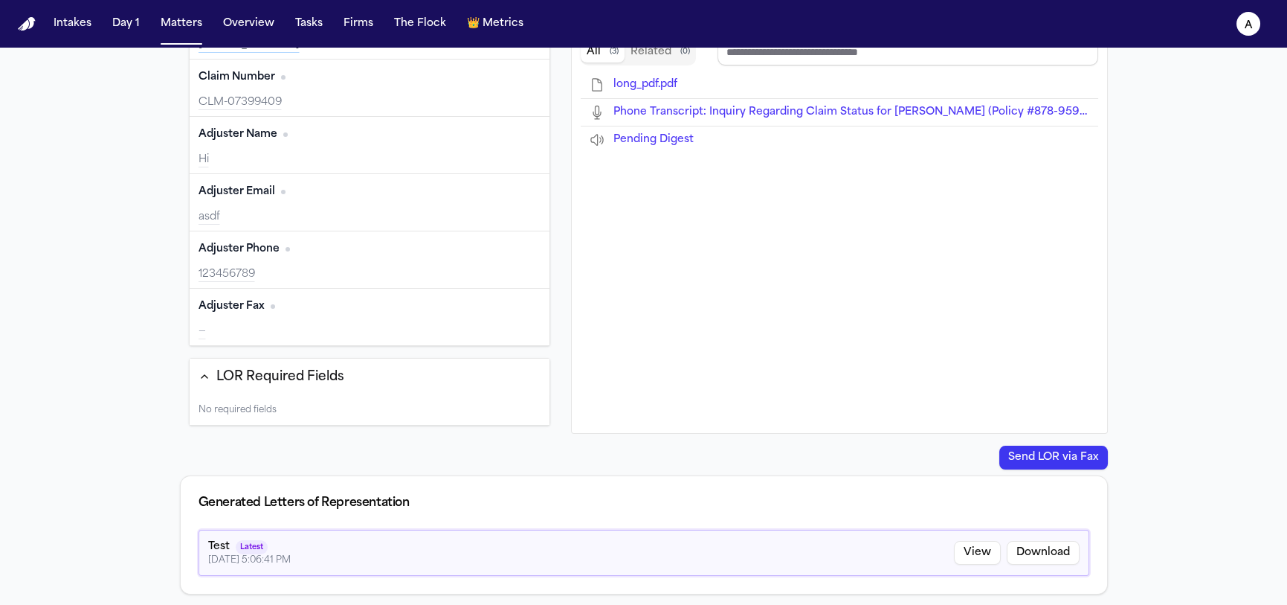
scroll to position [282, 0]
click at [964, 556] on button "View" at bounding box center [977, 554] width 47 height 24
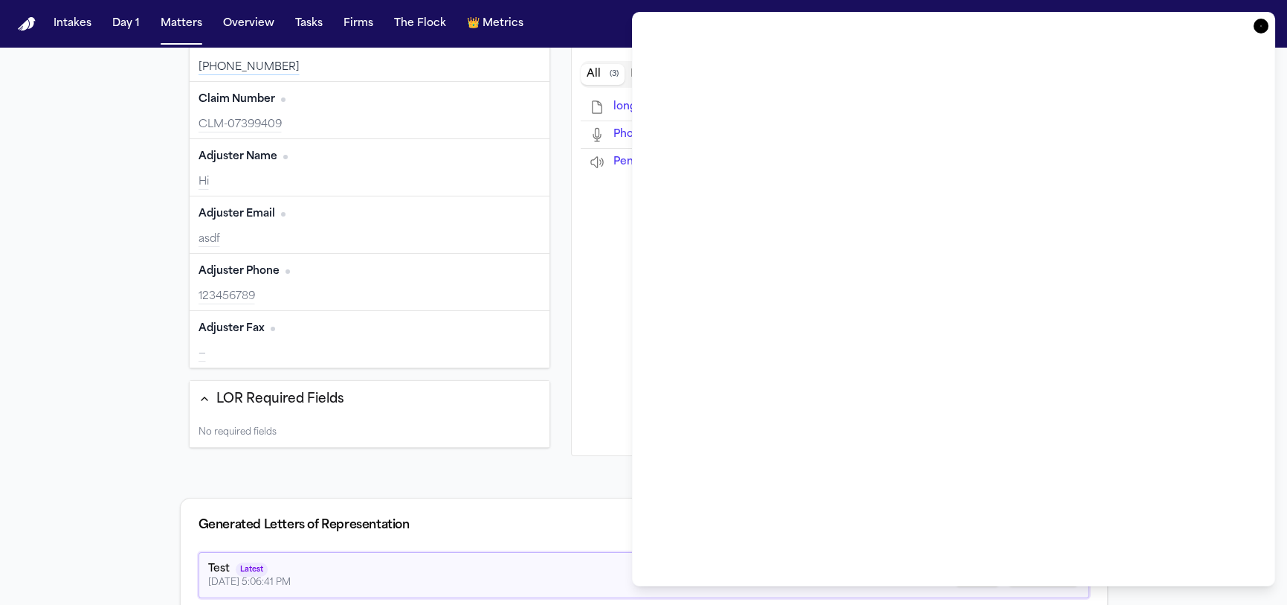
click at [588, 492] on div "Template Test Generate LoR Review Call Output Policy Number Edit 878-959-2624 C…" at bounding box center [644, 308] width 952 height 640
click at [585, 462] on div "Template Test Generate LoR Review Call Output Policy Number Edit 878-959-2624 C…" at bounding box center [644, 309] width 952 height 640
click at [1265, 23] on icon "button" at bounding box center [1261, 26] width 15 height 15
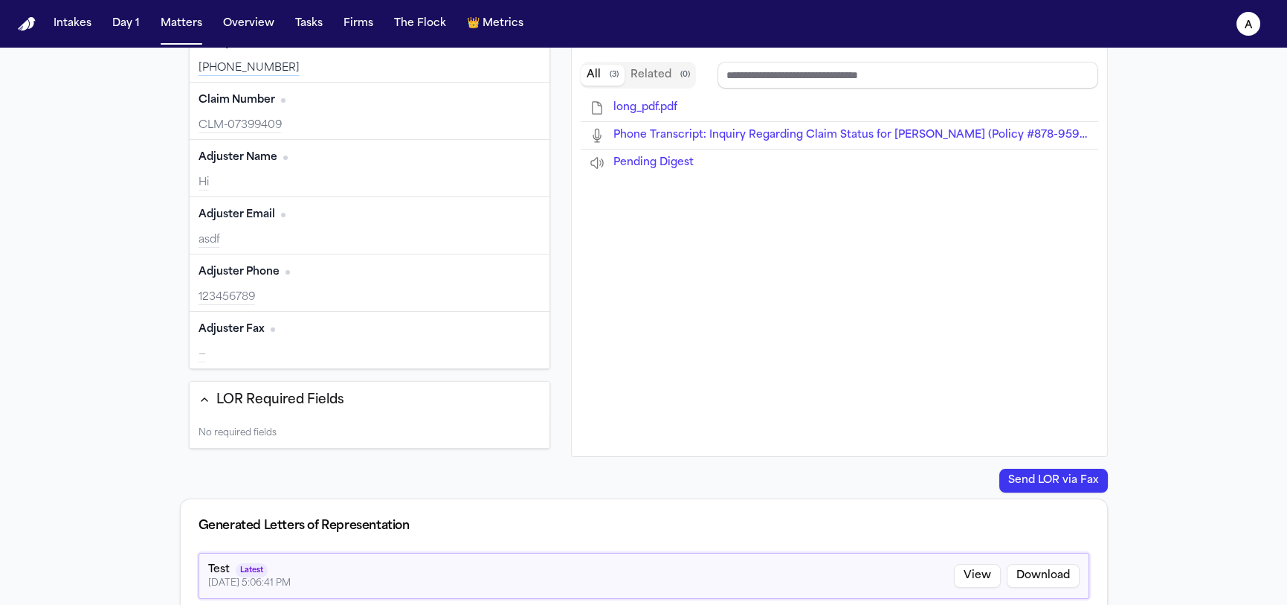
click at [242, 432] on div "No required fields" at bounding box center [370, 433] width 361 height 30
click at [241, 434] on div "No required fields" at bounding box center [370, 433] width 361 height 30
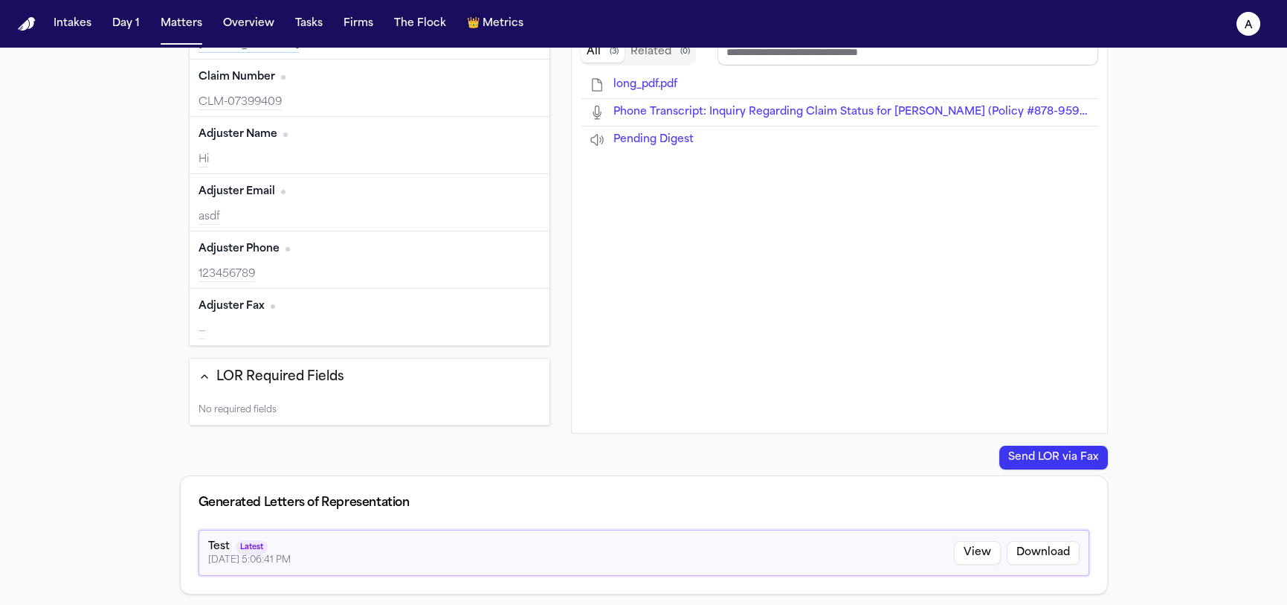
scroll to position [0, 0]
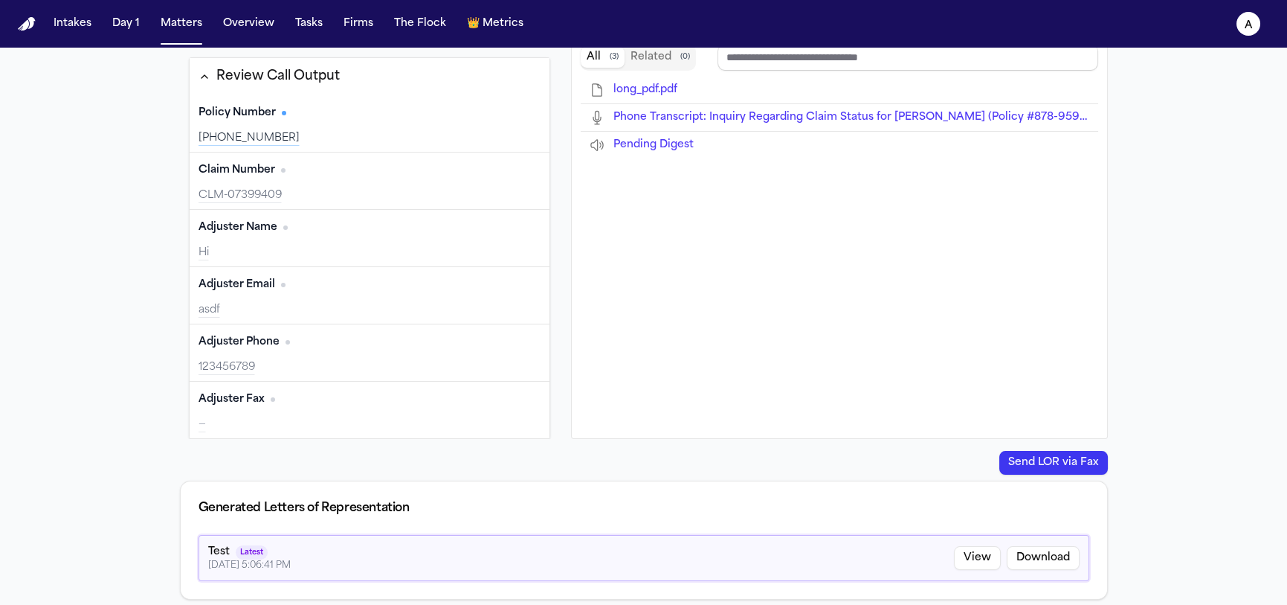
type input "*********"
type input "**********"
